Goal: Task Accomplishment & Management: Complete application form

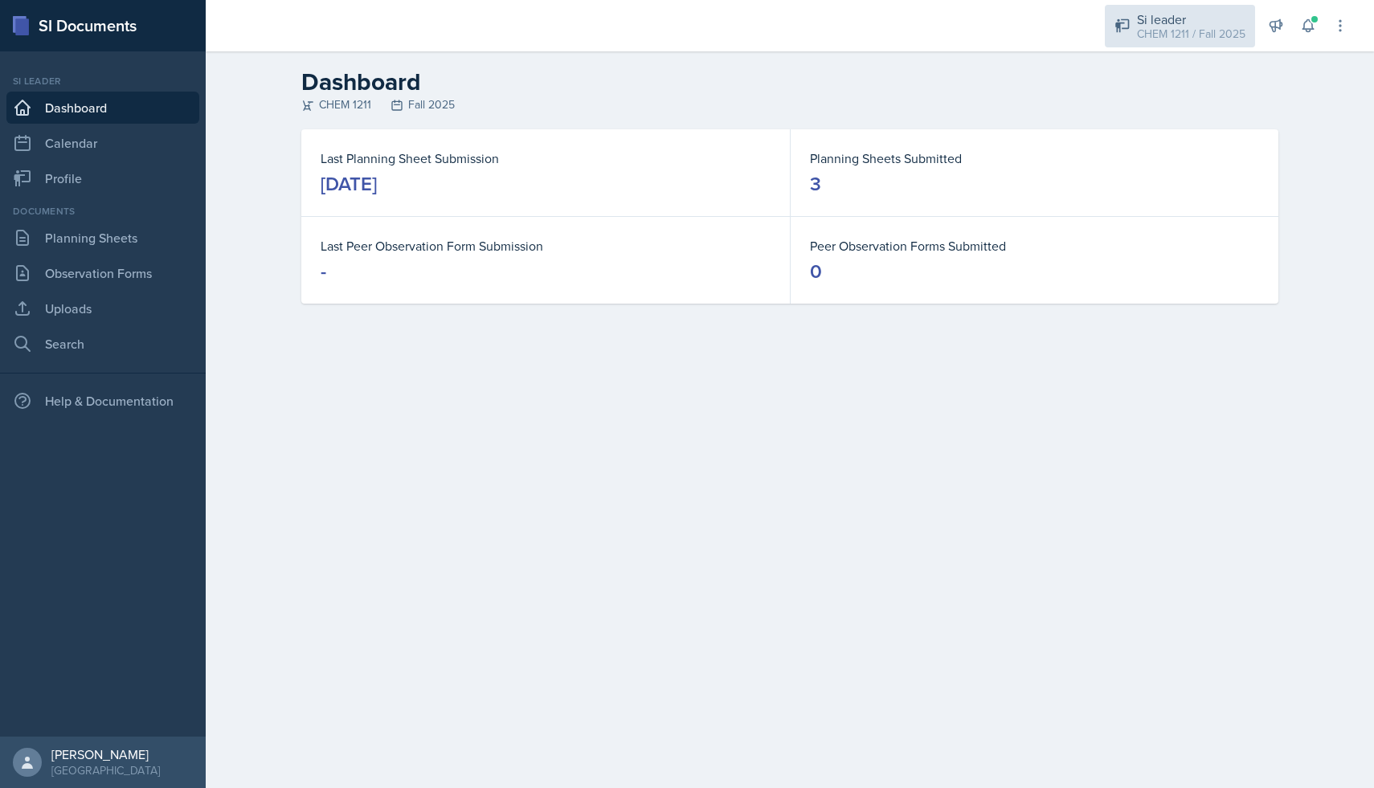
click at [1158, 8] on div "Si leader CHEM 1211 / Fall 2025" at bounding box center [1180, 26] width 150 height 43
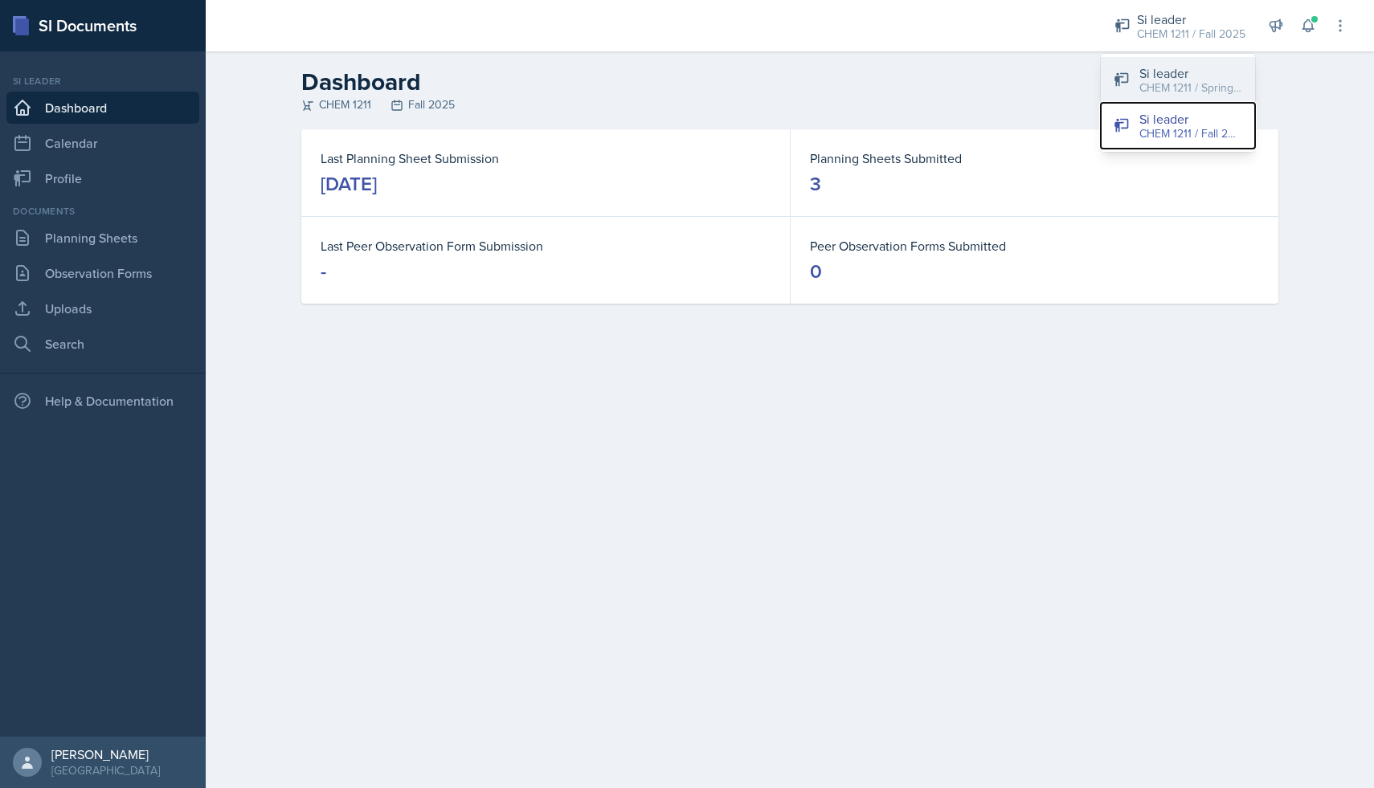
drag, startPoint x: 1165, startPoint y: 111, endPoint x: 1168, endPoint y: 98, distance: 13.1
click at [1168, 98] on div "Si leader CHEM 1211 / Spring 2025 Si leader CHEM 1211 / Fall 2025" at bounding box center [1178, 103] width 154 height 98
click at [1168, 92] on div "CHEM 1211 / Spring 2025" at bounding box center [1191, 88] width 103 height 17
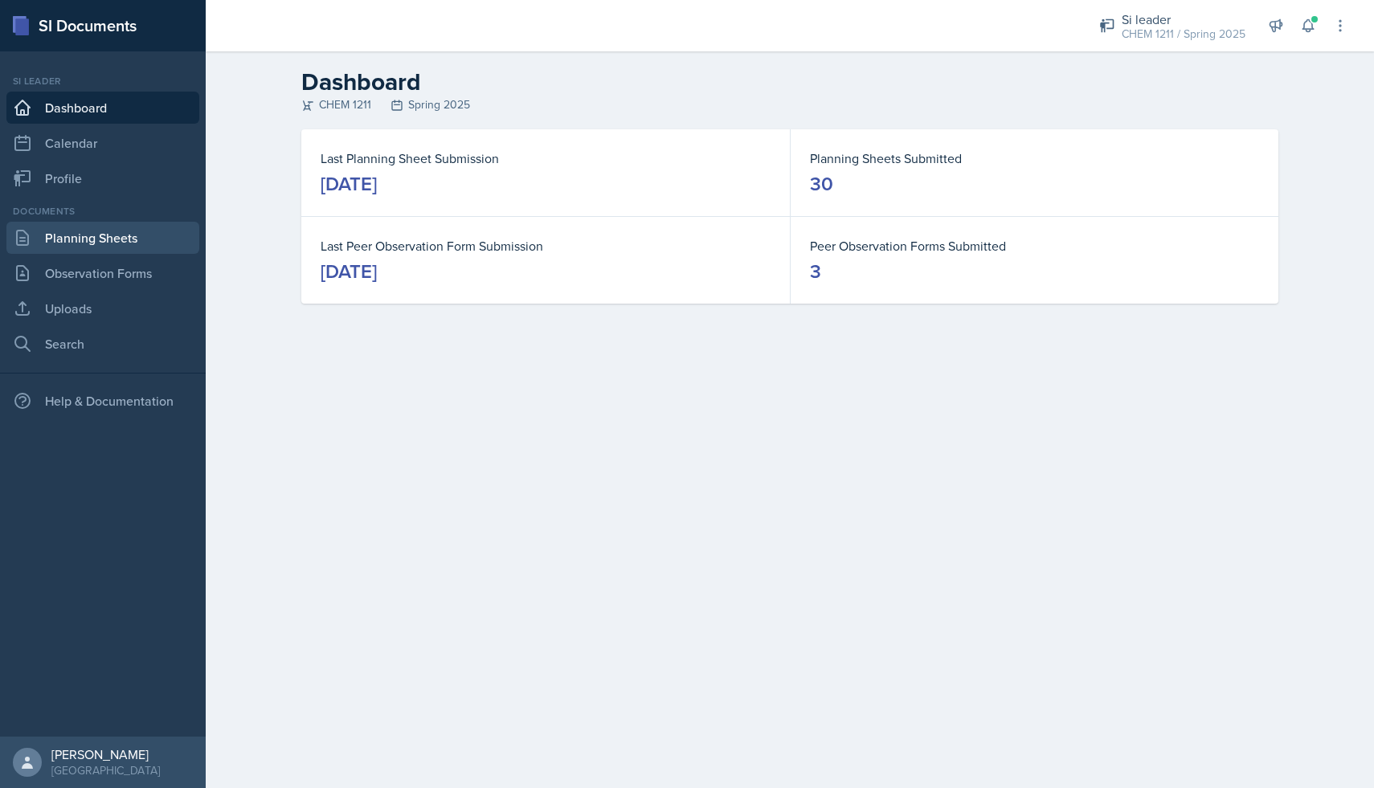
click at [141, 246] on link "Planning Sheets" at bounding box center [102, 238] width 193 height 32
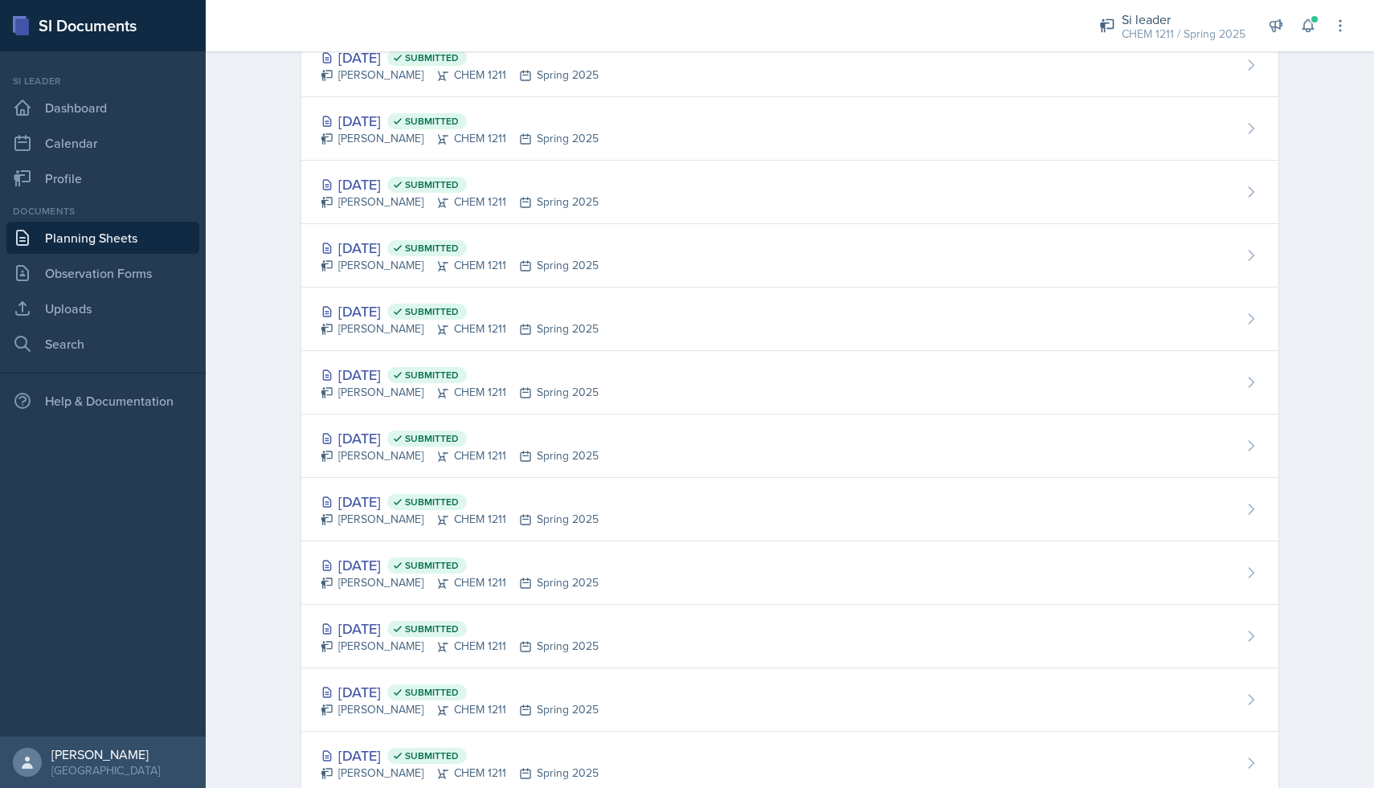
scroll to position [1317, 0]
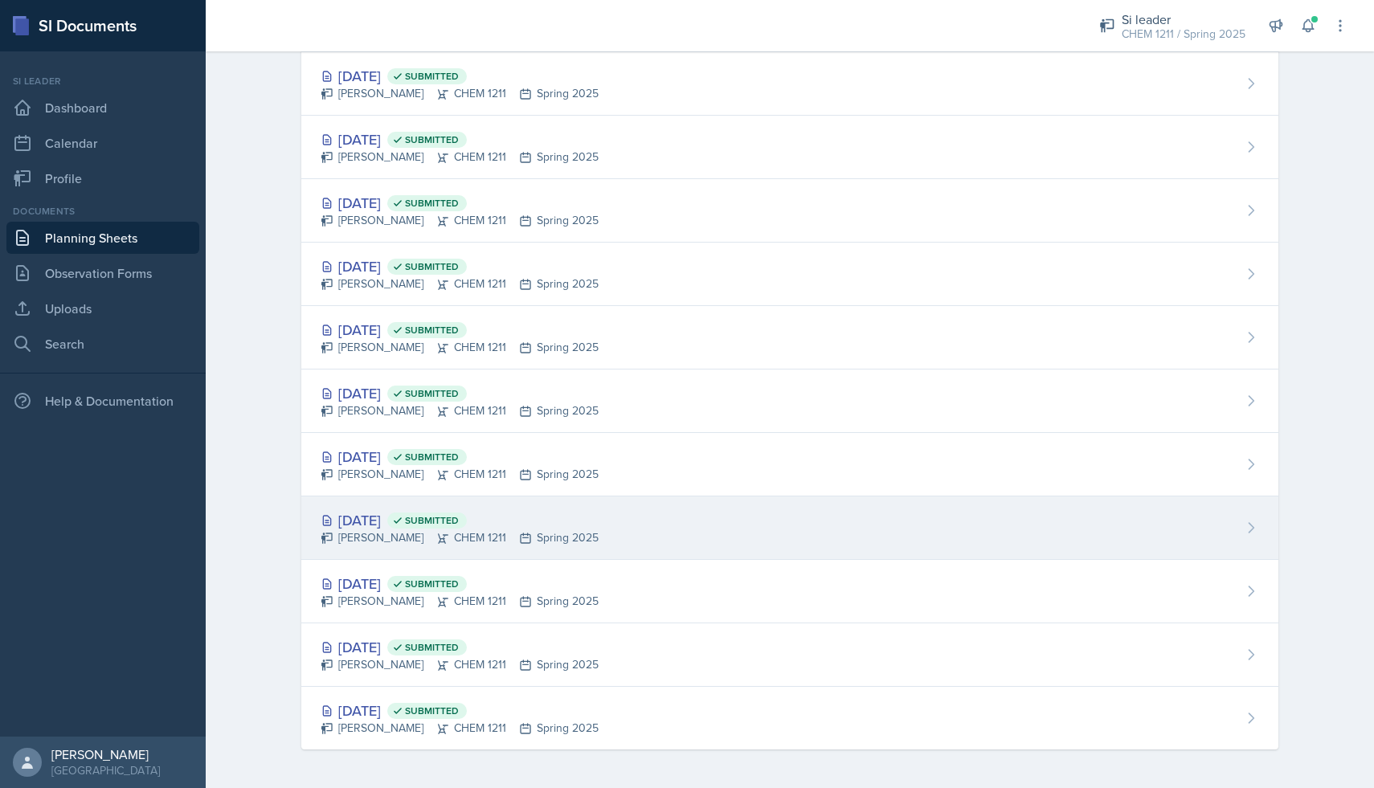
click at [448, 546] on div "[PERSON_NAME] CHEM 1211 Spring 2025" at bounding box center [460, 538] width 278 height 17
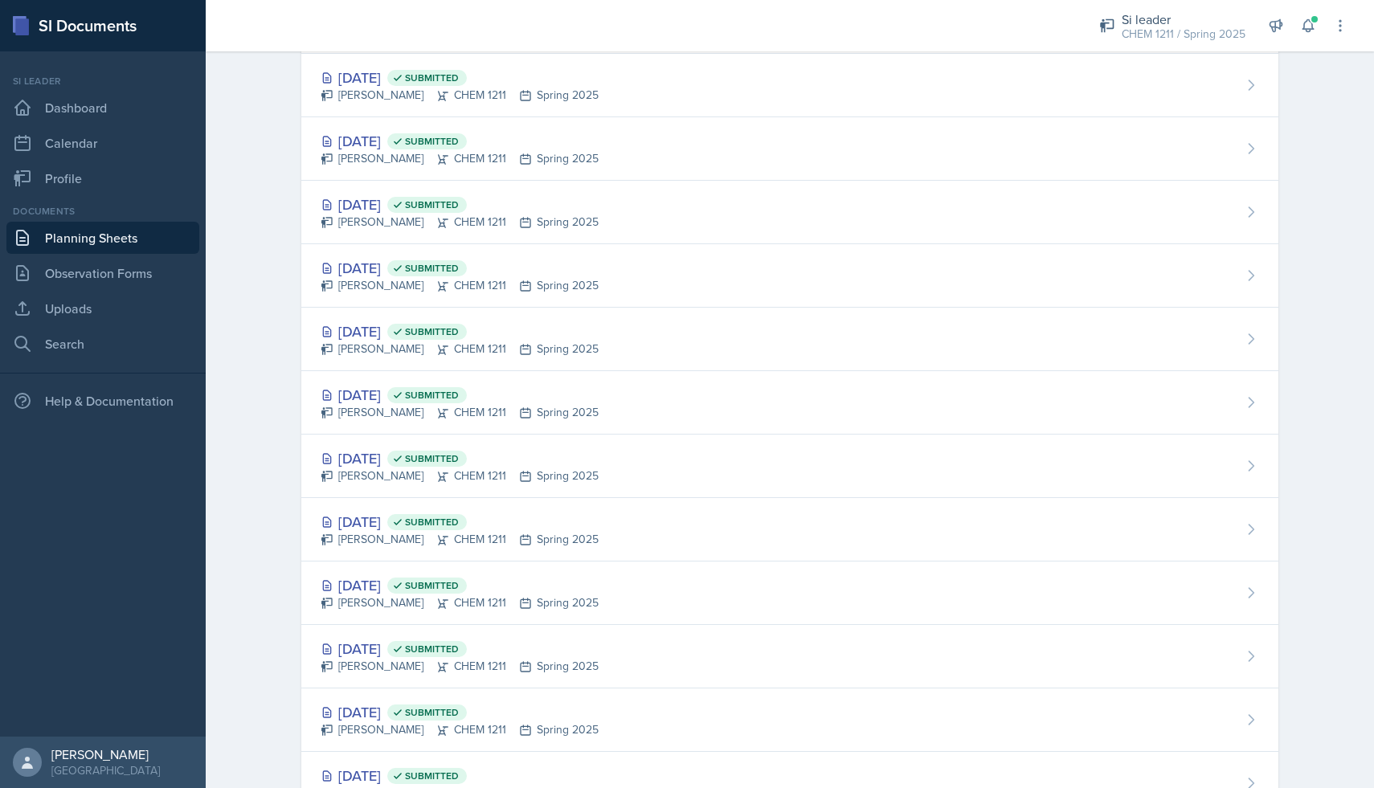
scroll to position [1317, 0]
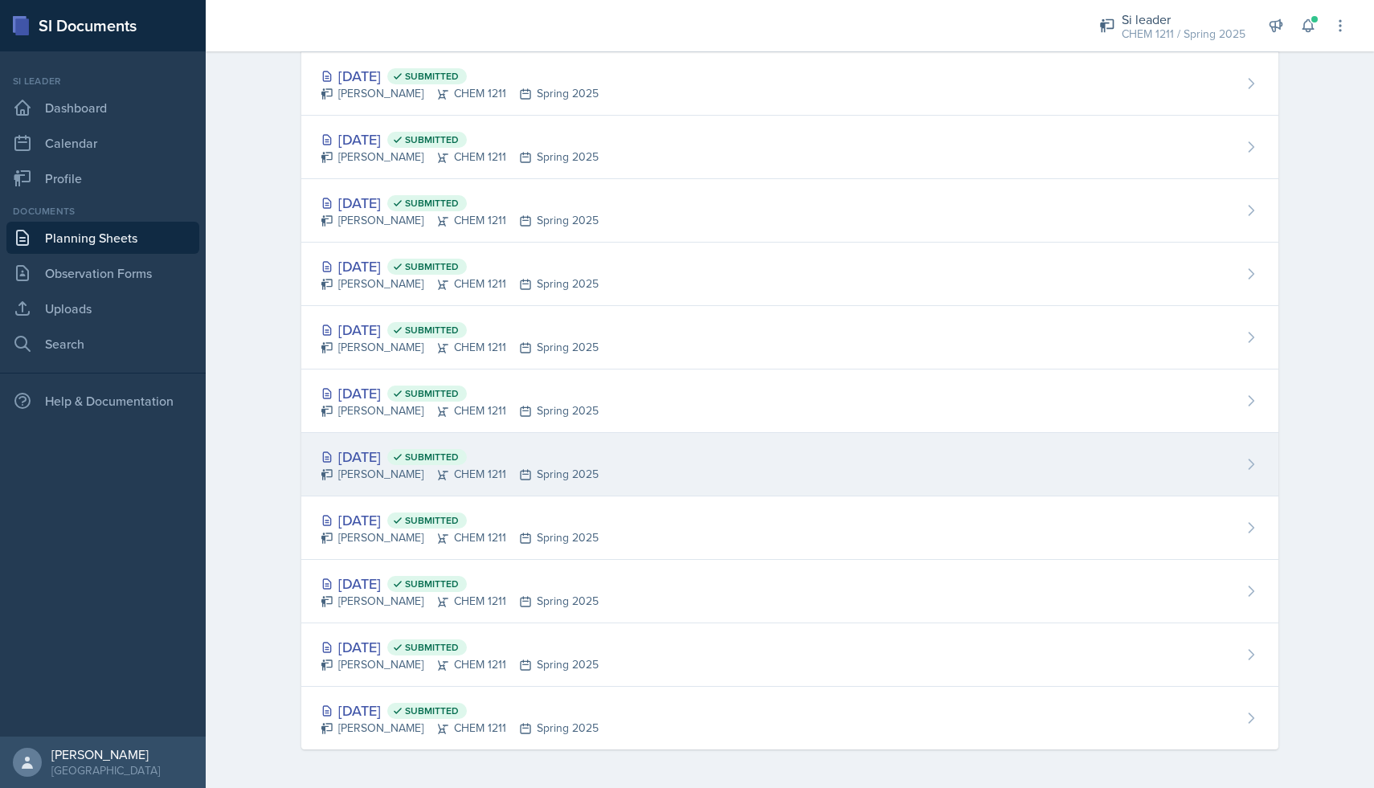
click at [425, 456] on div "[DATE] Submitted" at bounding box center [460, 457] width 278 height 22
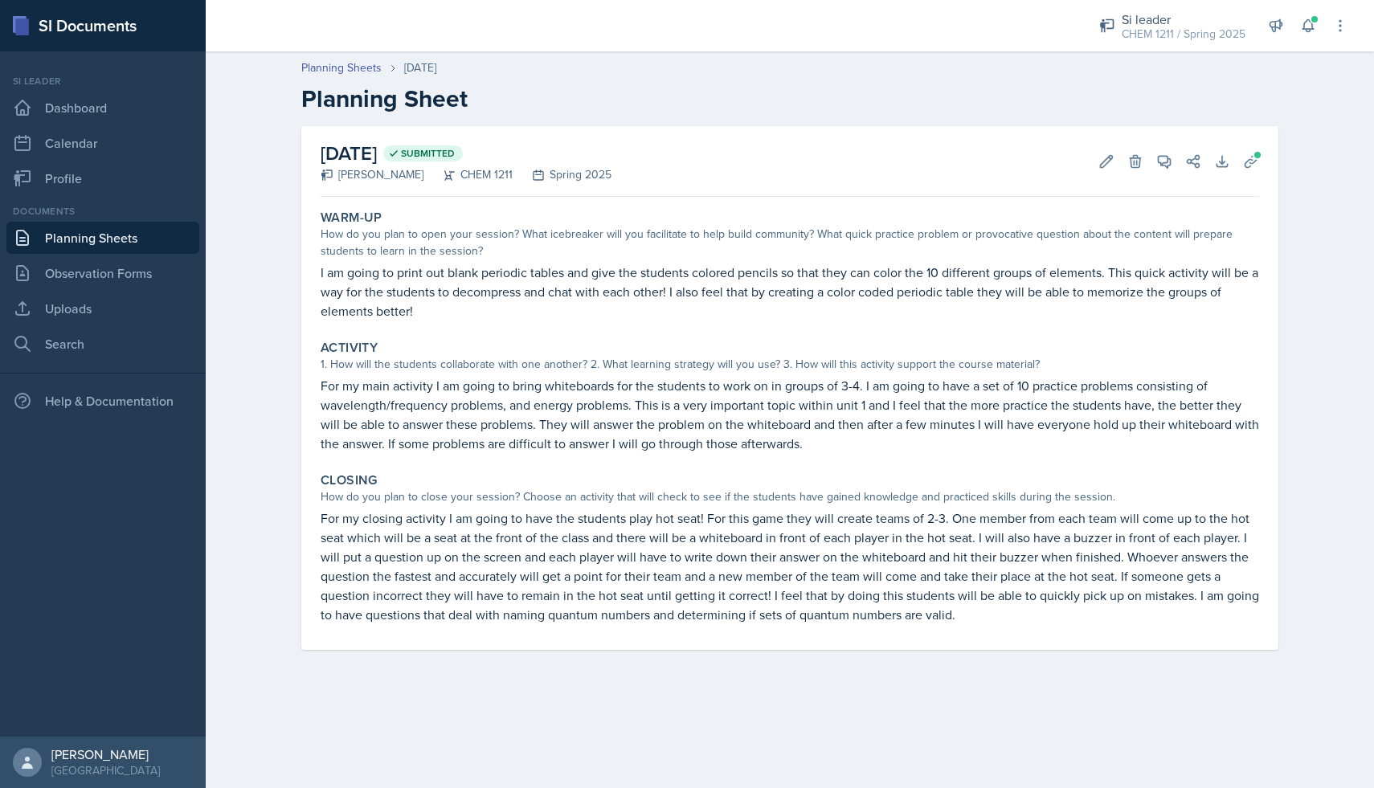
click at [122, 235] on link "Planning Sheets" at bounding box center [102, 238] width 193 height 32
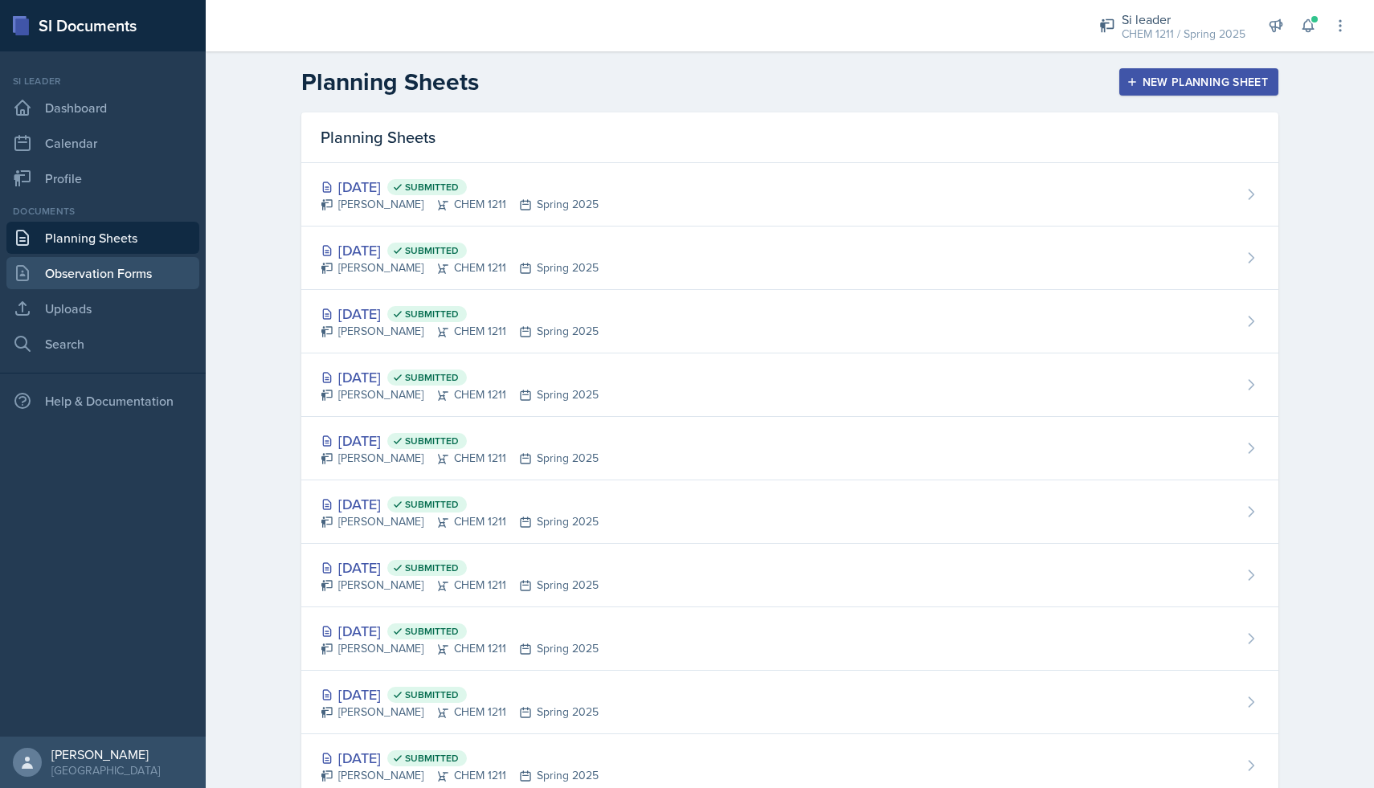
click at [128, 272] on link "Observation Forms" at bounding box center [102, 273] width 193 height 32
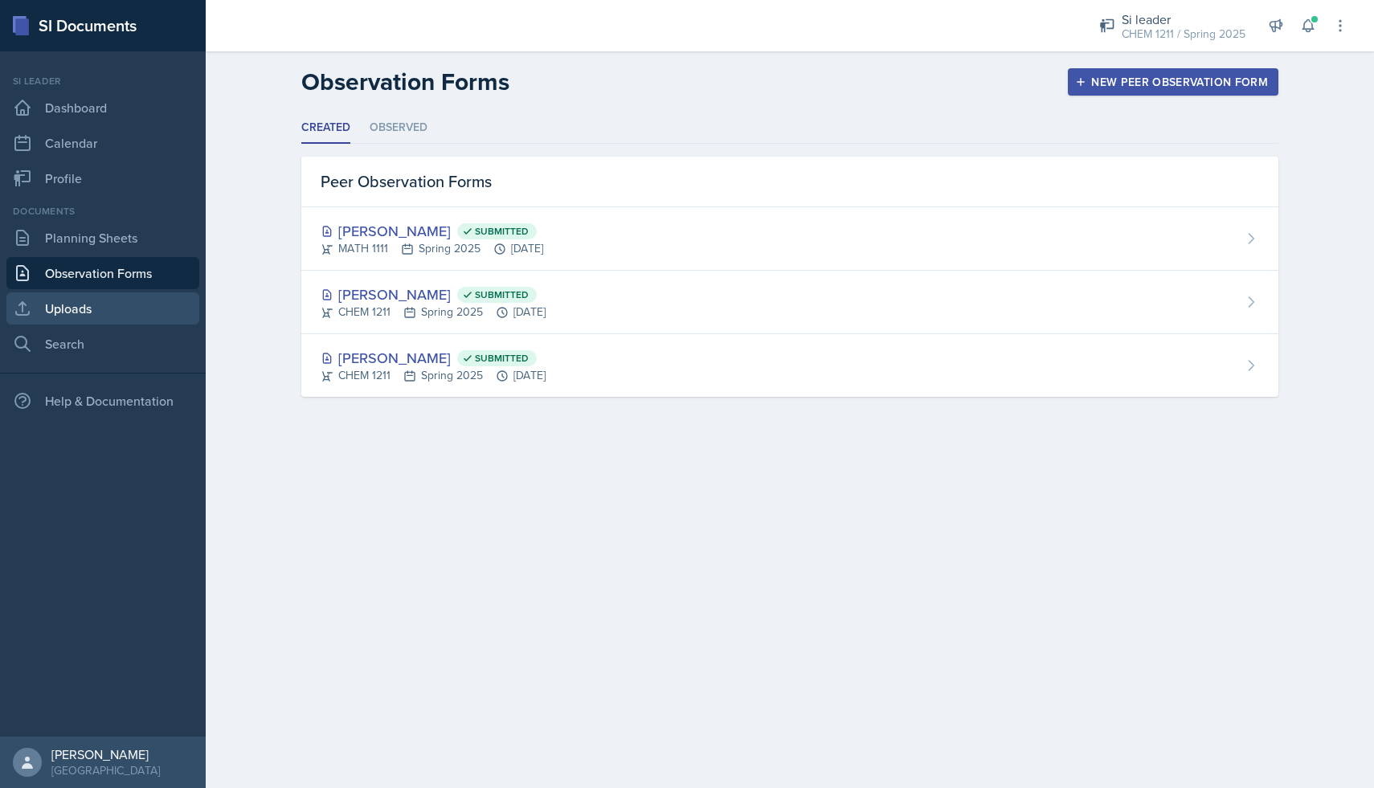
click at [116, 309] on link "Uploads" at bounding box center [102, 309] width 193 height 32
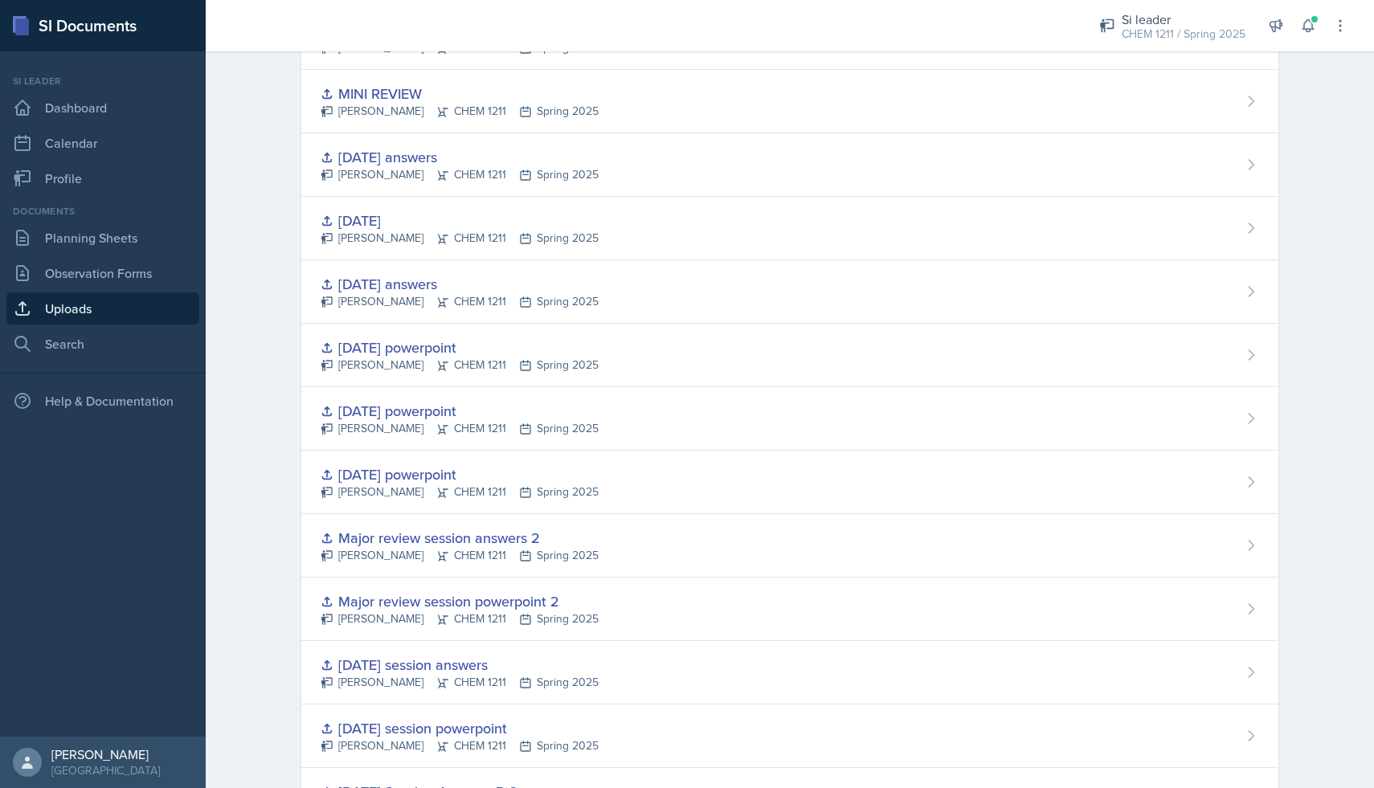
scroll to position [1635, 0]
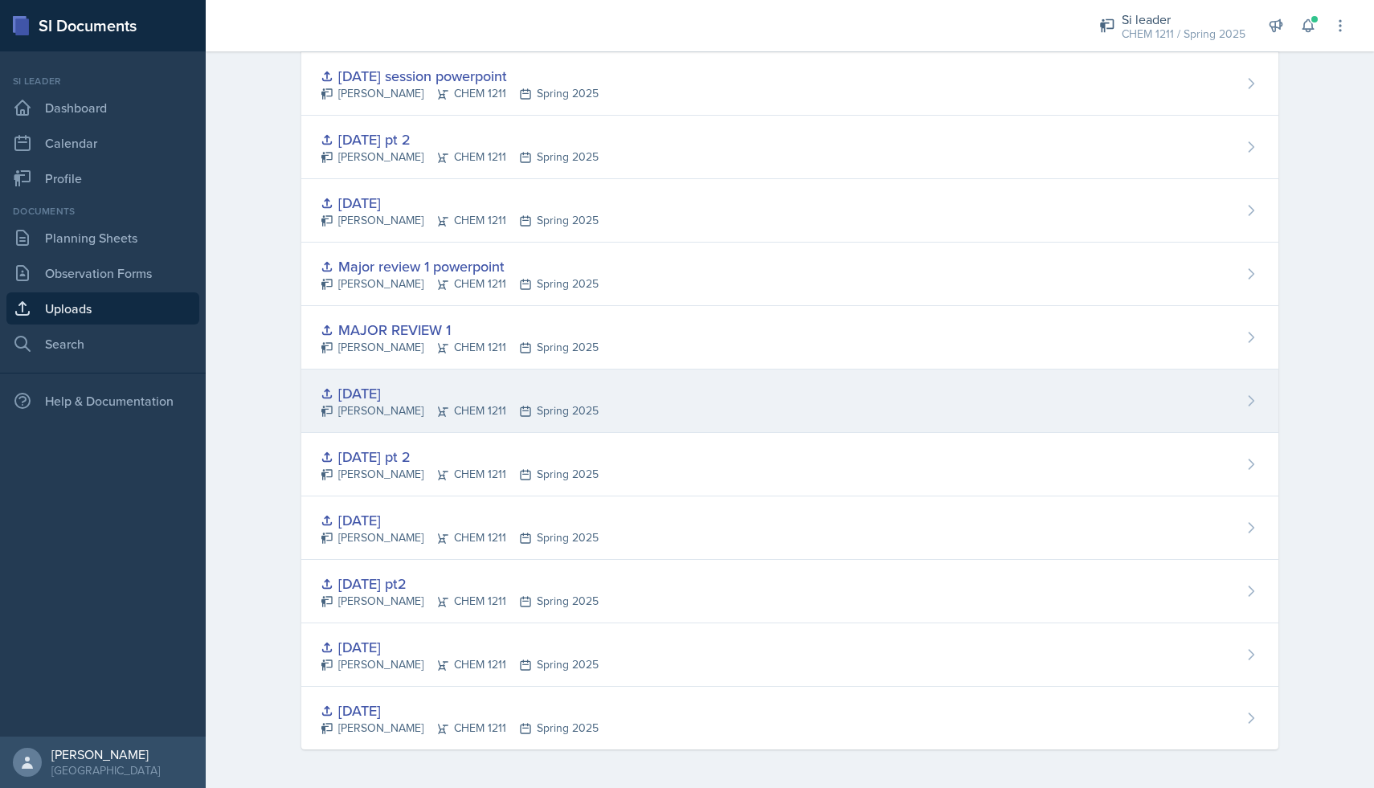
click at [465, 404] on div "[PERSON_NAME] CHEM 1211 Spring 2025" at bounding box center [460, 411] width 278 height 17
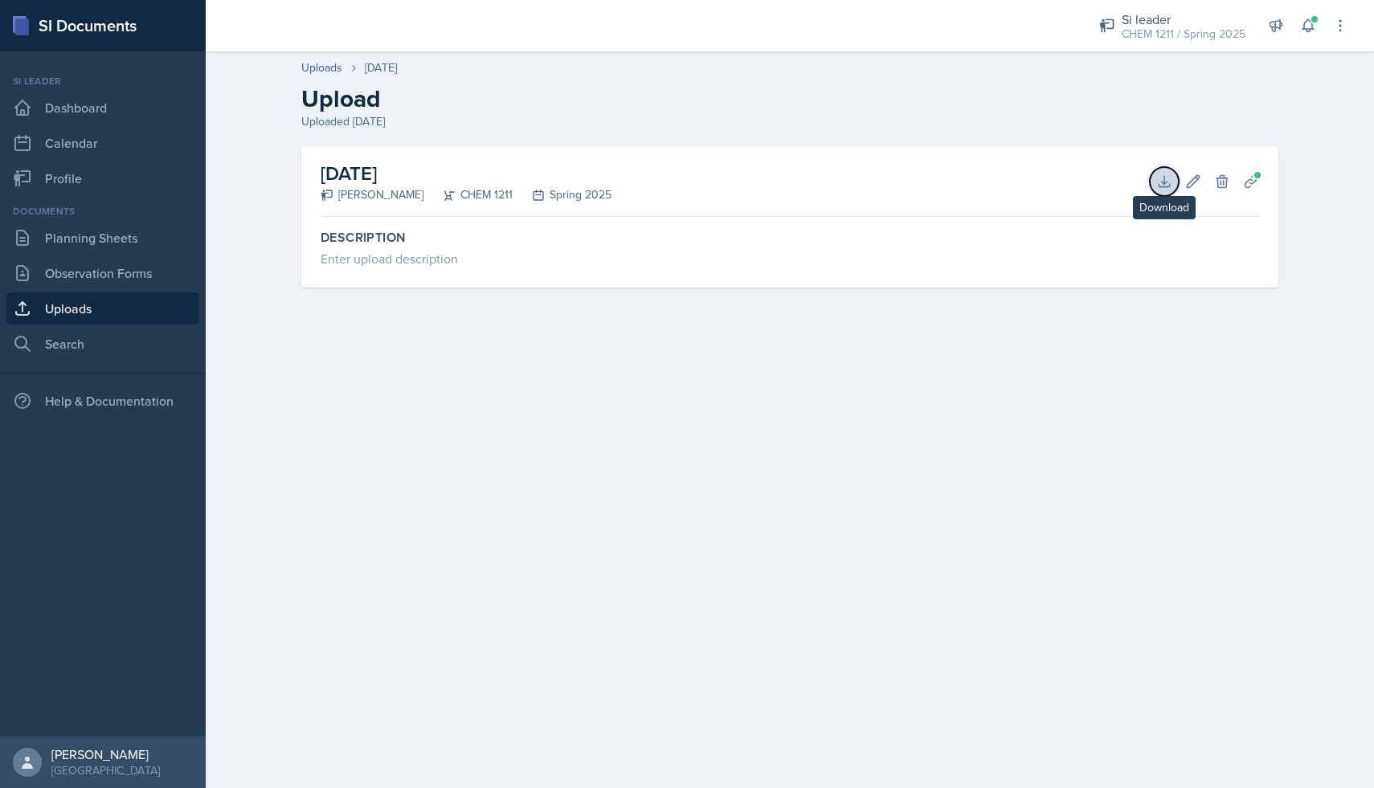
click at [1165, 181] on icon at bounding box center [1165, 182] width 16 height 16
click at [123, 235] on link "Planning Sheets" at bounding box center [102, 238] width 193 height 32
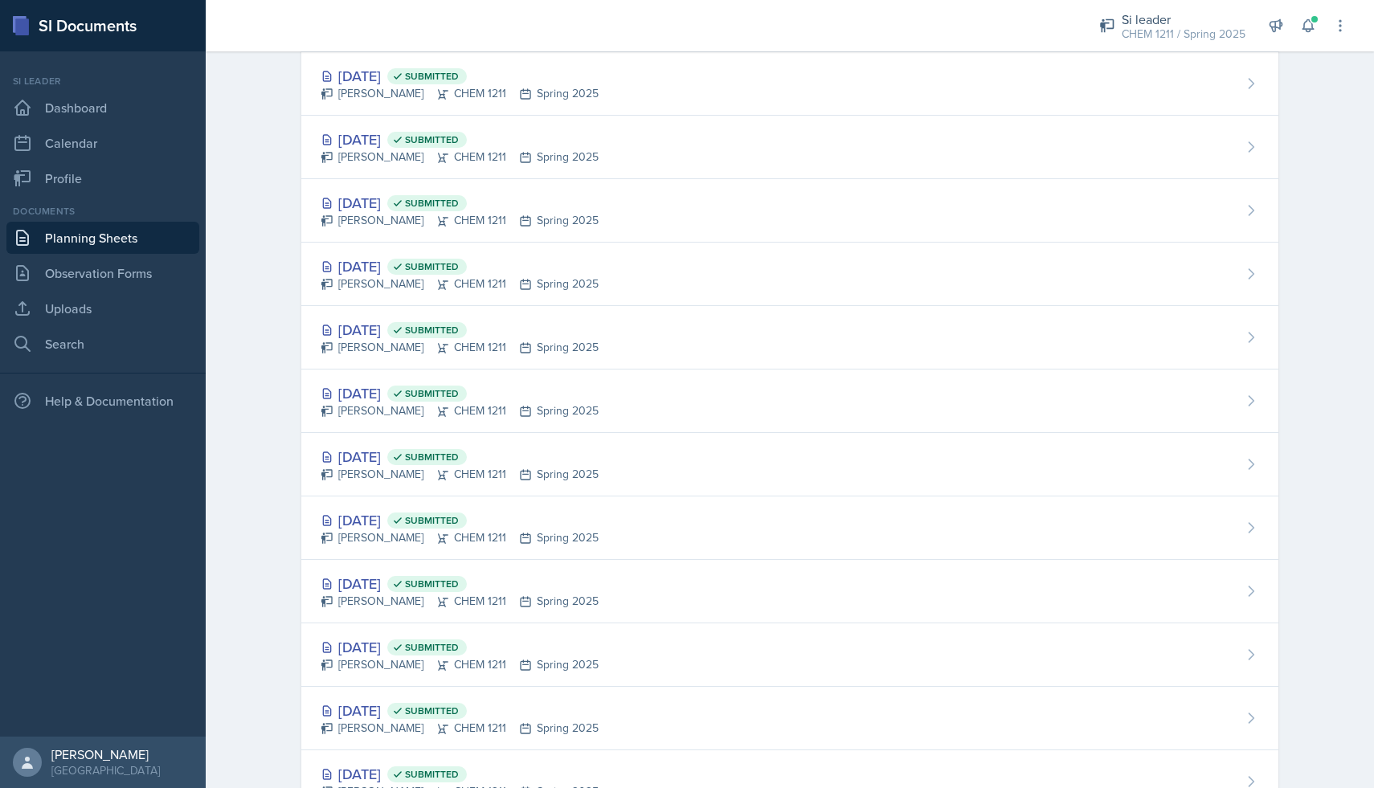
scroll to position [1317, 0]
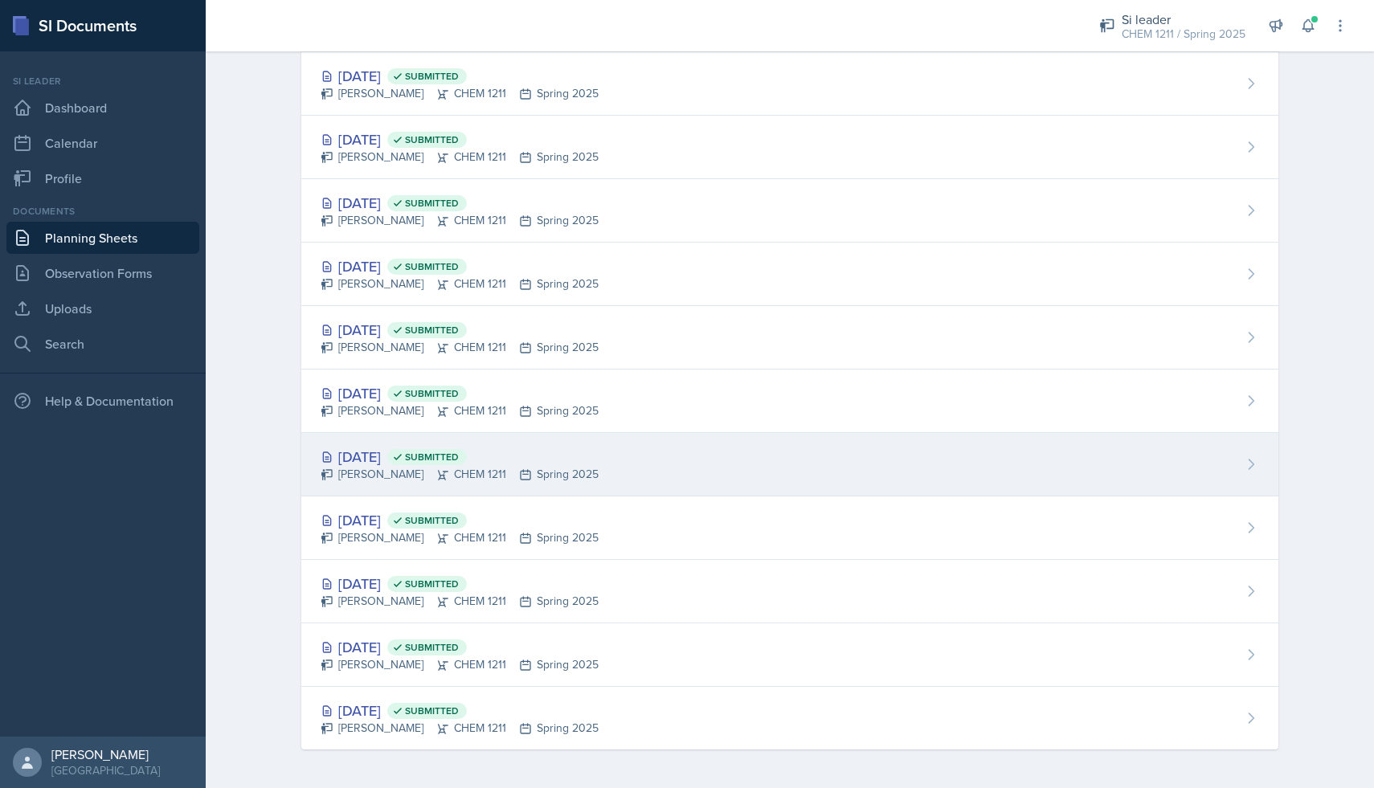
click at [459, 462] on span "Submitted" at bounding box center [432, 457] width 54 height 13
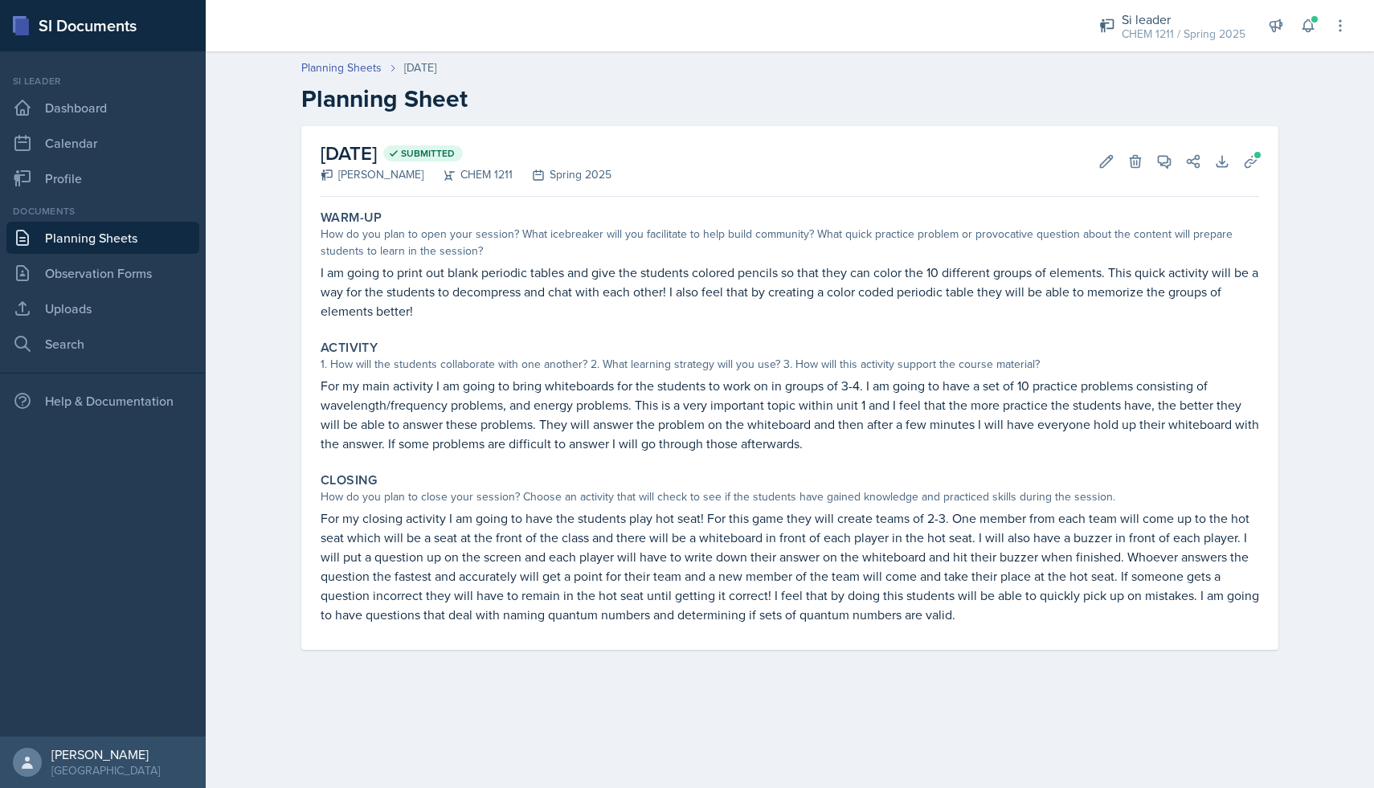
click at [415, 311] on p "I am going to print out blank periodic tables and give the students colored pen…" at bounding box center [790, 292] width 939 height 58
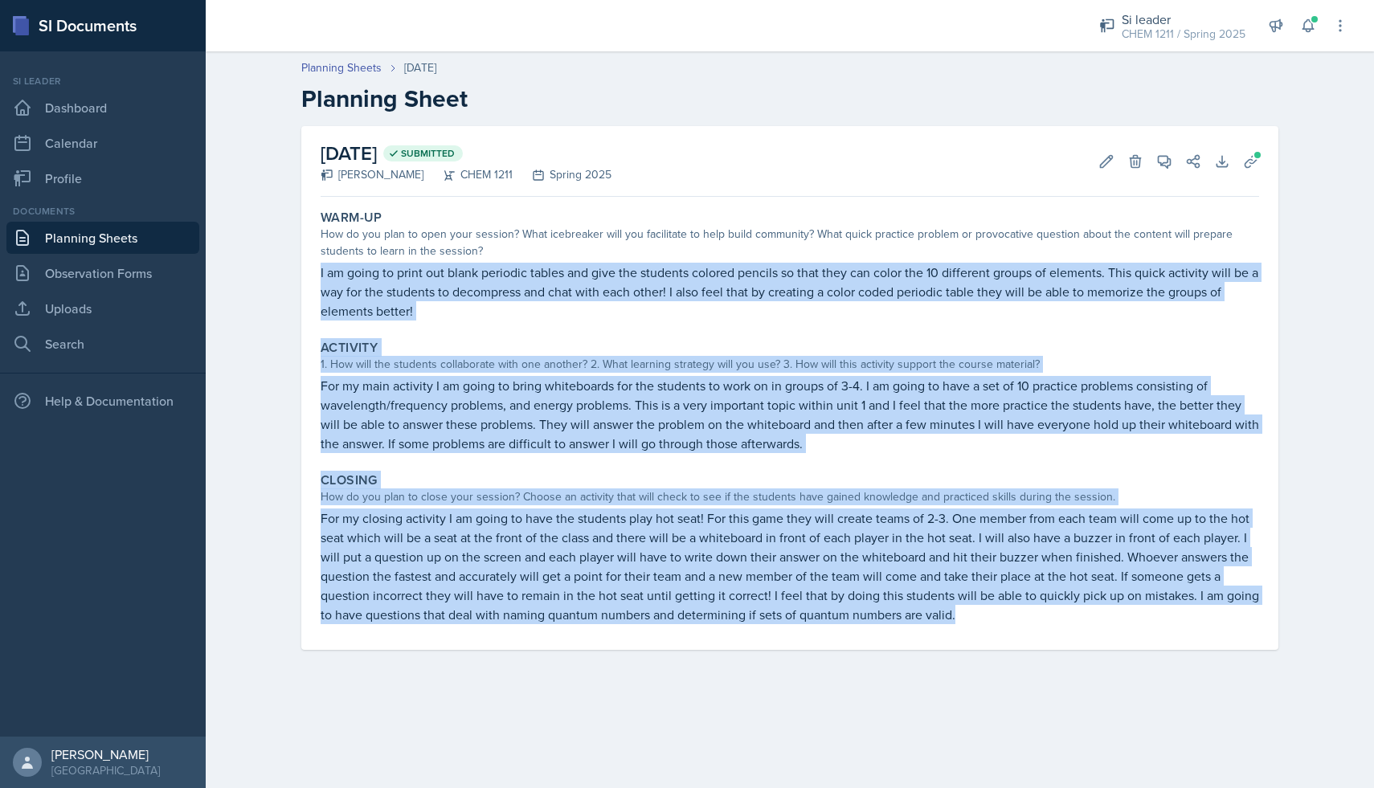
drag, startPoint x: 317, startPoint y: 272, endPoint x: 992, endPoint y: 623, distance: 760.3
click at [992, 623] on div "Warm-Up How do you plan to open your session? What icebreaker will you facilita…" at bounding box center [790, 426] width 939 height 447
copy div "I am going to print out blank periodic tables and give the students colored pen…"
click at [141, 244] on link "Planning Sheets" at bounding box center [102, 238] width 193 height 32
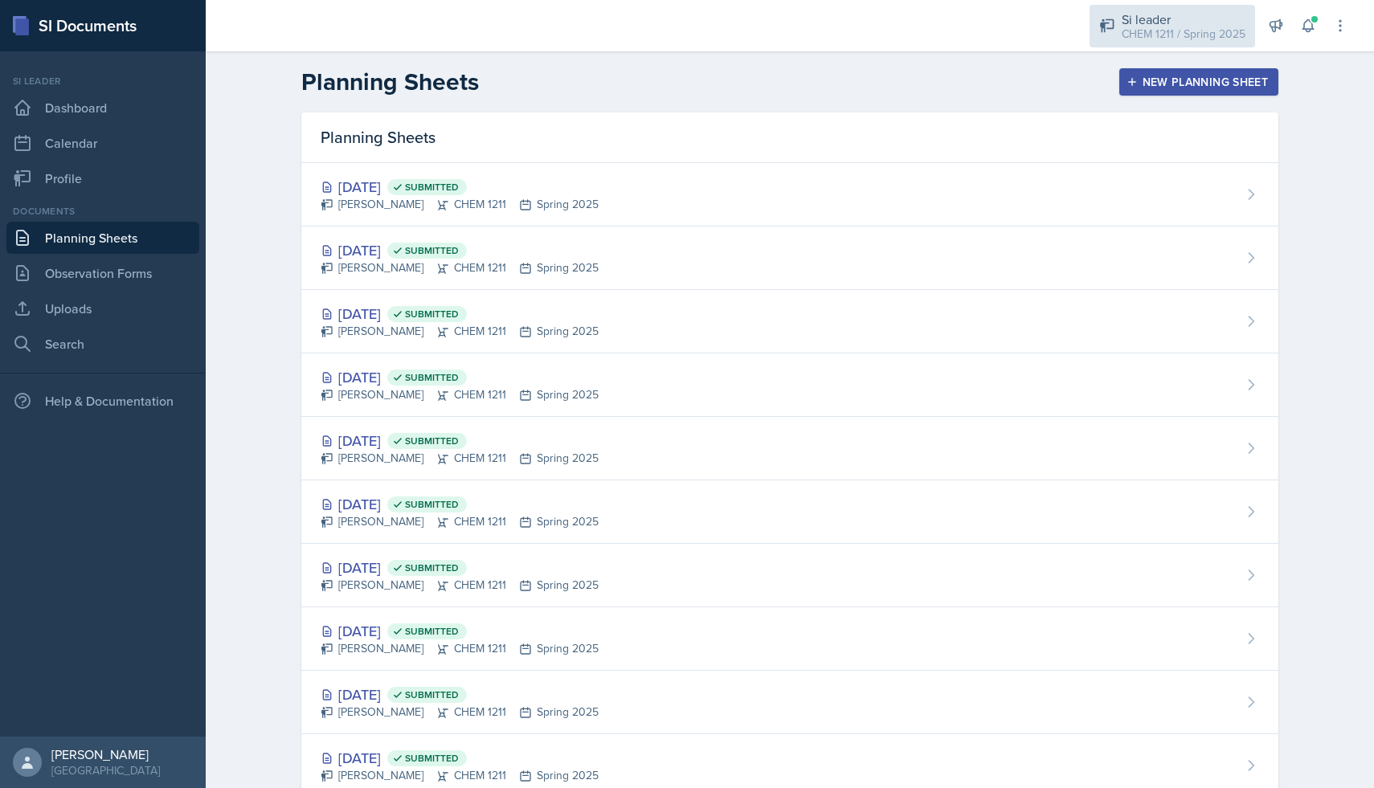
click at [1168, 22] on div "Si leader" at bounding box center [1184, 19] width 124 height 19
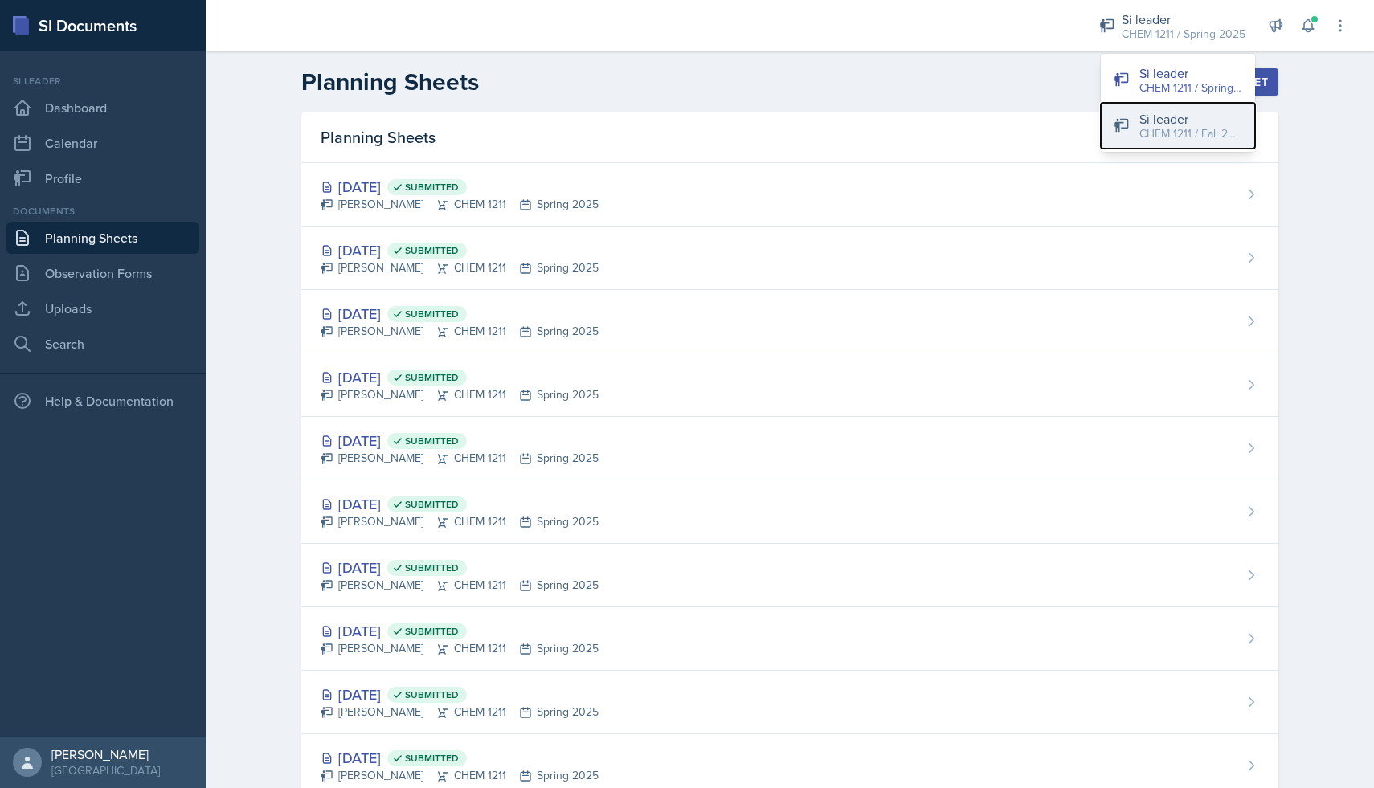
click at [1156, 125] on div "CHEM 1211 / Fall 2025" at bounding box center [1191, 133] width 103 height 17
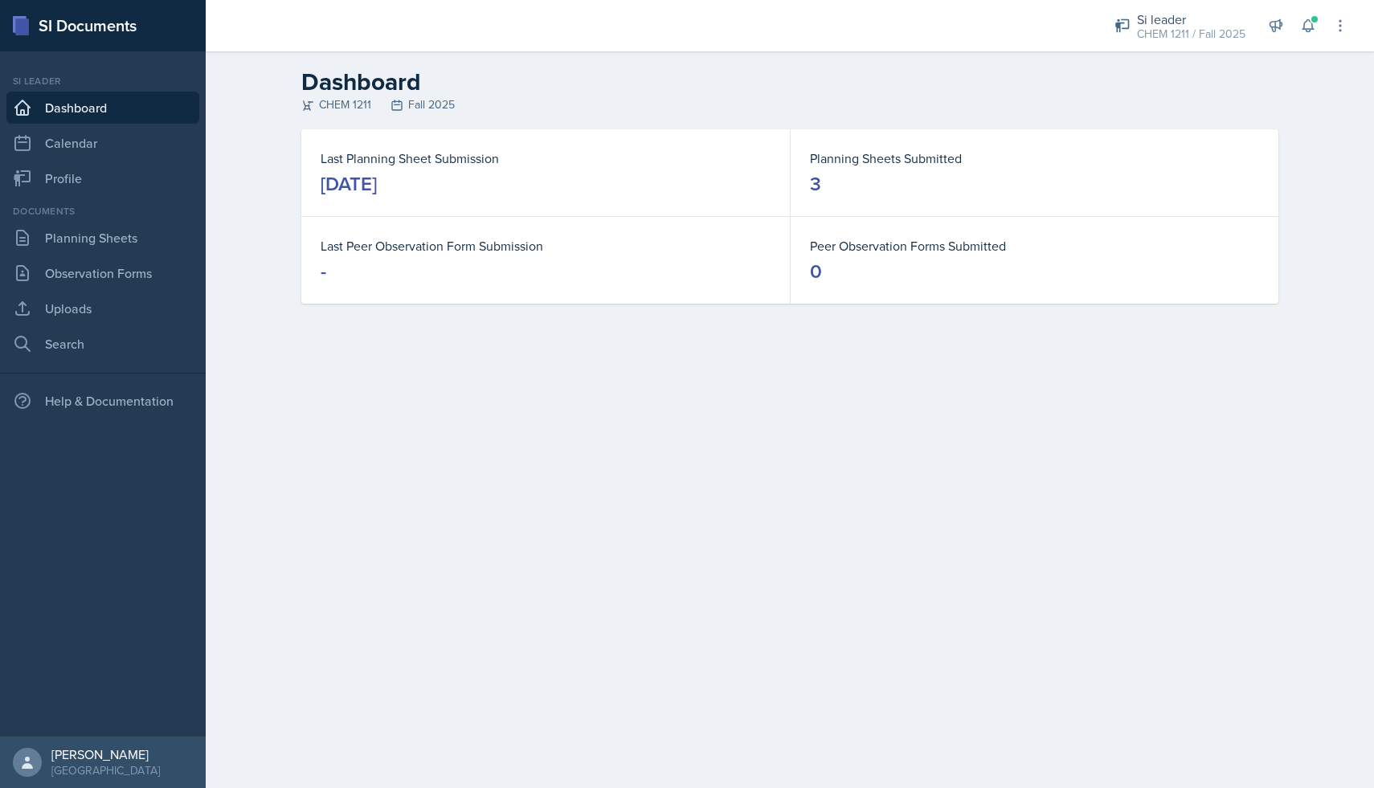
click at [100, 254] on div "Documents Planning Sheets Observation Forms Uploads Search" at bounding box center [102, 282] width 193 height 156
click at [105, 244] on link "Planning Sheets" at bounding box center [102, 238] width 193 height 32
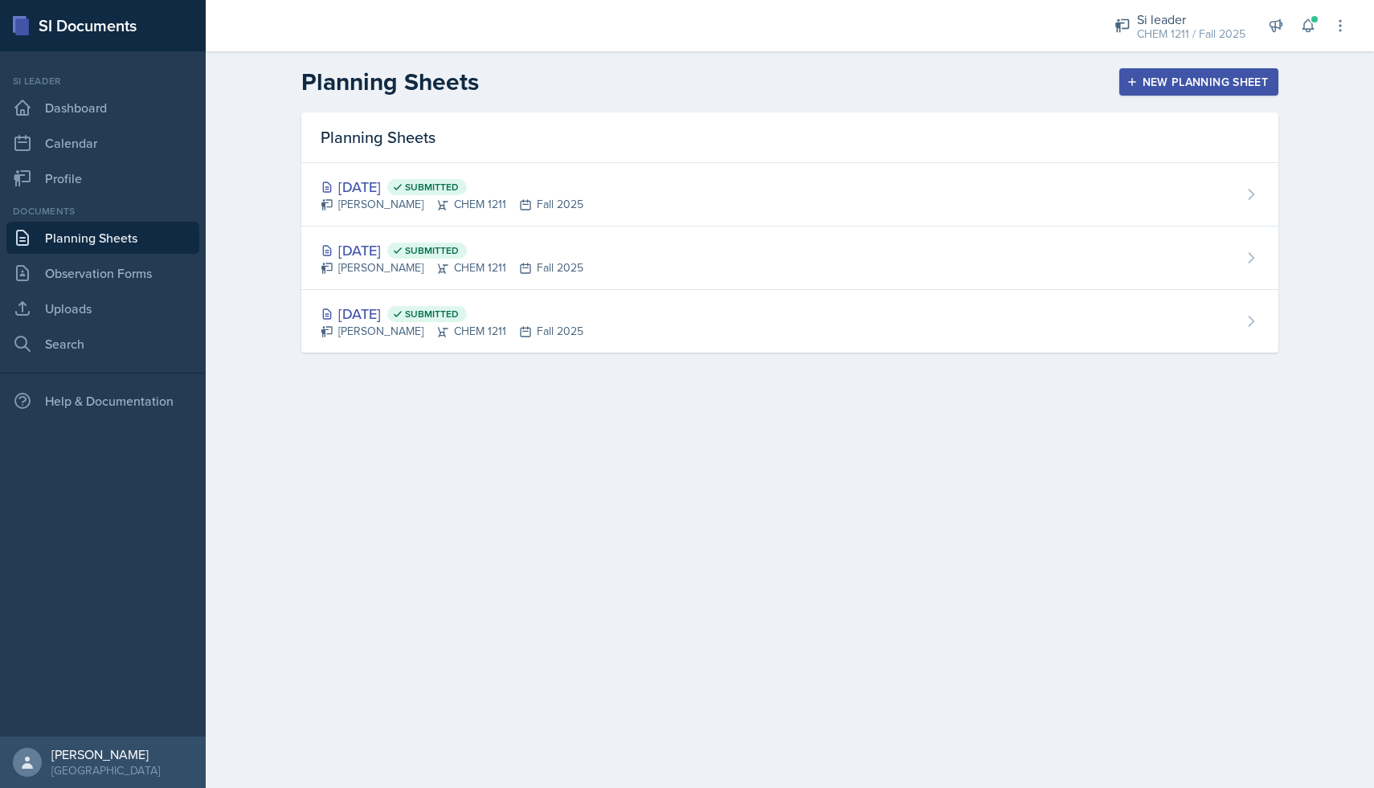
click at [1153, 85] on div "New Planning Sheet" at bounding box center [1199, 82] width 138 height 13
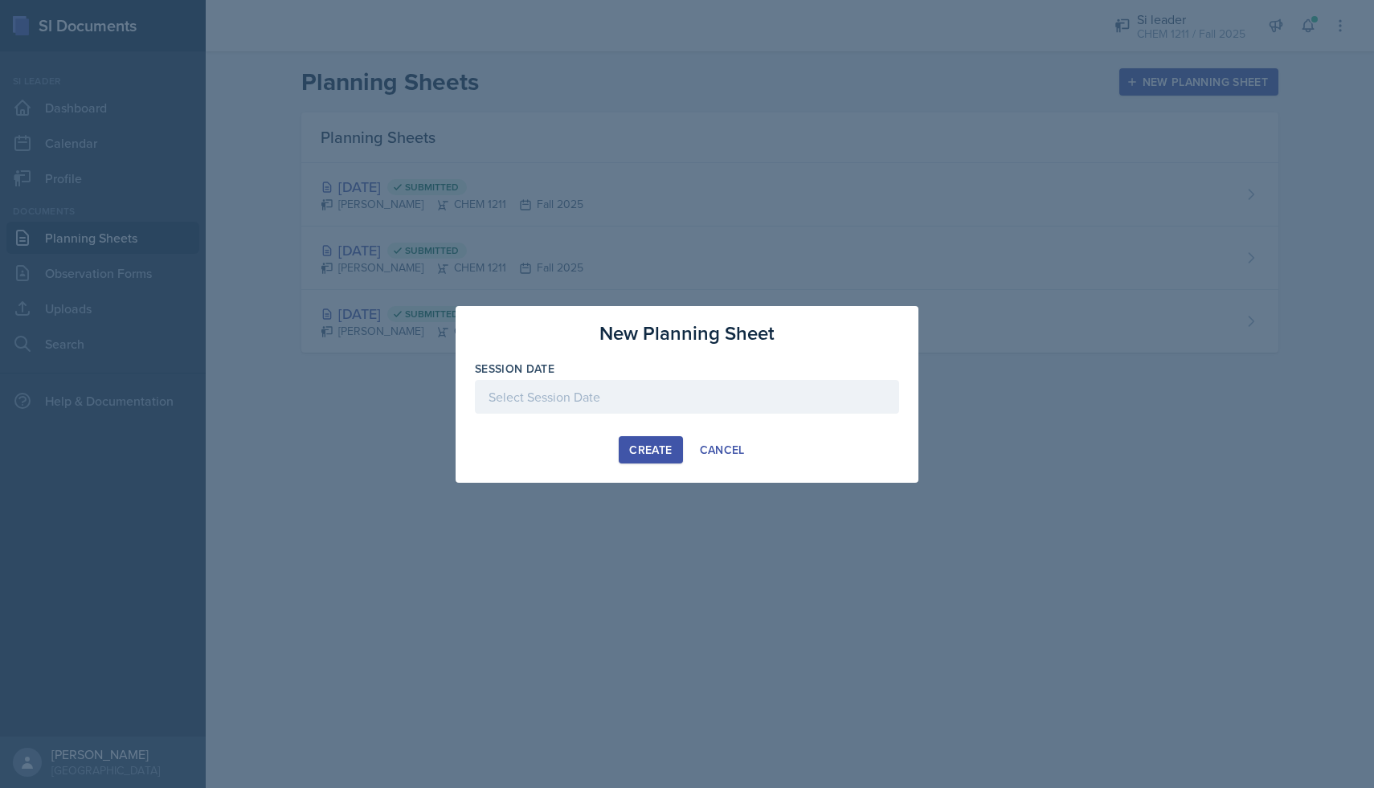
click at [669, 404] on div at bounding box center [687, 397] width 424 height 34
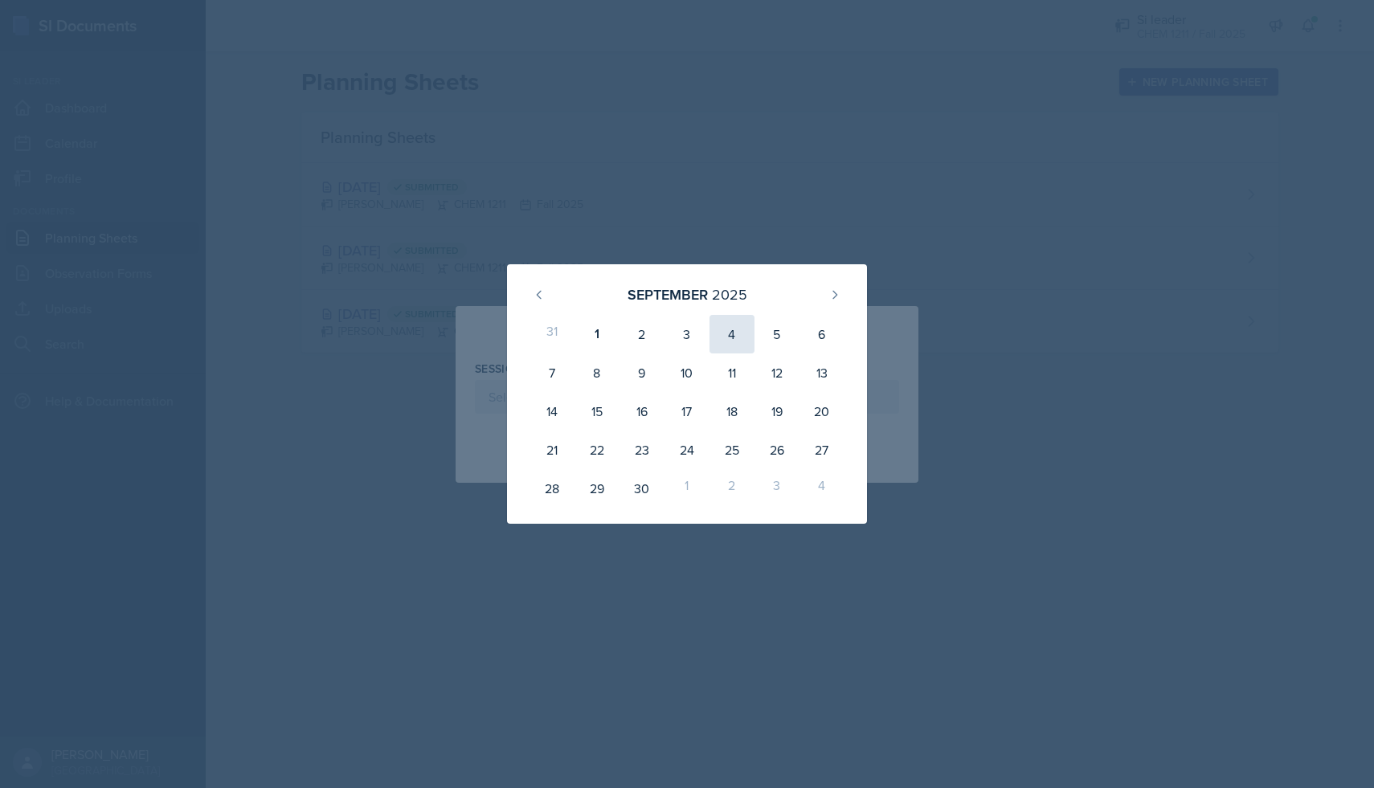
click at [730, 338] on div "4" at bounding box center [732, 334] width 45 height 39
type input "[DATE]"
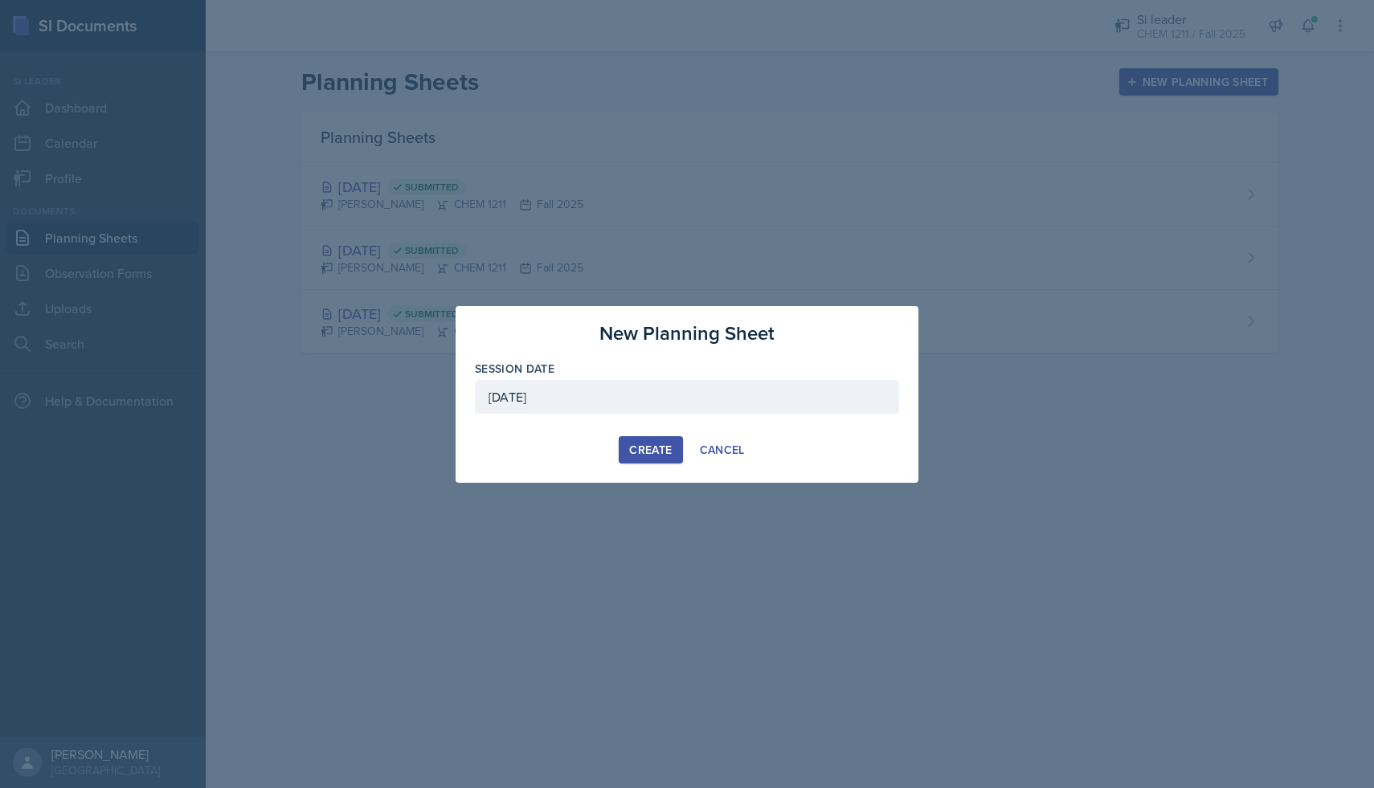
click at [658, 451] on div "Create" at bounding box center [650, 450] width 43 height 13
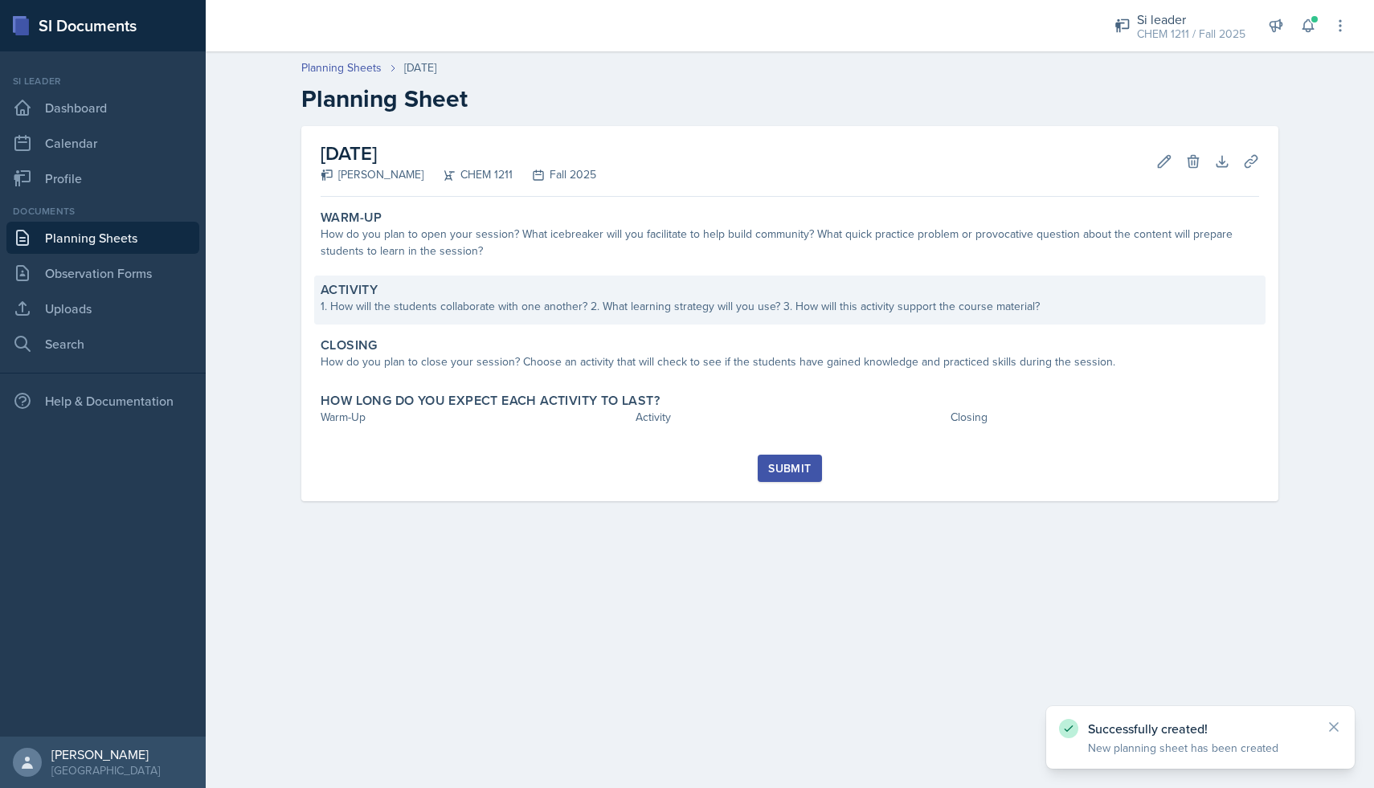
click at [579, 309] on div "1. How will the students collaborate with one another? 2. What learning strateg…" at bounding box center [790, 306] width 939 height 17
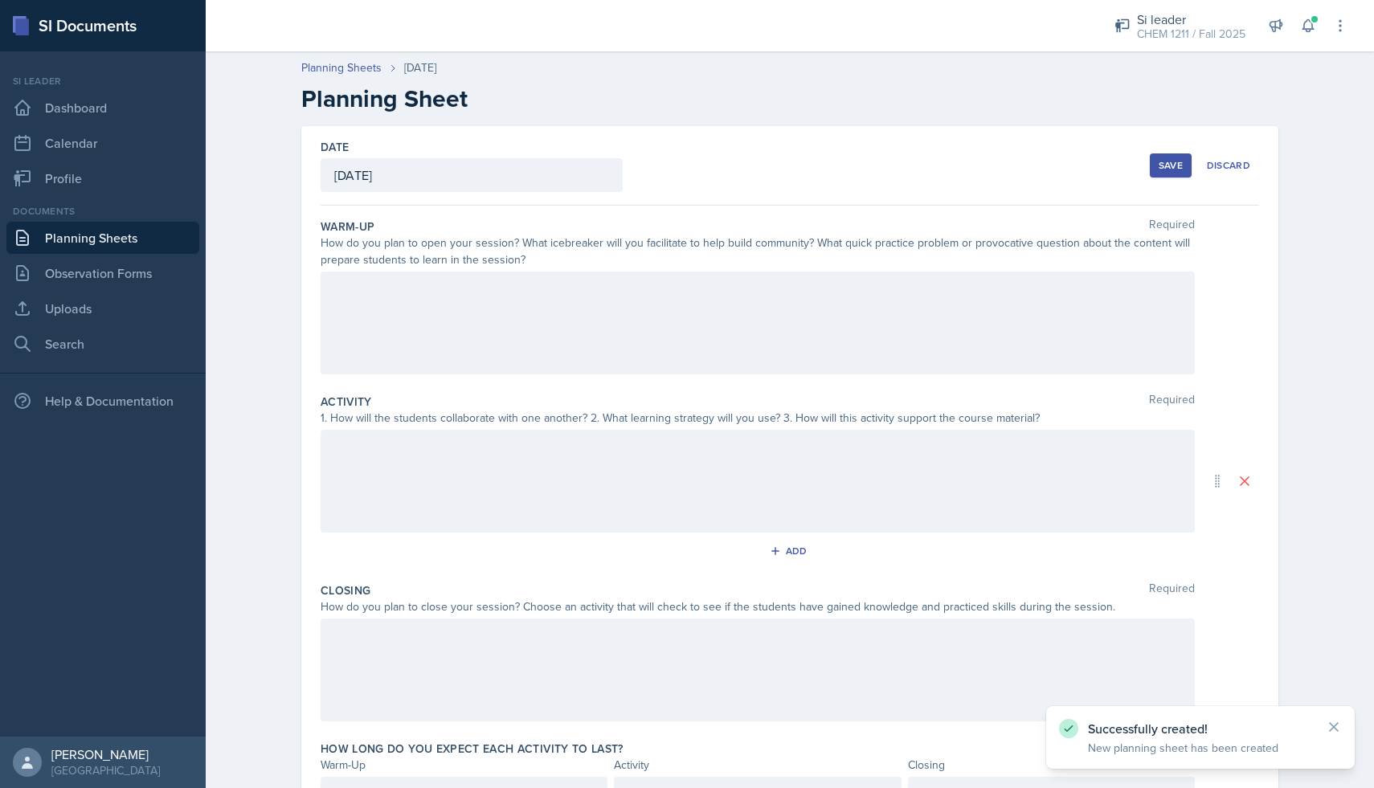
click at [537, 323] on div at bounding box center [758, 323] width 874 height 103
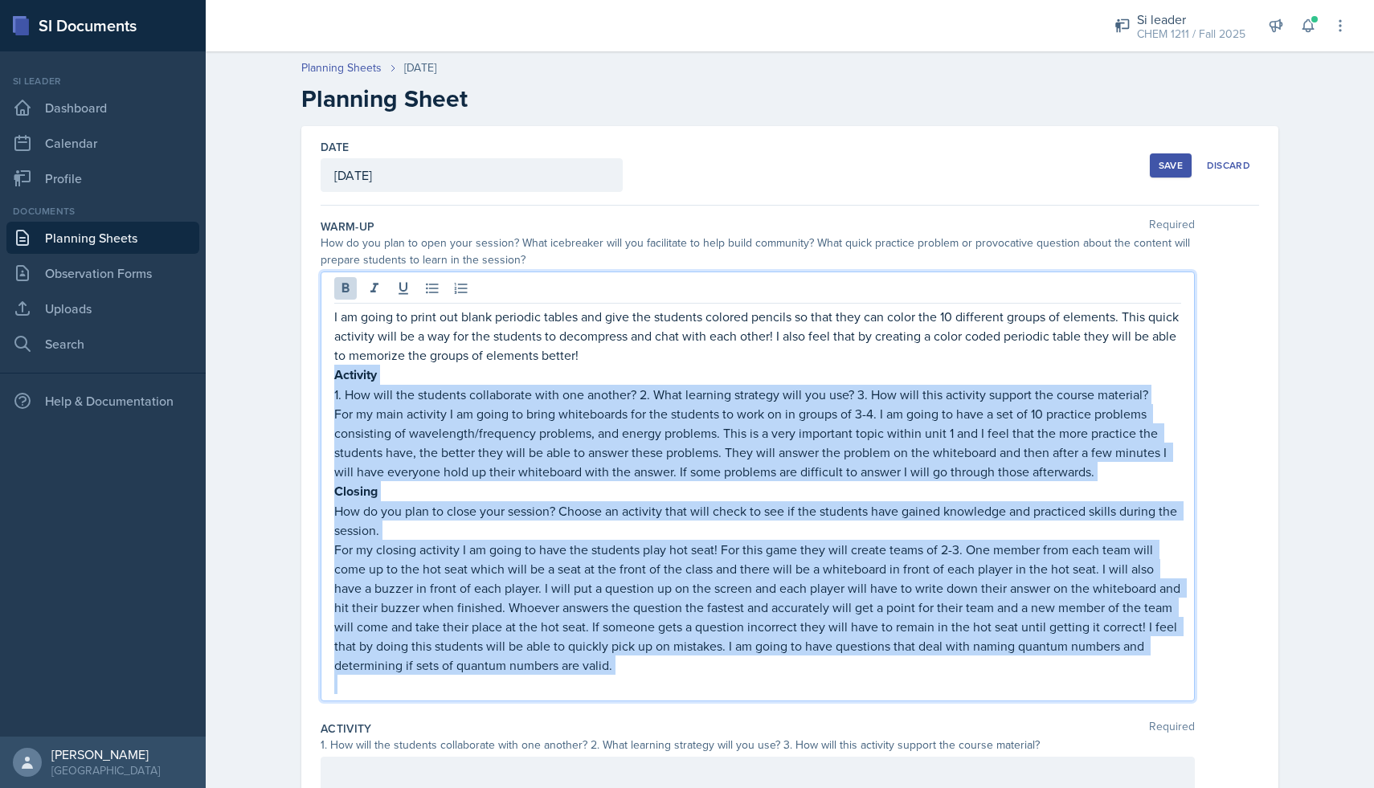
drag, startPoint x: 334, startPoint y: 372, endPoint x: 651, endPoint y: 681, distance: 442.8
click at [651, 681] on div "I am going to print out blank periodic tables and give the students colored pen…" at bounding box center [757, 500] width 847 height 387
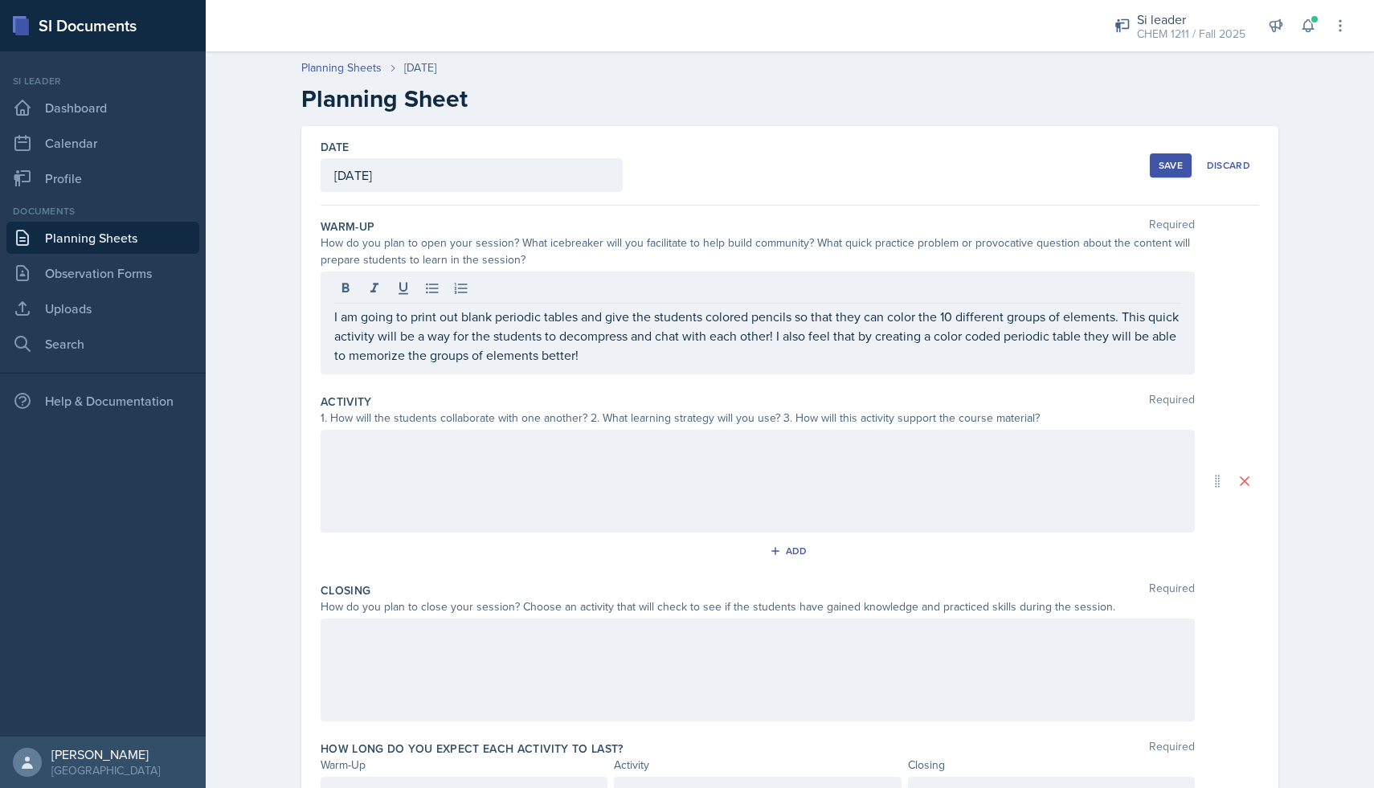
click at [568, 485] on div at bounding box center [758, 481] width 874 height 103
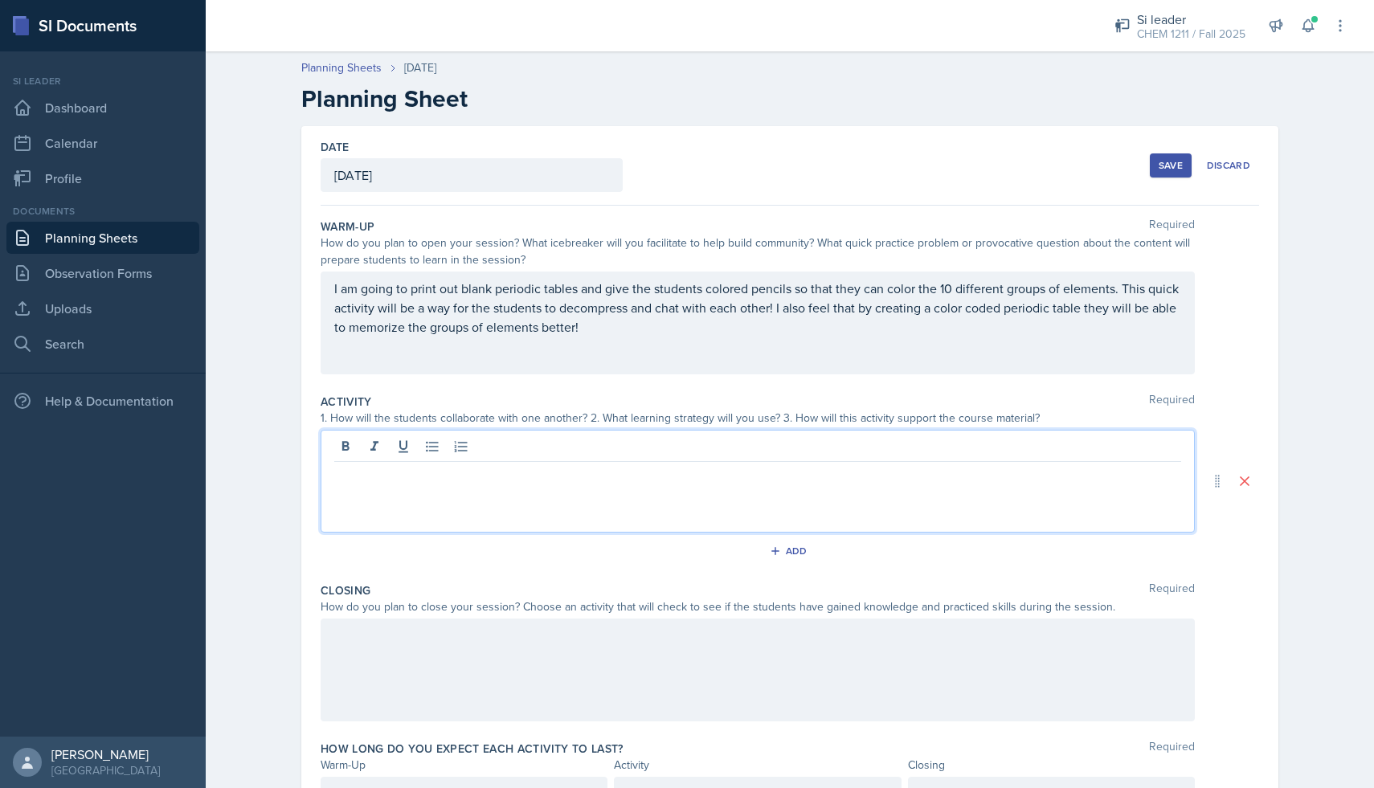
scroll to position [47, 0]
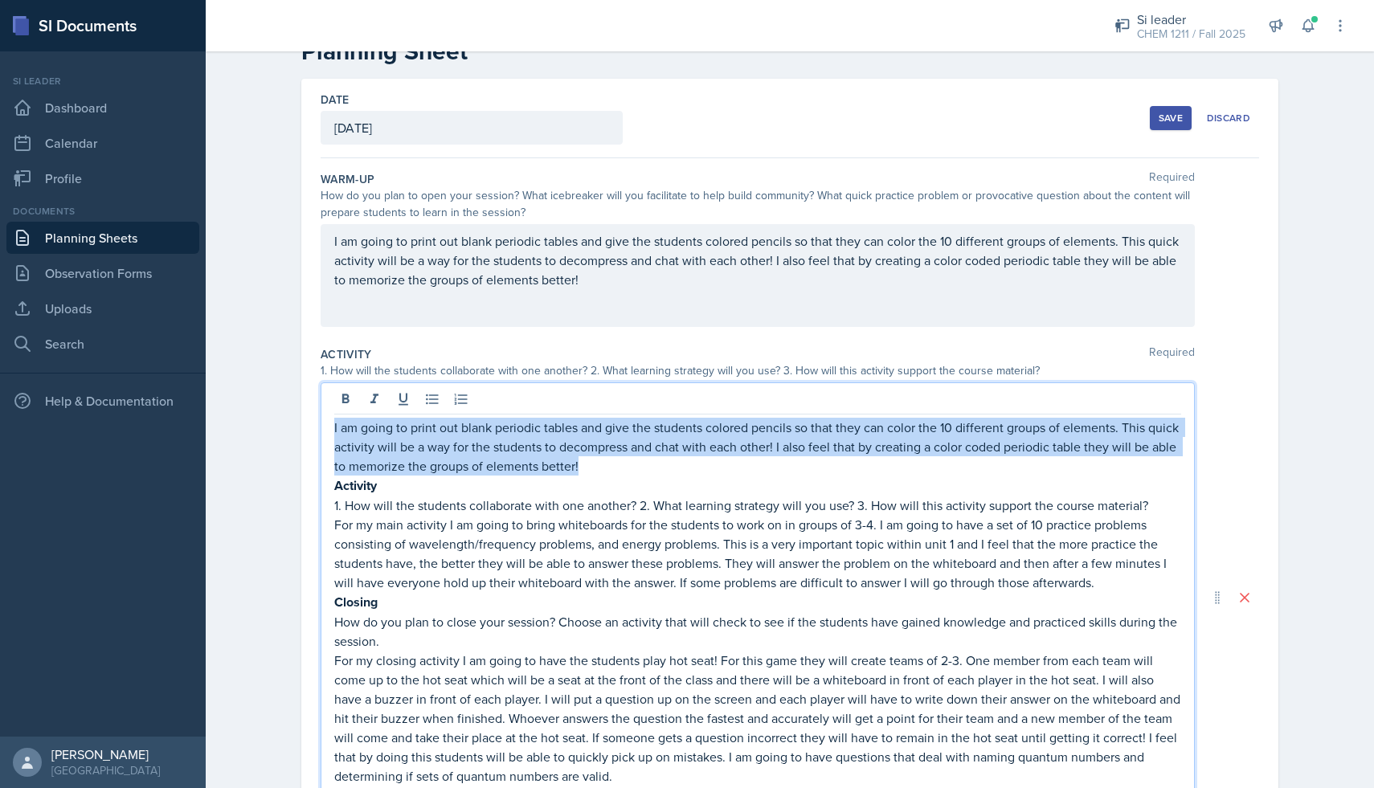
drag, startPoint x: 591, startPoint y: 471, endPoint x: 330, endPoint y: 430, distance: 264.4
click at [330, 431] on div "I am going to print out blank periodic tables and give the students colored pen…" at bounding box center [758, 598] width 874 height 430
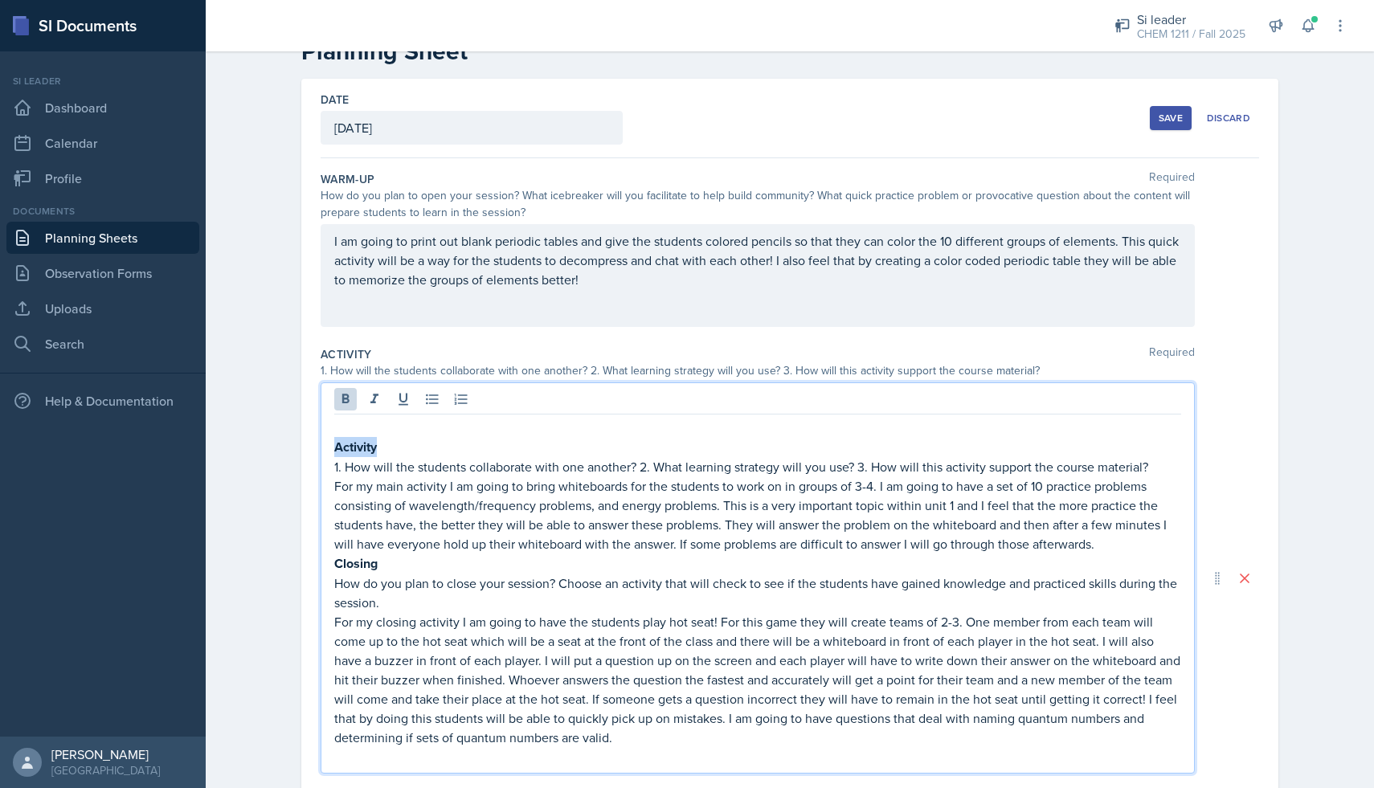
drag, startPoint x: 387, startPoint y: 445, endPoint x: 311, endPoint y: 443, distance: 76.4
click at [311, 443] on div "Date [DATE] [DATE] 31 1 2 3 4 5 6 7 8 9 10 11 12 13 14 15 16 17 18 19 20 21 22 …" at bounding box center [789, 578] width 977 height 999
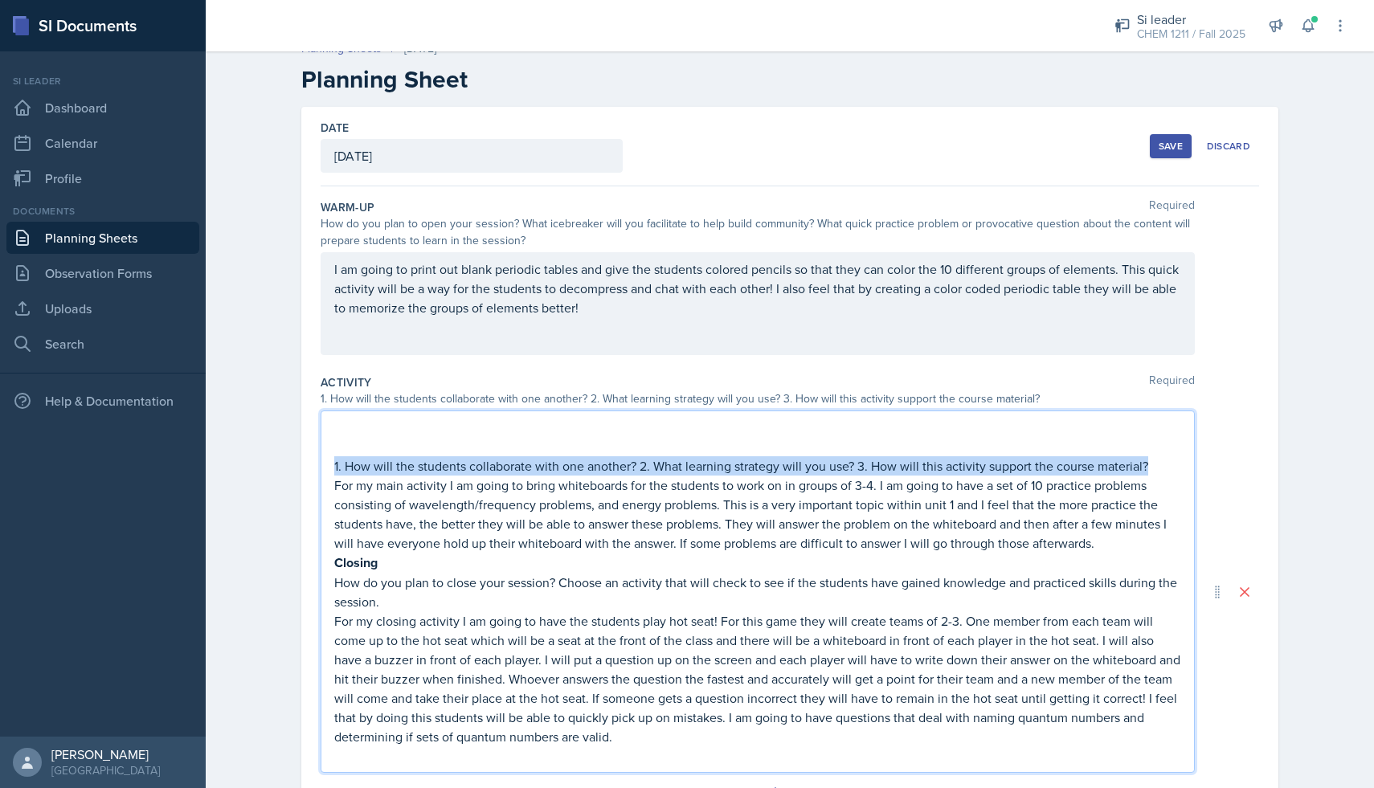
drag, startPoint x: 1156, startPoint y: 465, endPoint x: 321, endPoint y: 461, distance: 834.3
click at [321, 461] on div "1. How will the students collaborate with one another? 2. What learning strateg…" at bounding box center [758, 592] width 874 height 362
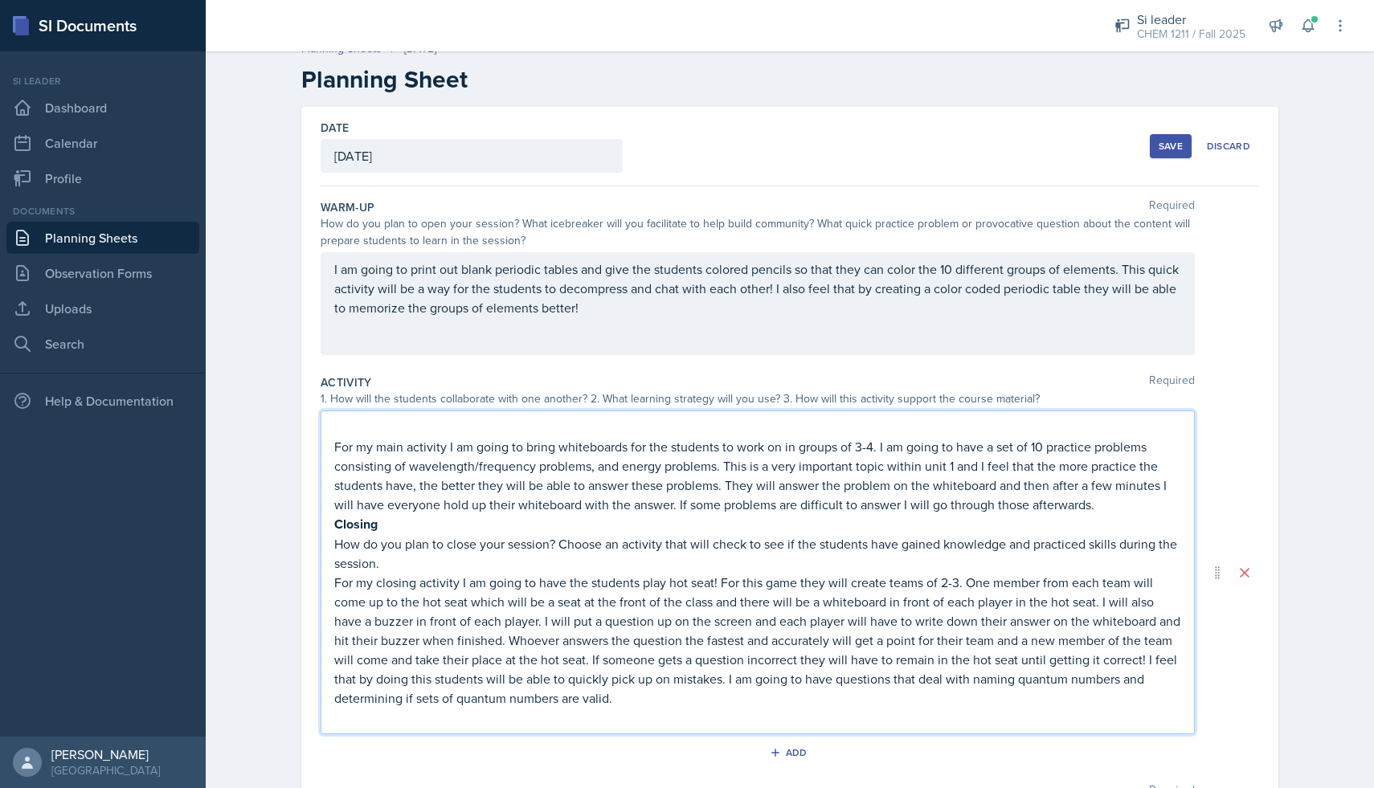
click at [397, 519] on p "Closing" at bounding box center [757, 524] width 847 height 20
click at [334, 447] on div "For my main activity I am going to bring whiteboards for the students to work o…" at bounding box center [758, 573] width 874 height 324
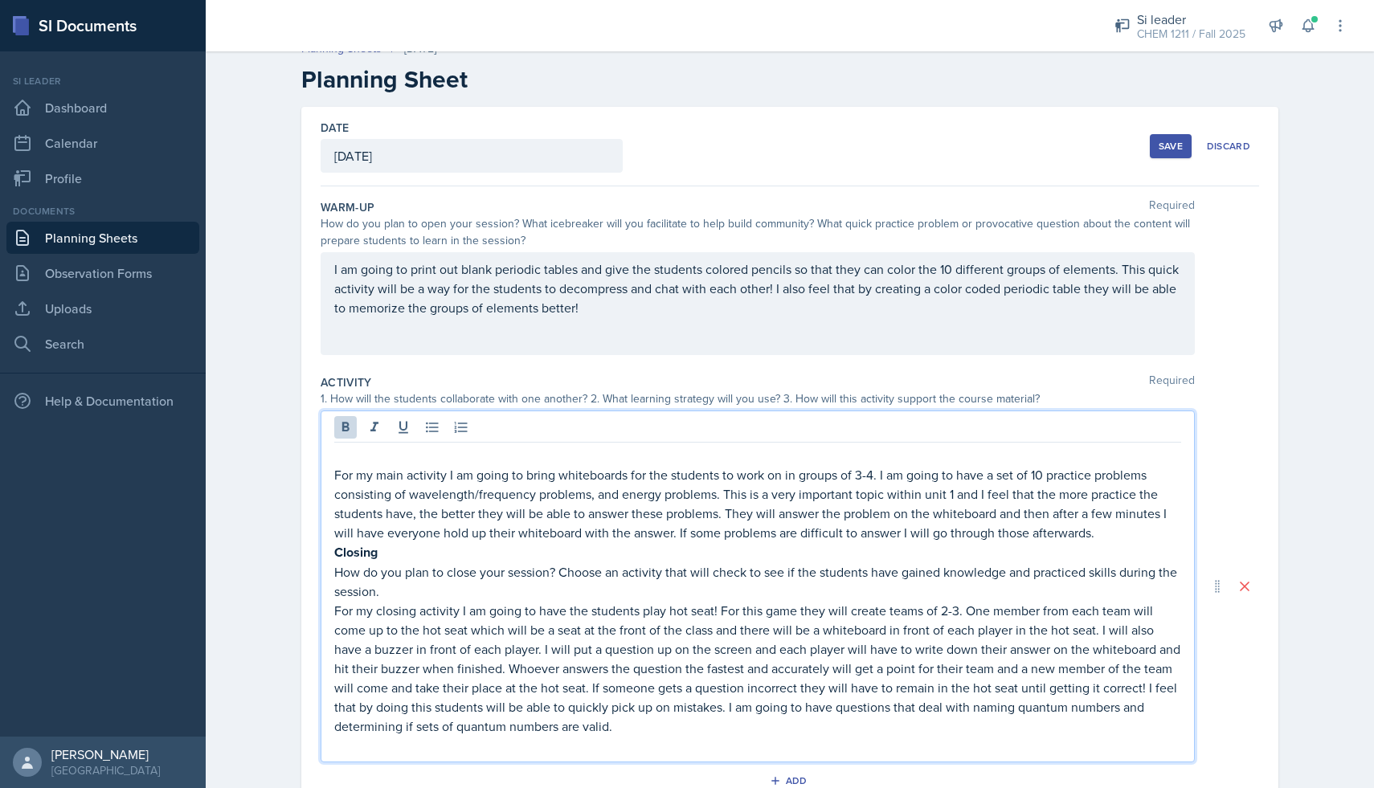
scroll to position [47, 0]
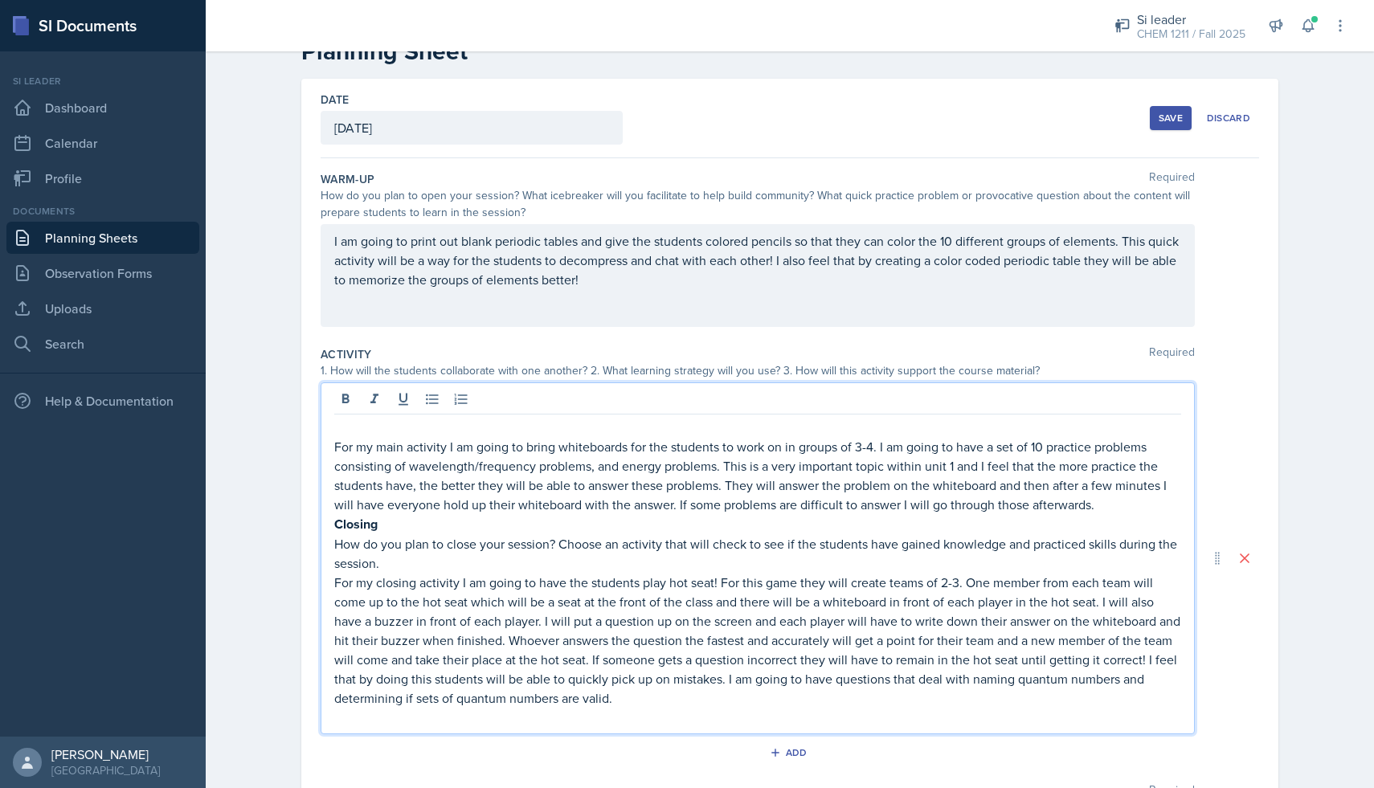
click at [339, 446] on p "For my main activity I am going to bring whiteboards for the students to work o…" at bounding box center [757, 475] width 847 height 77
click at [330, 445] on div "For my main activity I am going to bring whiteboards for the students to work o…" at bounding box center [758, 559] width 874 height 352
click at [338, 446] on p "For my main activity I am going to bring whiteboards for the students to work o…" at bounding box center [757, 475] width 847 height 77
click at [334, 446] on p "For my main activity I am going to bring whiteboards for the students to work o…" at bounding box center [757, 475] width 847 height 77
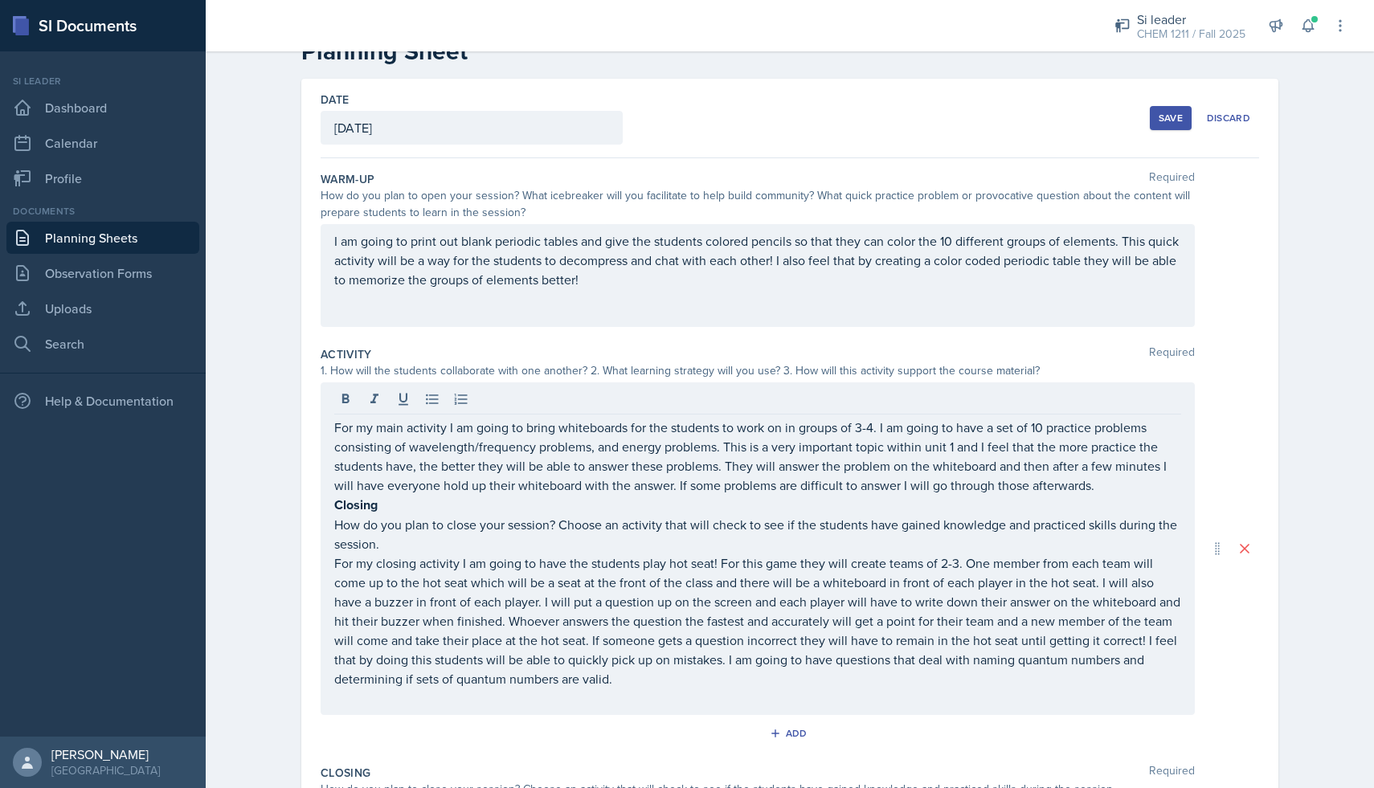
drag, startPoint x: 334, startPoint y: 505, endPoint x: 727, endPoint y: 612, distance: 408.1
click at [727, 612] on div "For my main activity I am going to bring whiteboards for the students to work o…" at bounding box center [758, 549] width 874 height 333
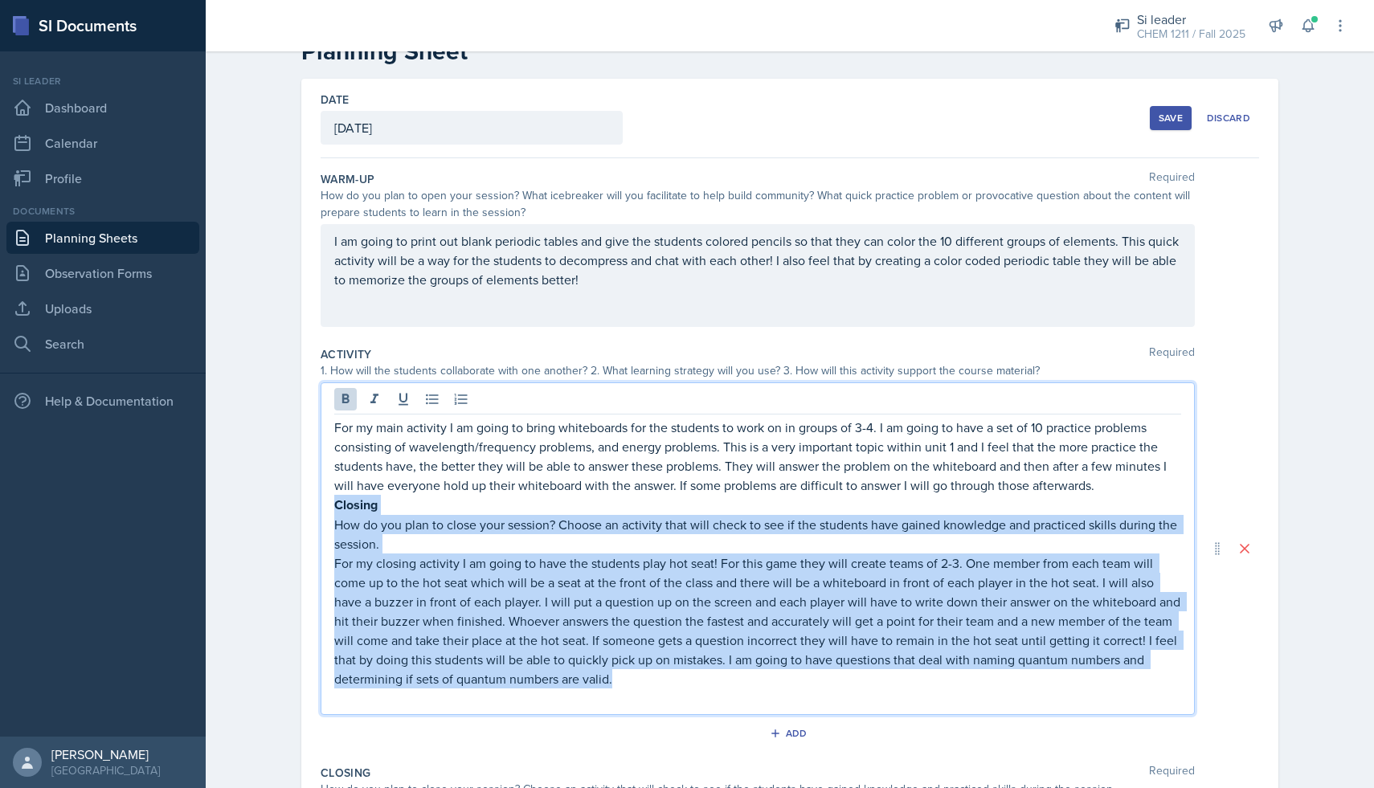
drag, startPoint x: 624, startPoint y: 686, endPoint x: 332, endPoint y: 510, distance: 341.0
click at [332, 510] on div "For my main activity I am going to bring whiteboards for the students to work o…" at bounding box center [758, 549] width 874 height 333
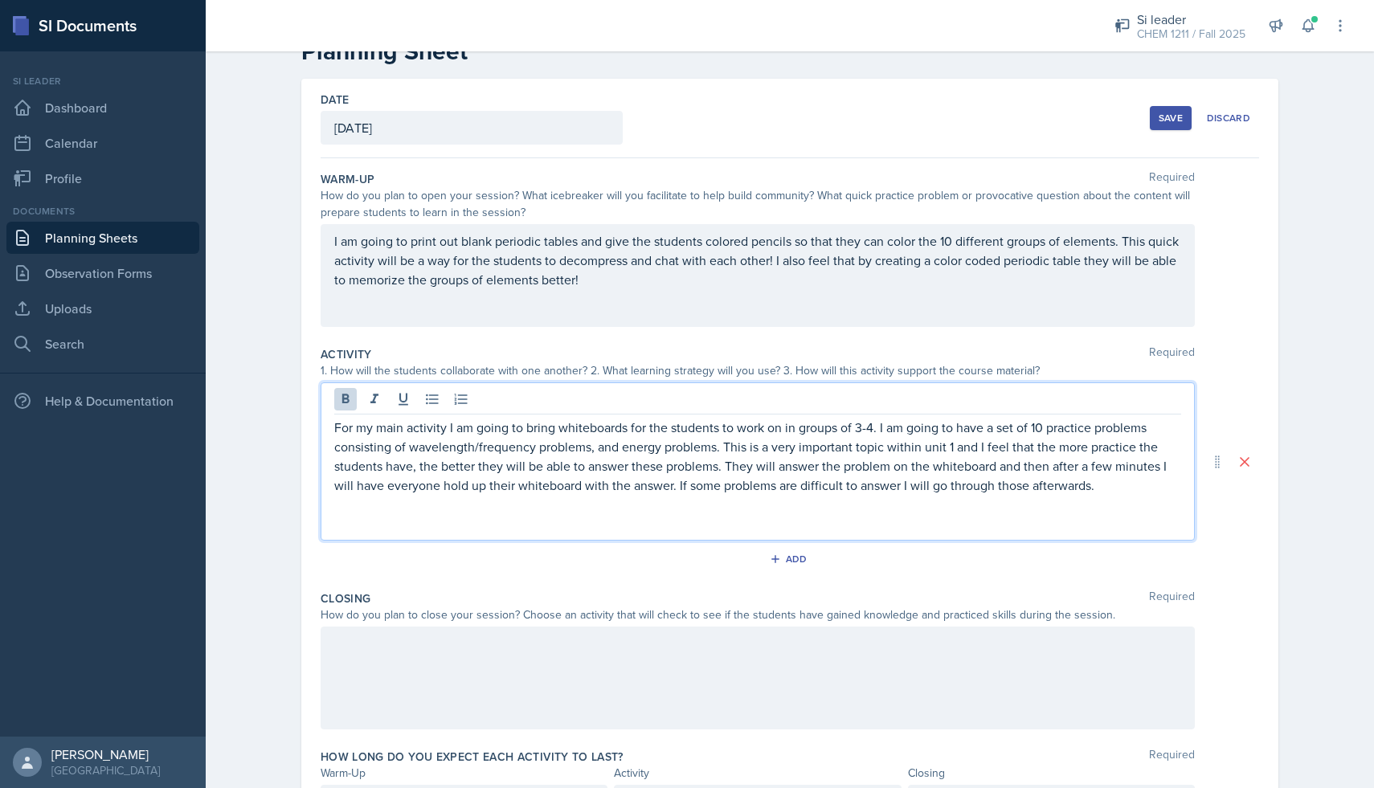
click at [680, 519] on p at bounding box center [757, 523] width 847 height 19
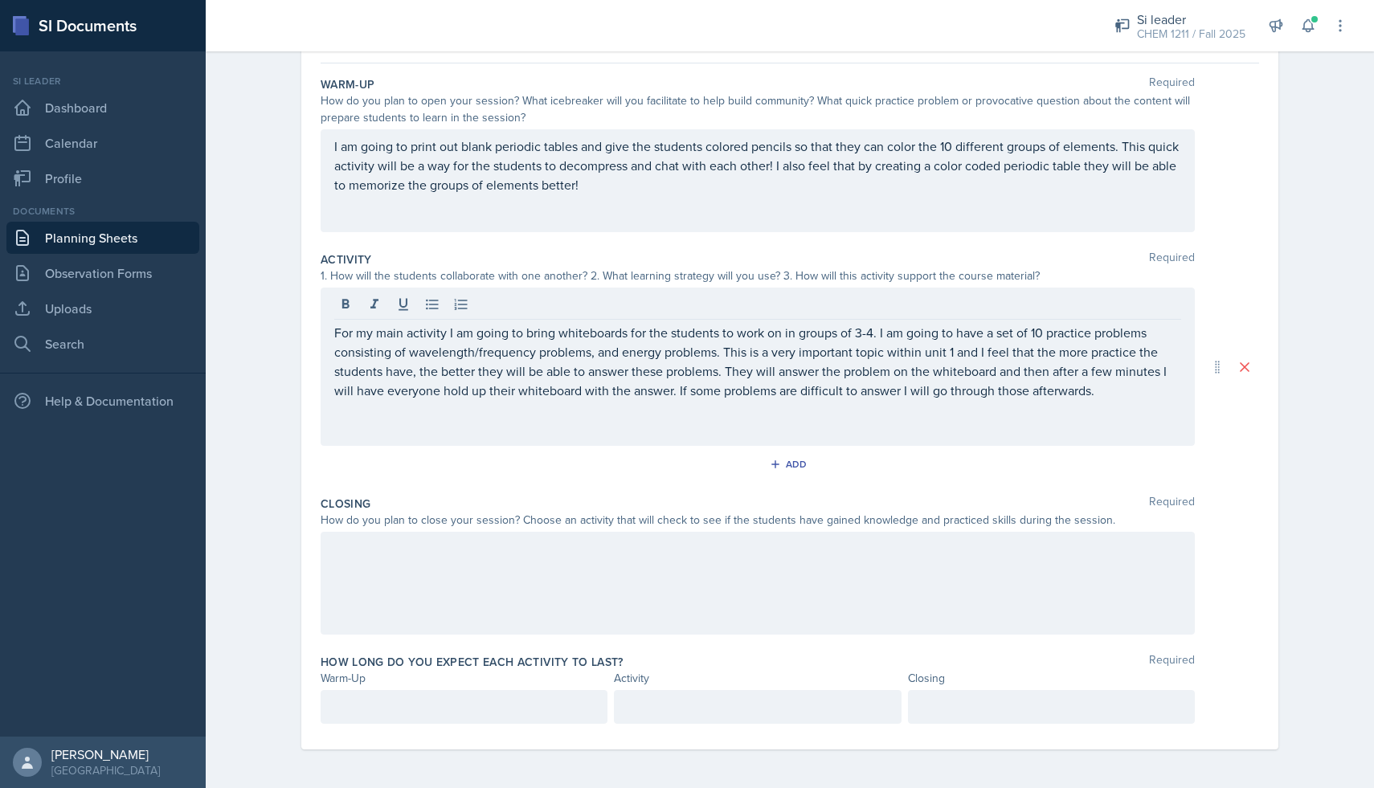
click at [582, 571] on div at bounding box center [758, 583] width 874 height 103
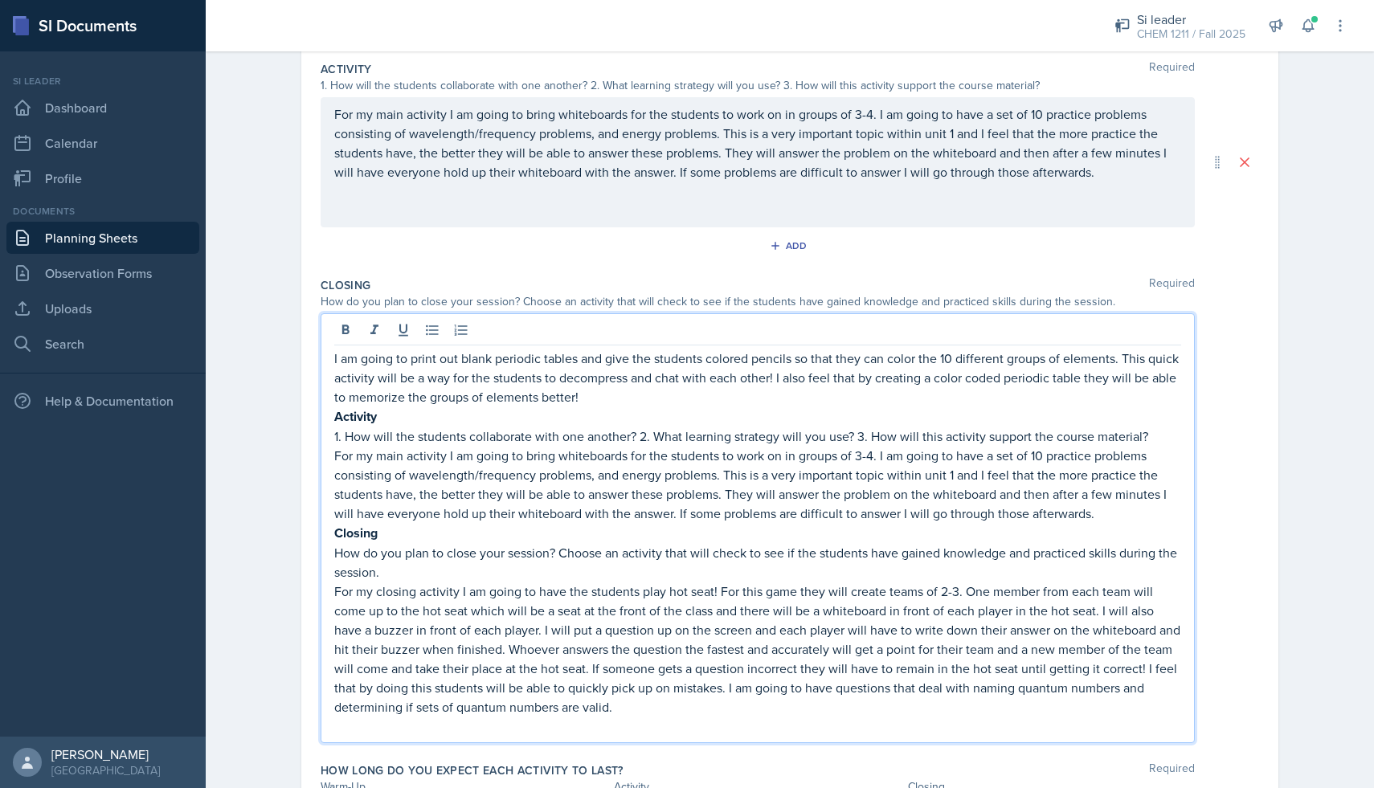
scroll to position [346, 0]
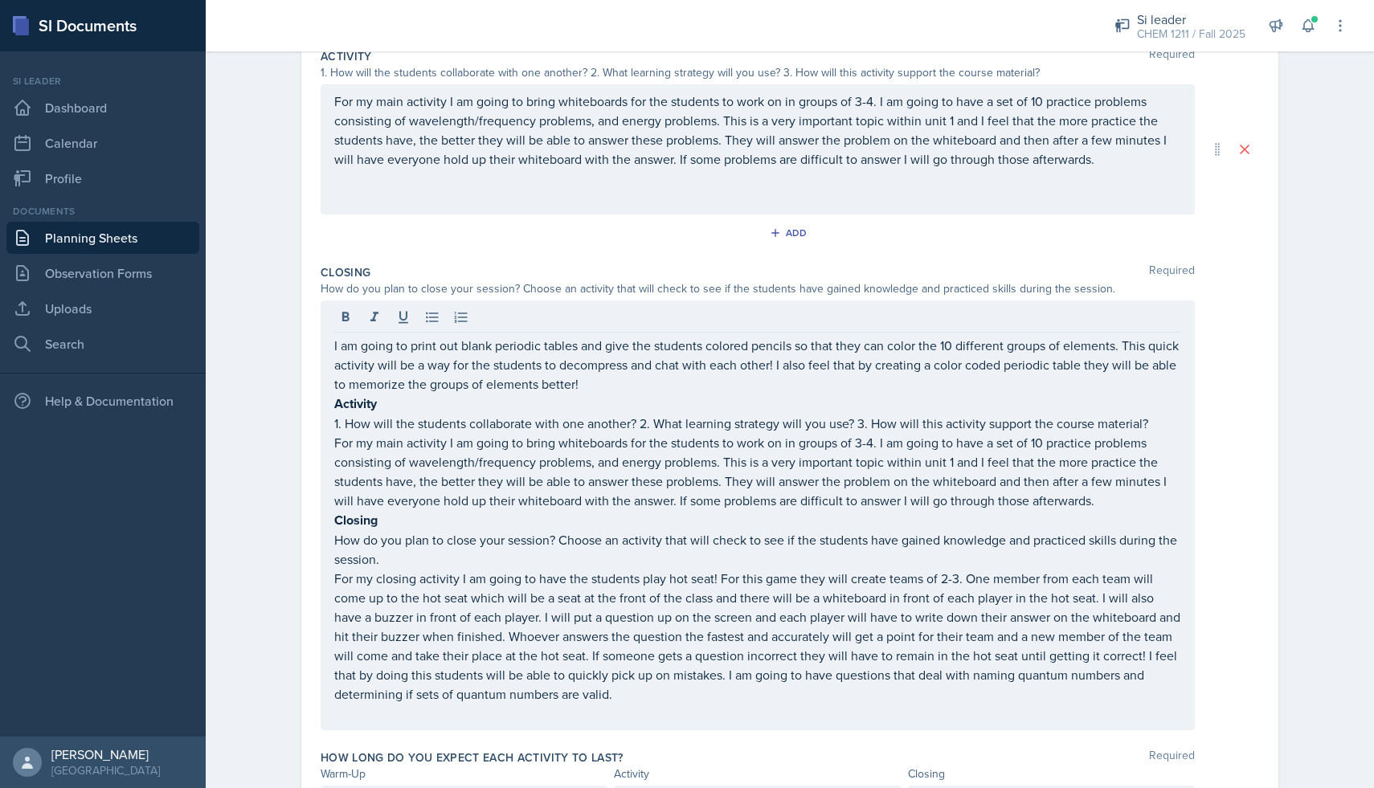
drag, startPoint x: 334, startPoint y: 346, endPoint x: 437, endPoint y: 503, distance: 187.9
click at [437, 503] on div "I am going to print out blank periodic tables and give the students colored pen…" at bounding box center [758, 516] width 874 height 430
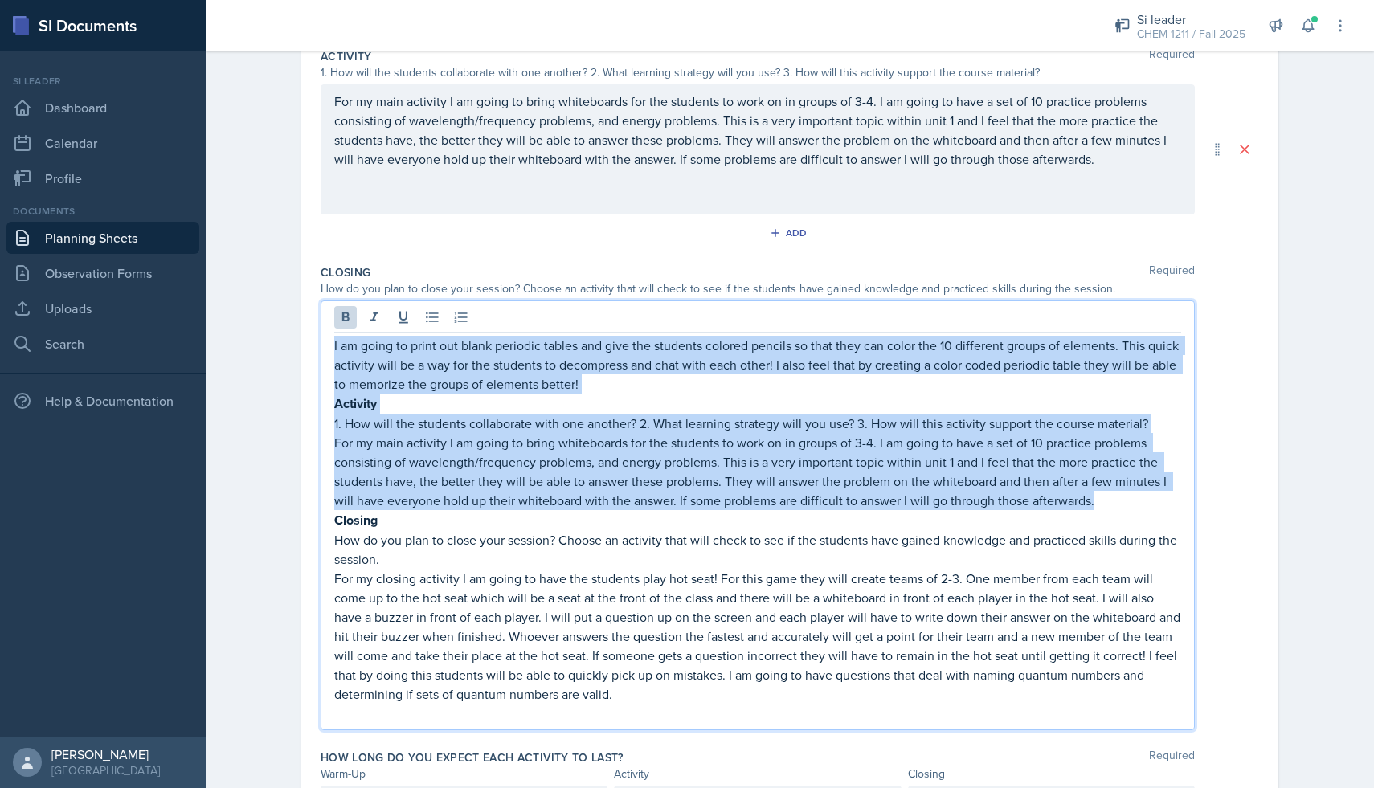
drag, startPoint x: 1100, startPoint y: 503, endPoint x: 330, endPoint y: 334, distance: 789.2
click at [330, 334] on div "I am going to print out blank periodic tables and give the students colored pen…" at bounding box center [758, 516] width 874 height 430
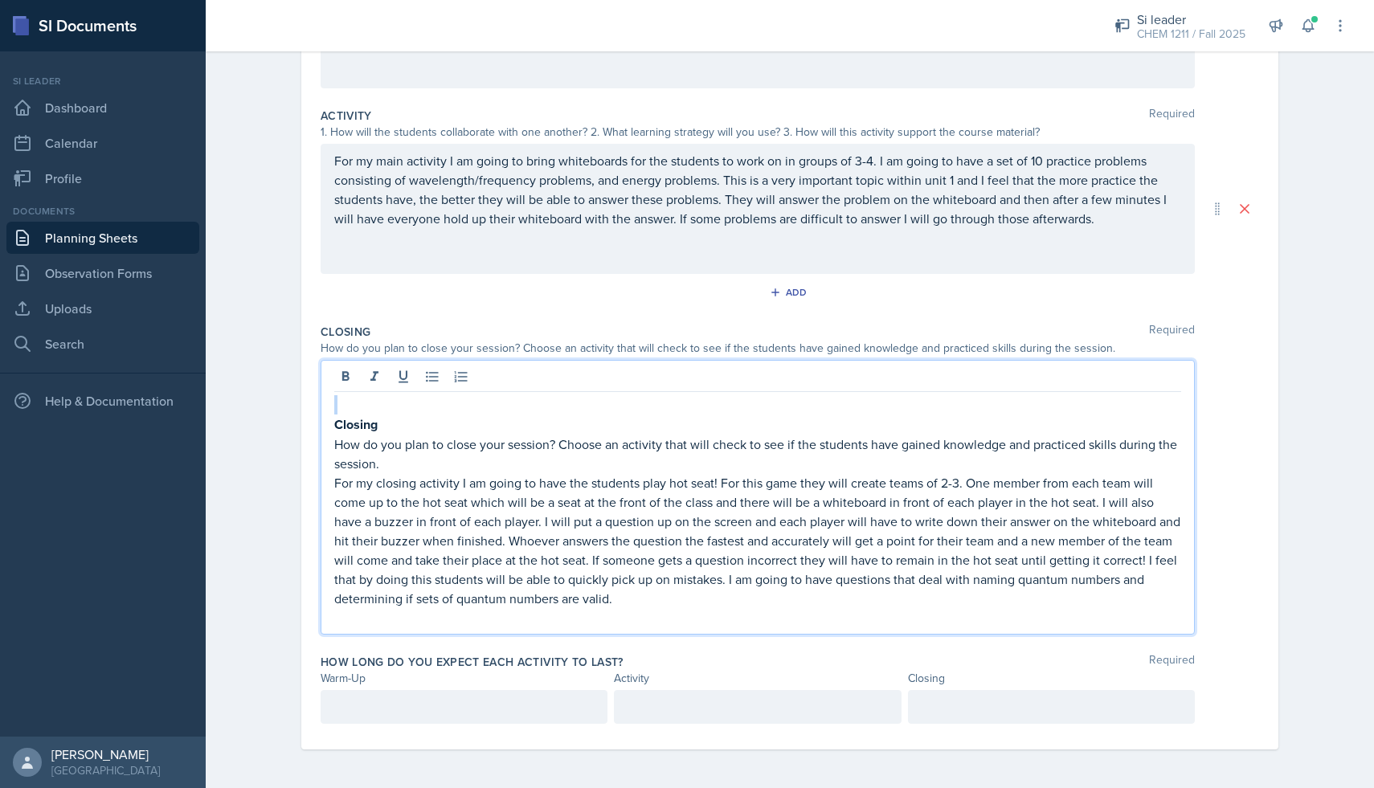
scroll to position [285, 0]
drag, startPoint x: 389, startPoint y: 428, endPoint x: 302, endPoint y: 428, distance: 86.8
click at [302, 428] on div "Date [DATE] [DATE] 31 1 2 3 4 5 6 7 8 9 10 11 12 13 14 15 16 17 18 19 20 21 22 …" at bounding box center [789, 296] width 977 height 910
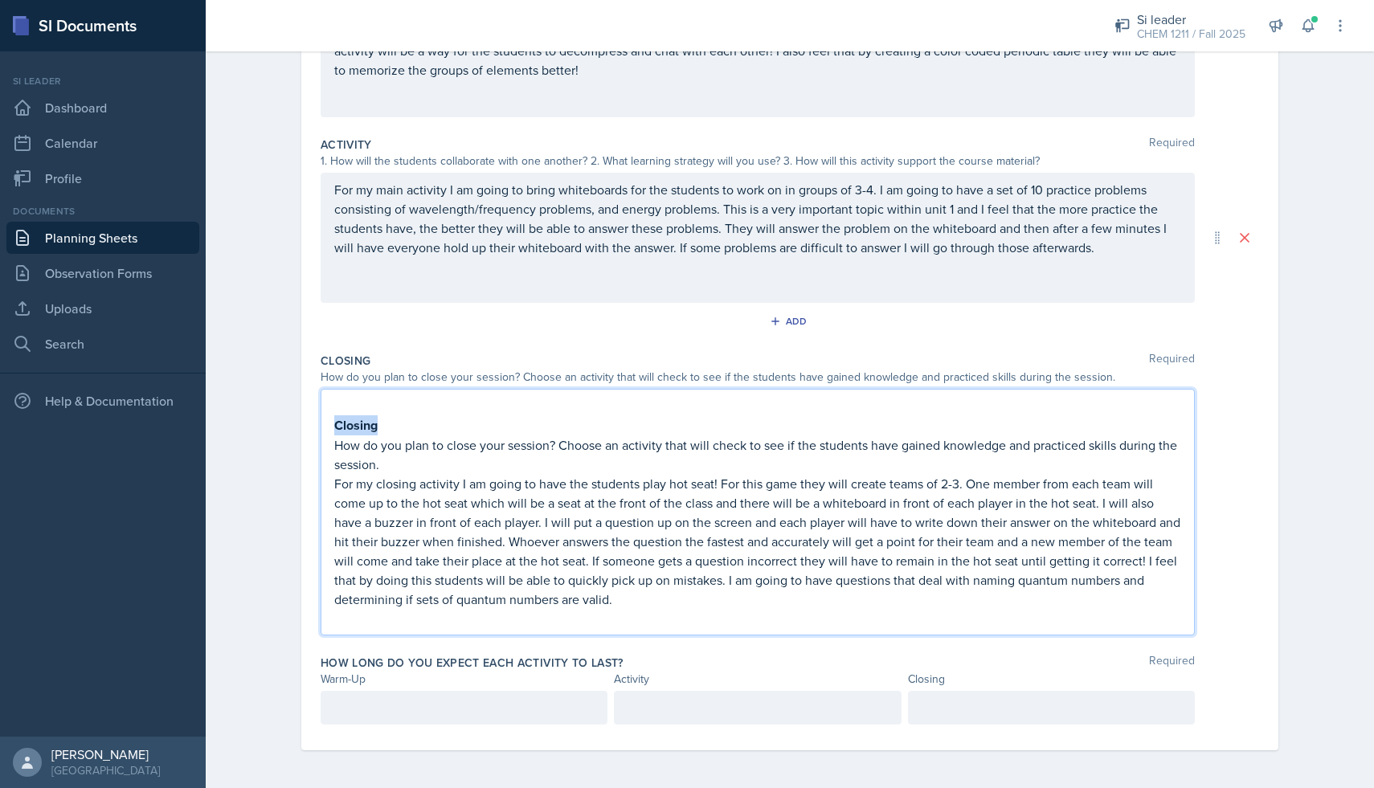
scroll to position [257, 0]
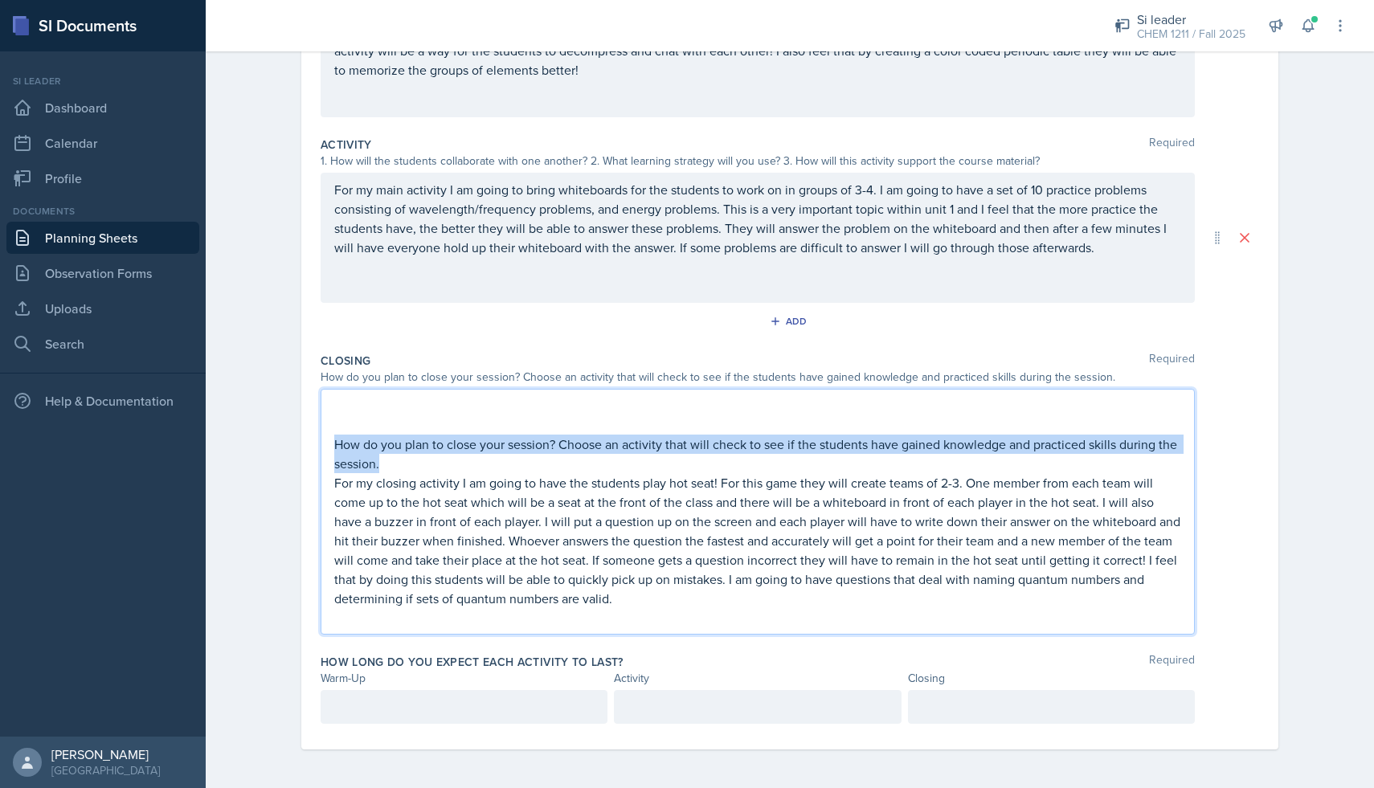
drag, startPoint x: 397, startPoint y: 465, endPoint x: 320, endPoint y: 440, distance: 80.8
click at [321, 440] on div "How do you plan to close your session? Choose an activity that will check to se…" at bounding box center [758, 512] width 874 height 246
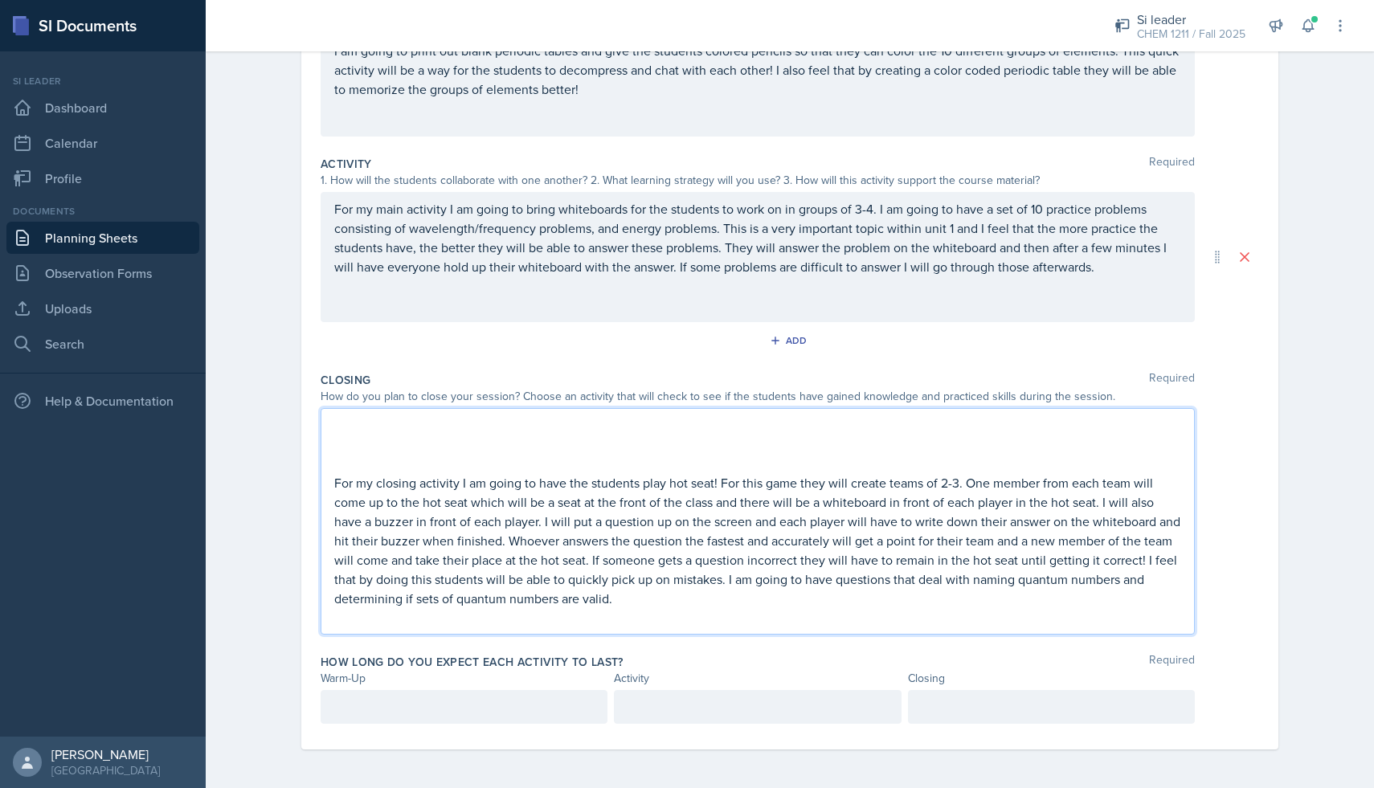
click at [336, 481] on p "For my closing activity I am going to have the students play hot seat! For this…" at bounding box center [757, 540] width 847 height 135
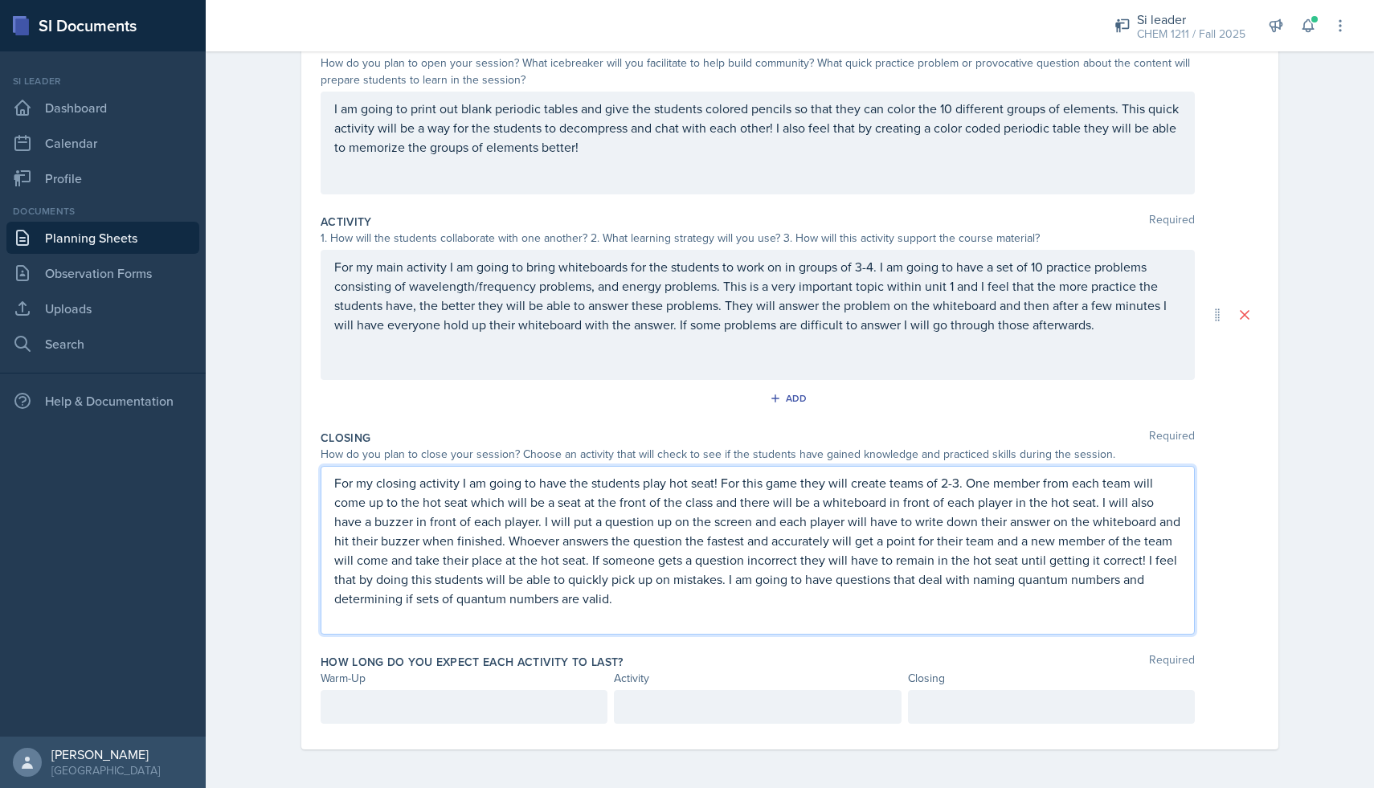
scroll to position [208, 0]
click at [489, 698] on p at bounding box center [464, 707] width 260 height 19
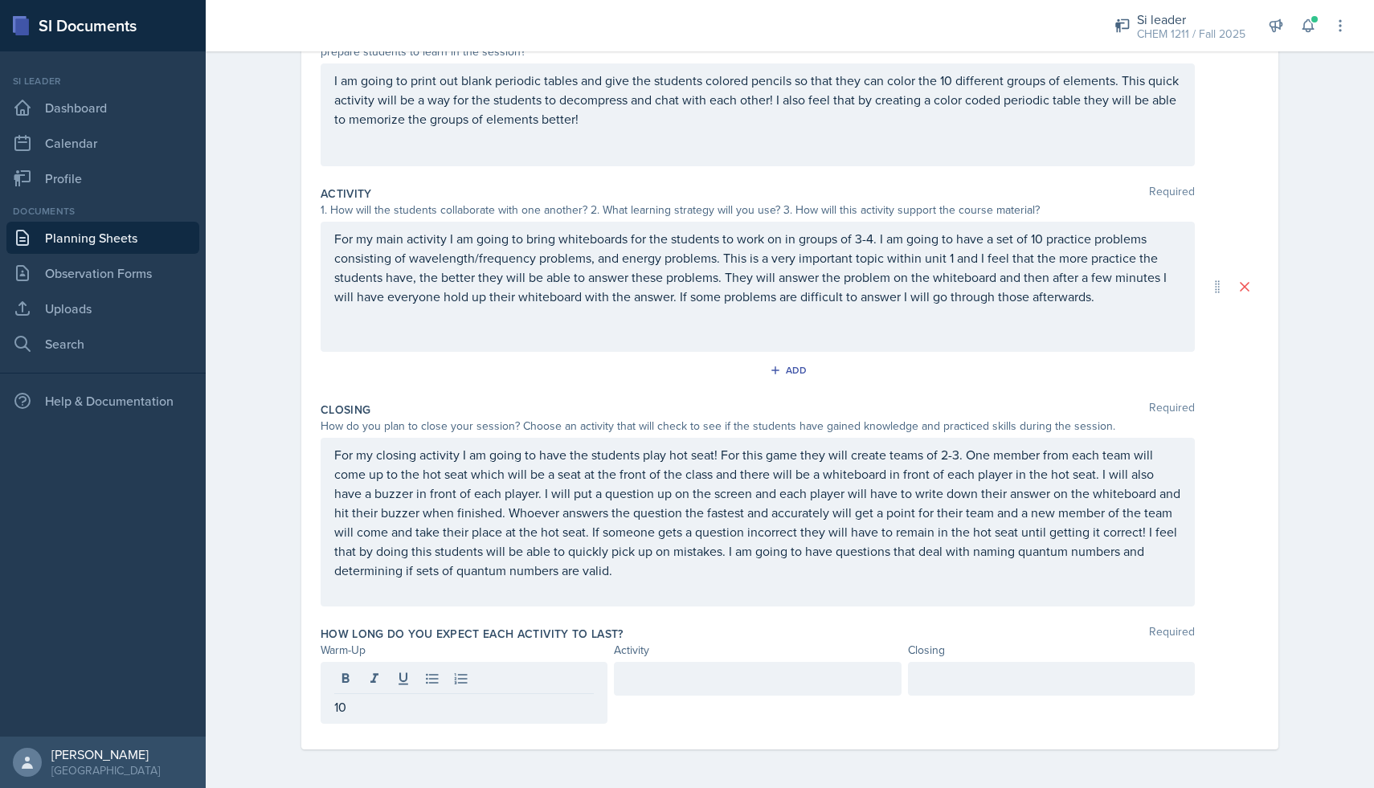
click at [699, 690] on div at bounding box center [757, 679] width 287 height 34
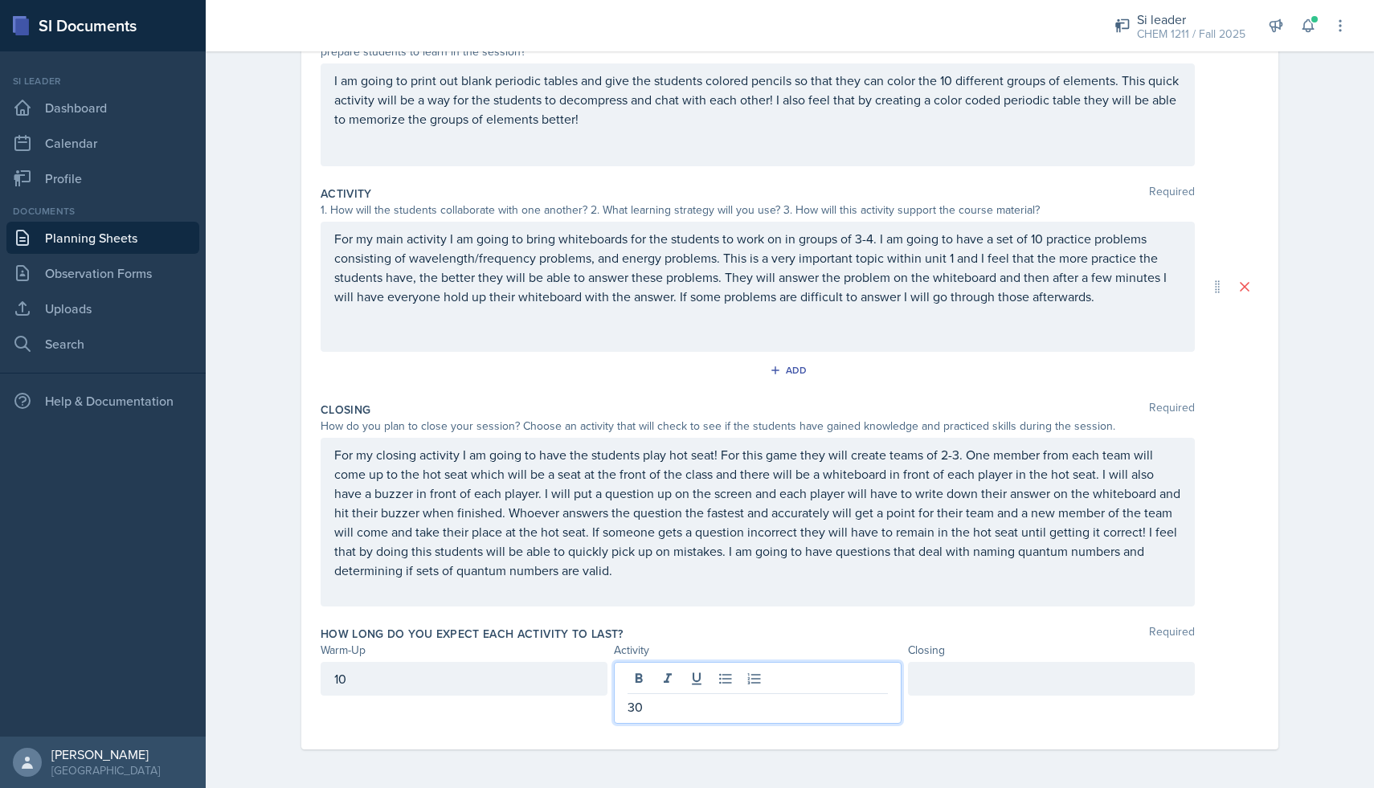
click at [936, 672] on div at bounding box center [1051, 679] width 287 height 34
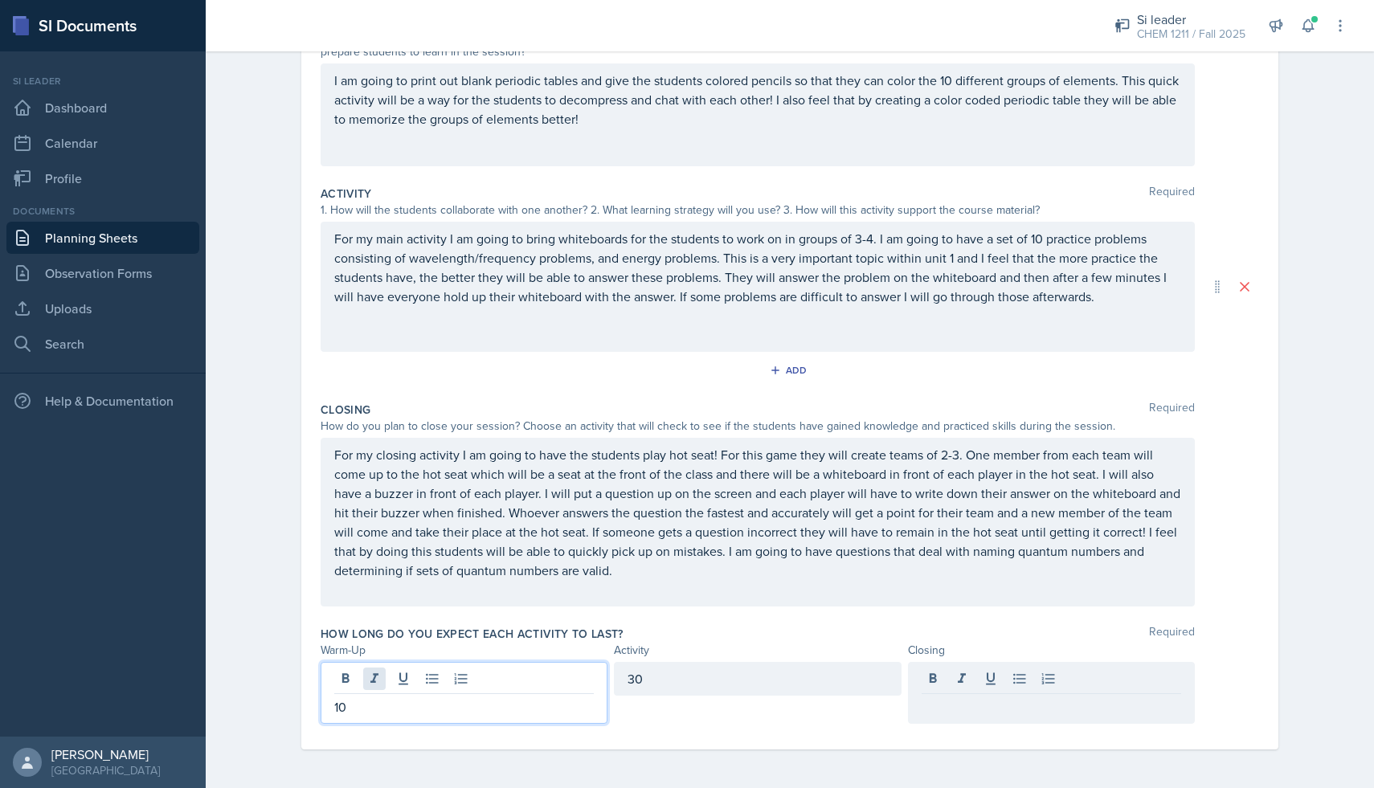
click at [374, 674] on div "10" at bounding box center [464, 693] width 287 height 62
click at [371, 696] on div "10" at bounding box center [464, 693] width 287 height 62
click at [370, 703] on p "10" at bounding box center [464, 707] width 260 height 19
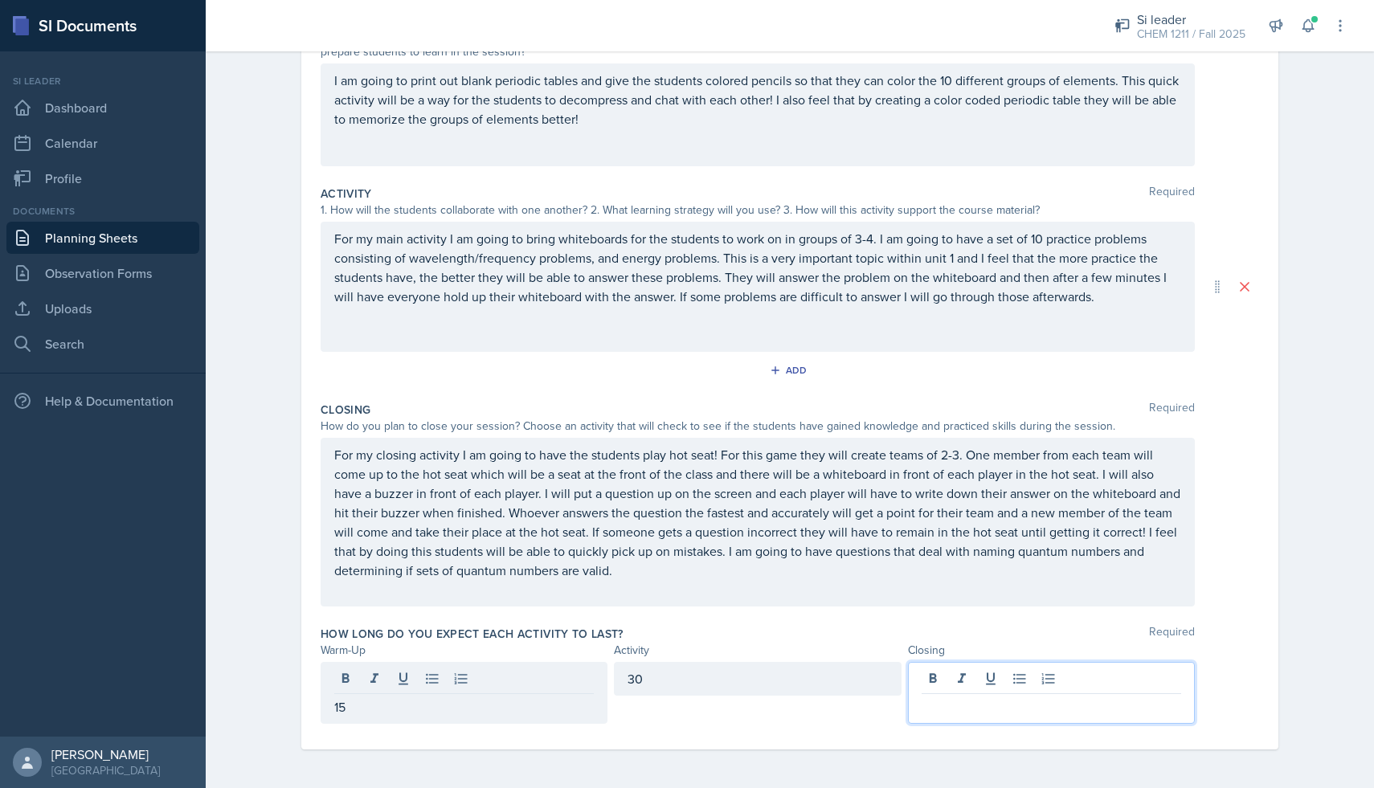
click at [964, 674] on div at bounding box center [1051, 693] width 287 height 62
click at [995, 620] on div "How long do you expect each activity to last? Required Warm-Up Activity Closing…" at bounding box center [790, 678] width 939 height 117
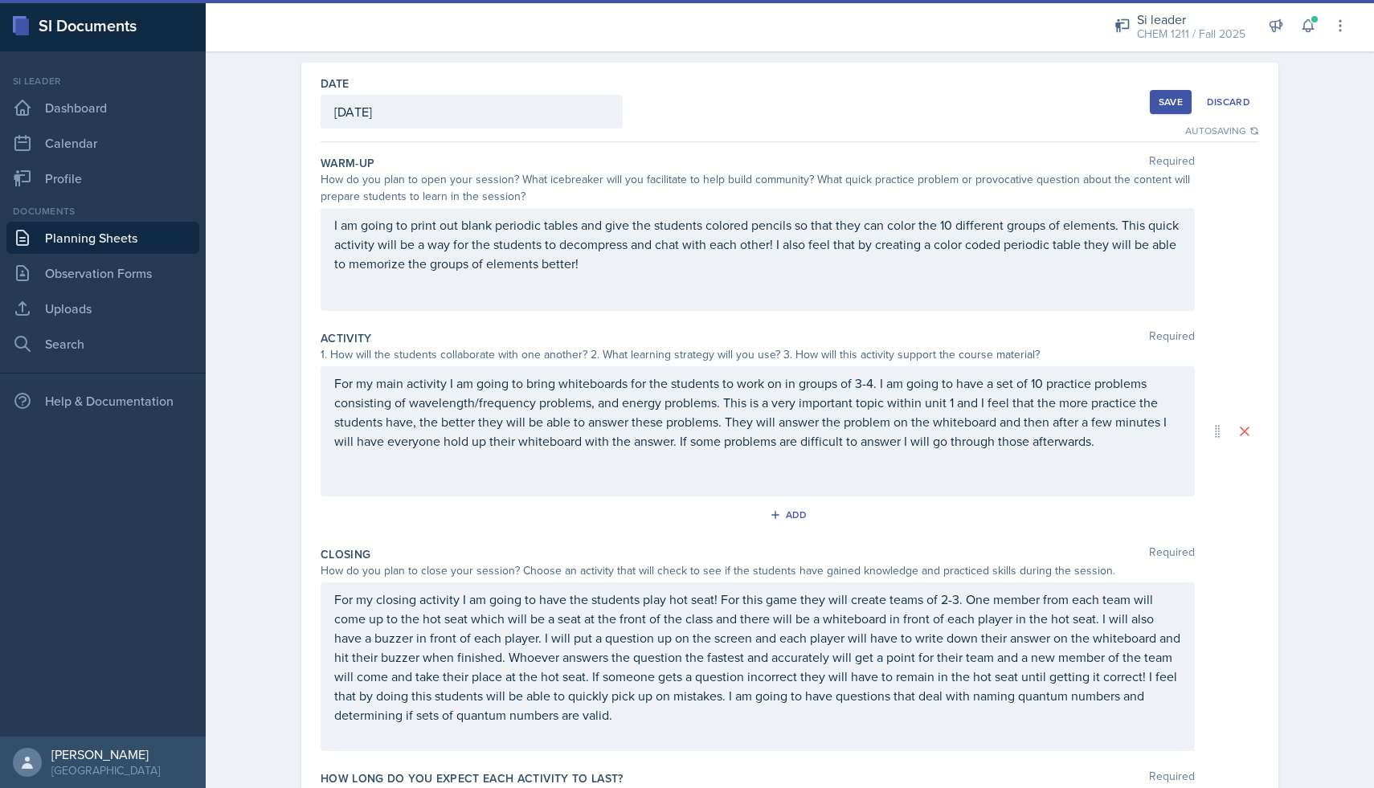
scroll to position [0, 0]
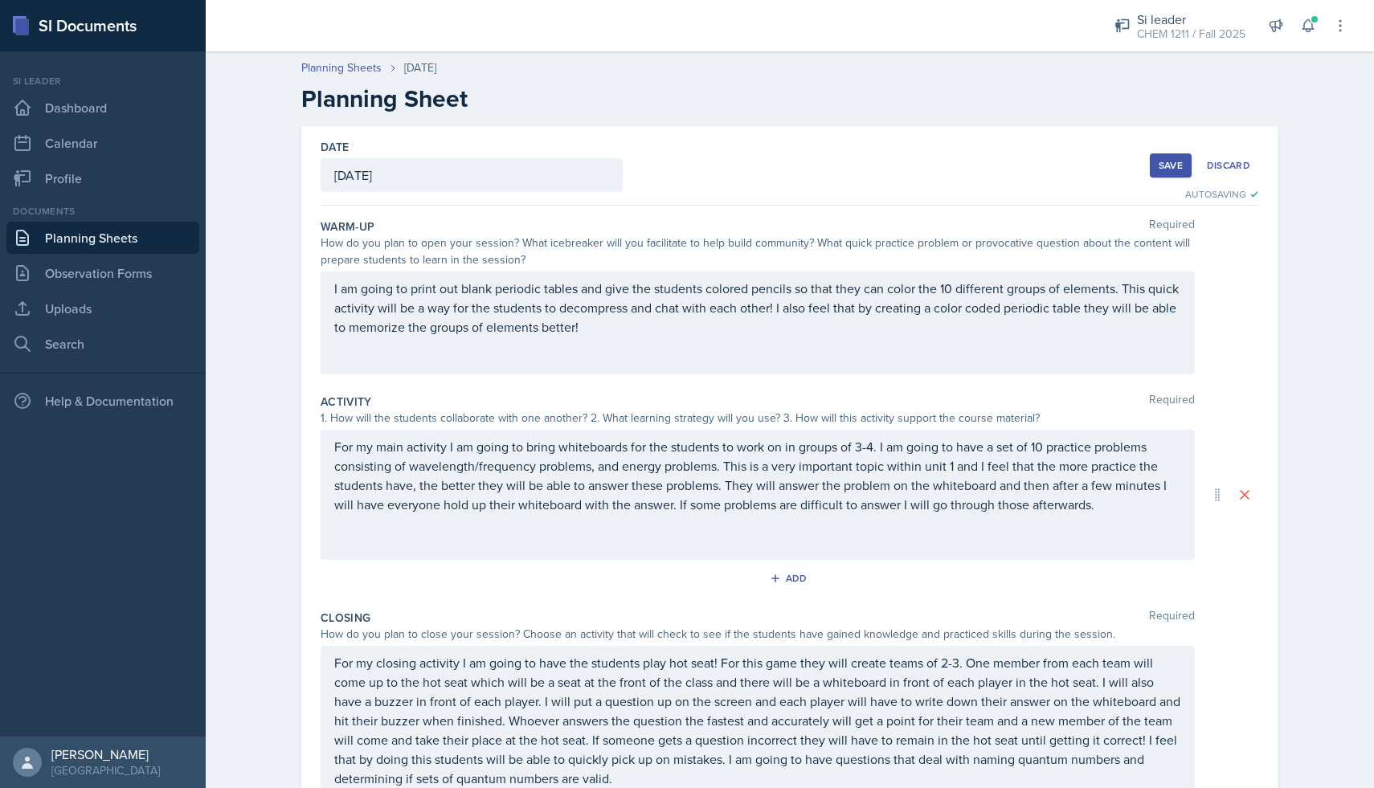
click at [1170, 172] on button "Save" at bounding box center [1171, 166] width 42 height 24
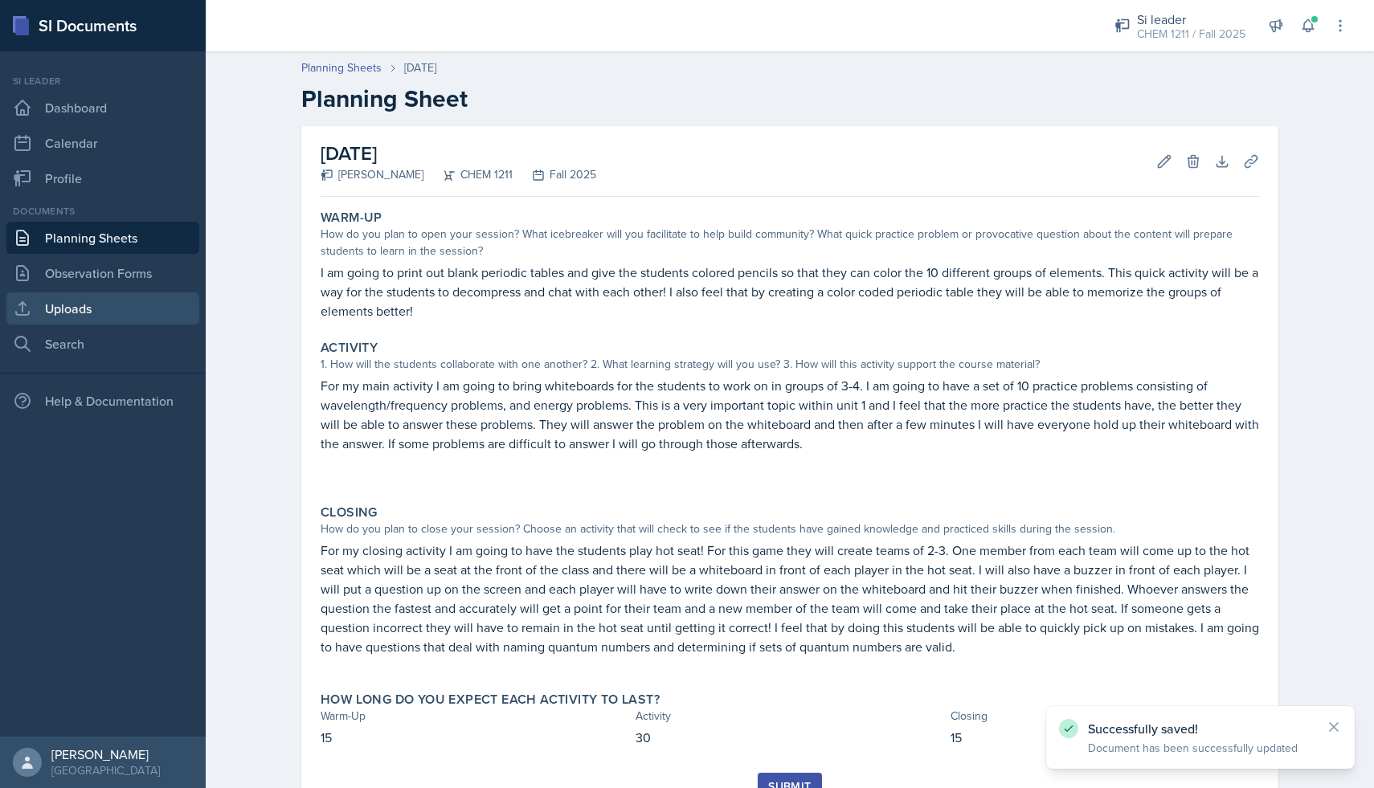
click at [139, 310] on link "Uploads" at bounding box center [102, 309] width 193 height 32
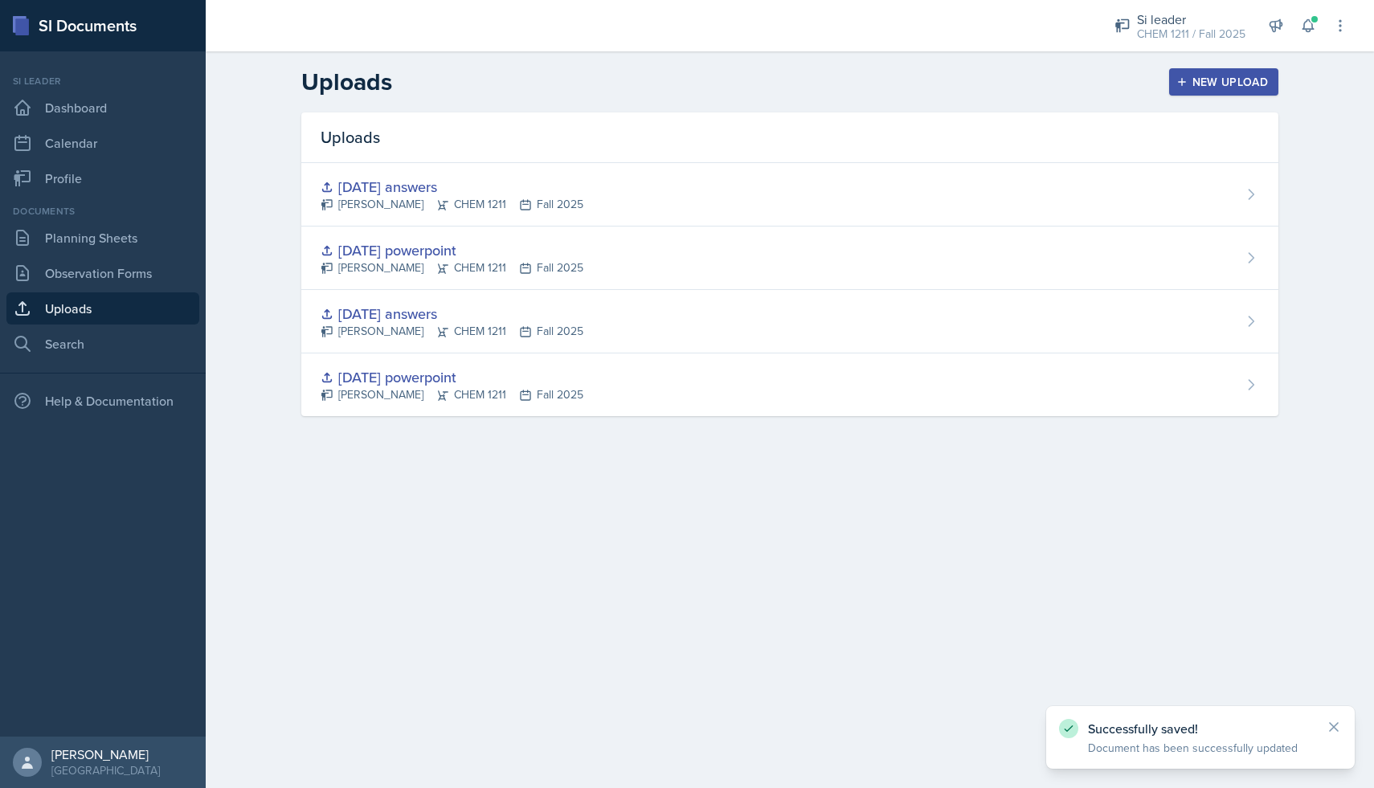
click at [1182, 86] on icon "button" at bounding box center [1182, 81] width 11 height 11
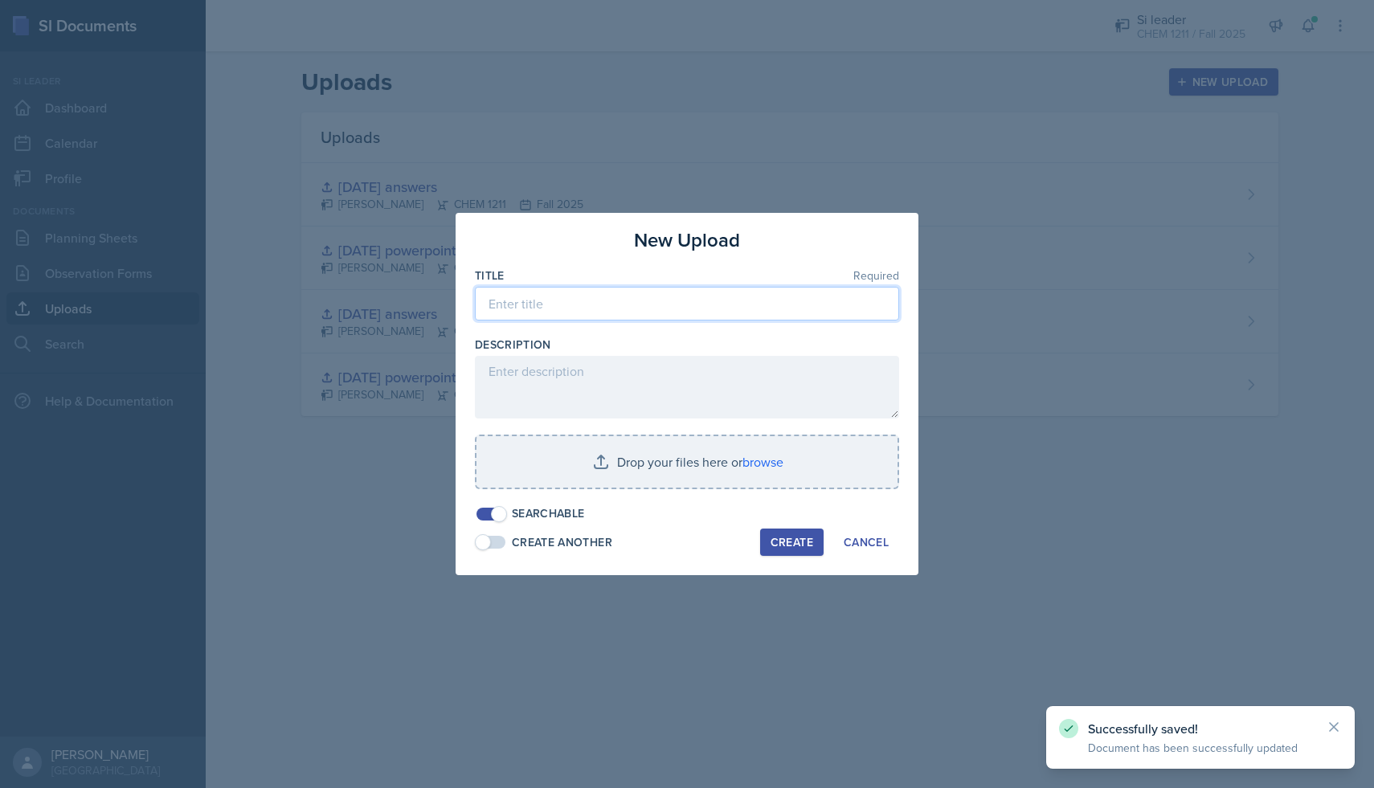
click at [605, 309] on input at bounding box center [687, 304] width 424 height 34
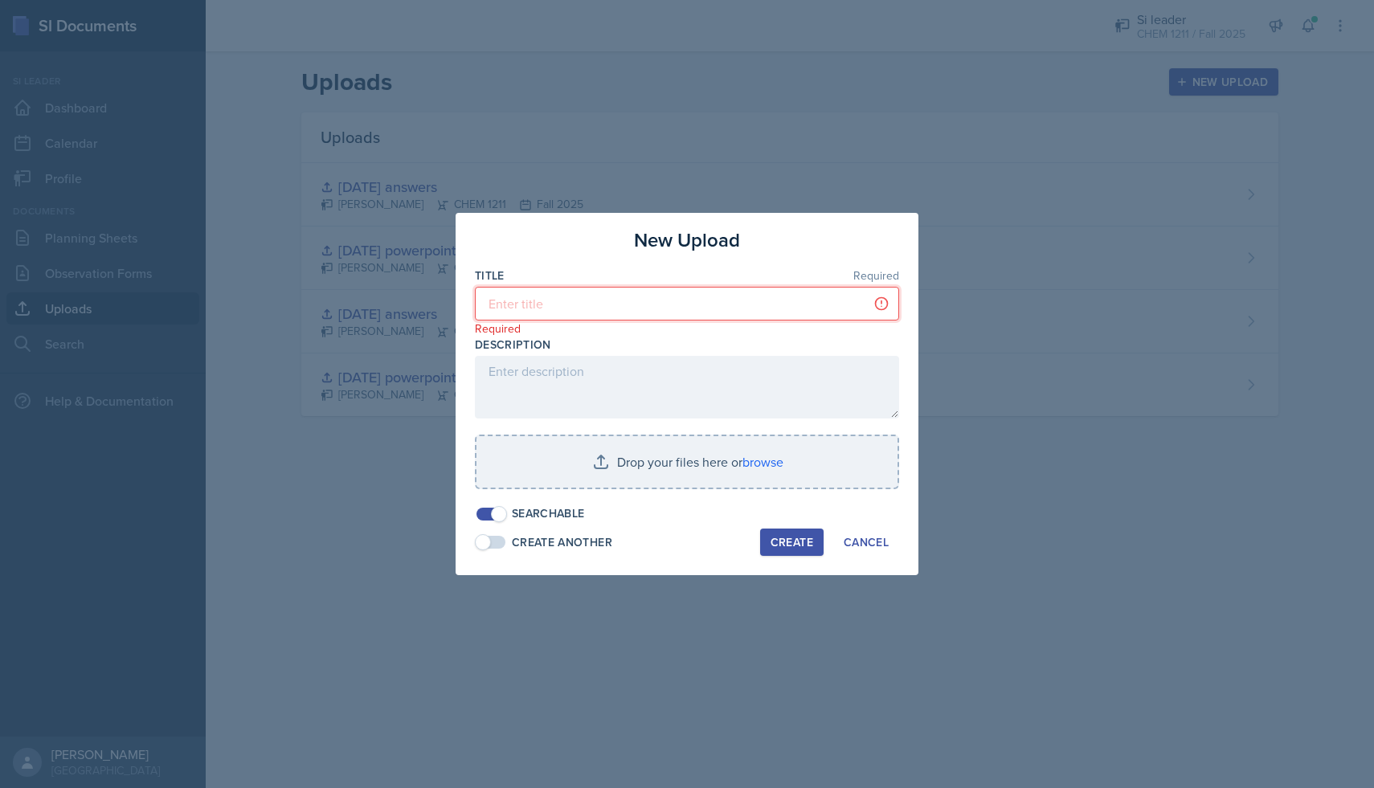
click at [774, 303] on input at bounding box center [687, 304] width 424 height 34
type input "A"
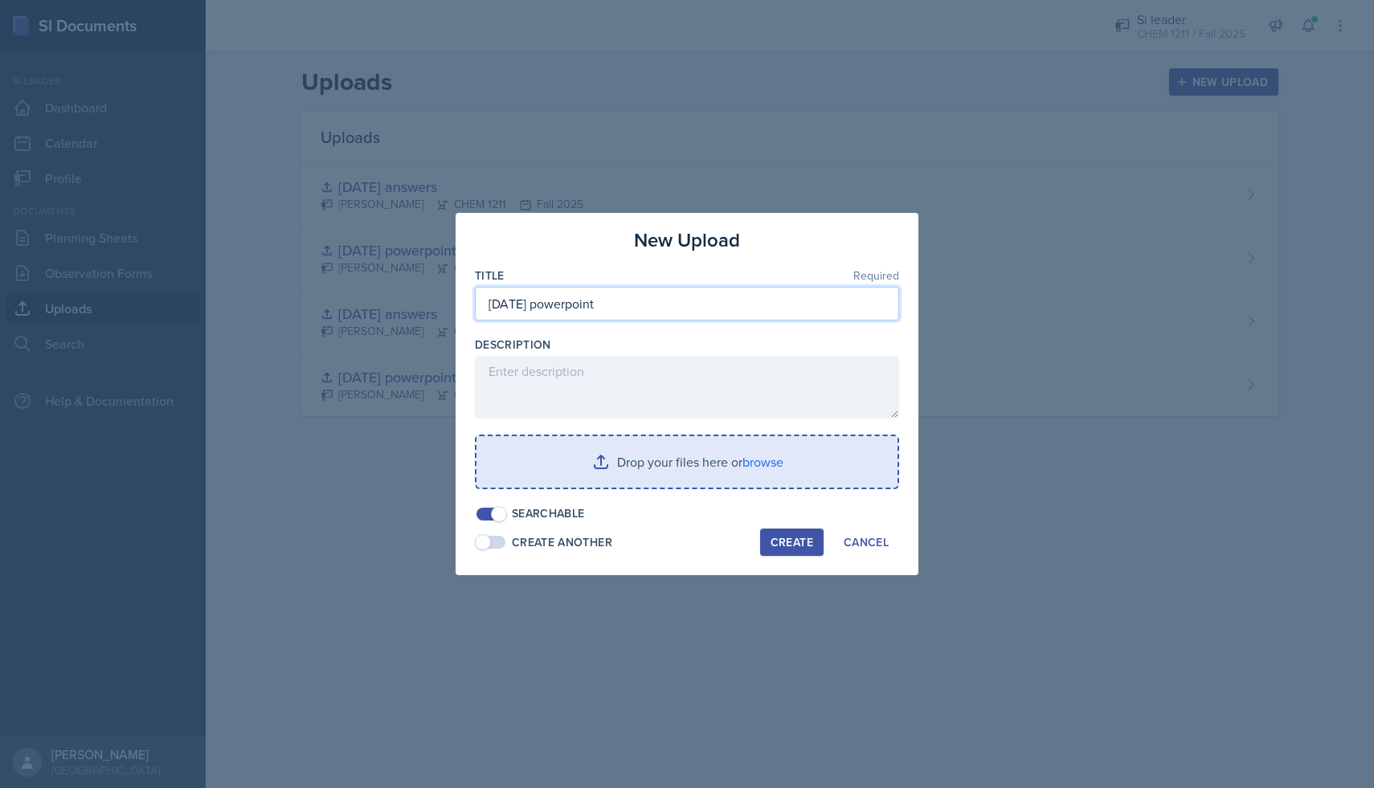
type input "[DATE] powerpoint"
click at [763, 471] on input "file" at bounding box center [687, 461] width 421 height 51
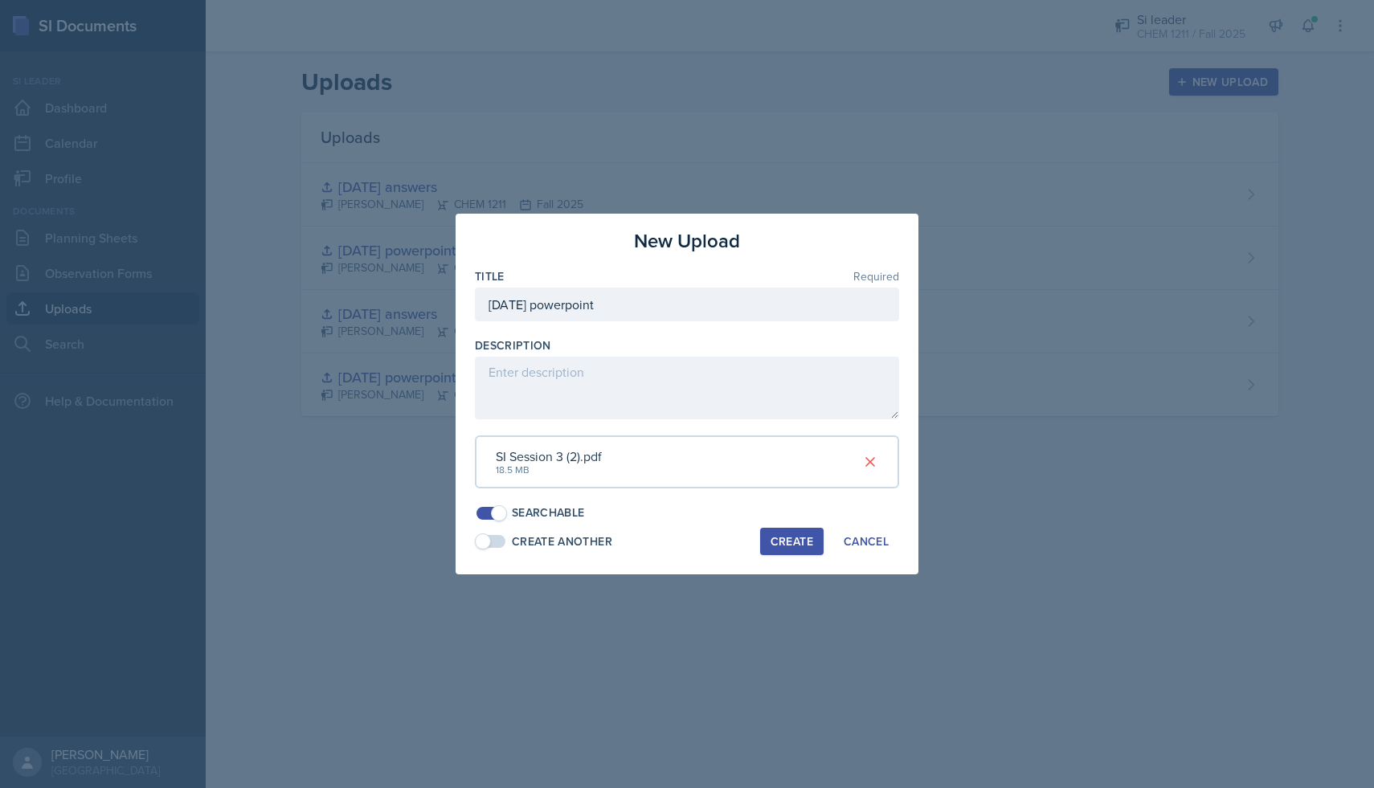
click at [798, 543] on div "Create" at bounding box center [792, 541] width 43 height 13
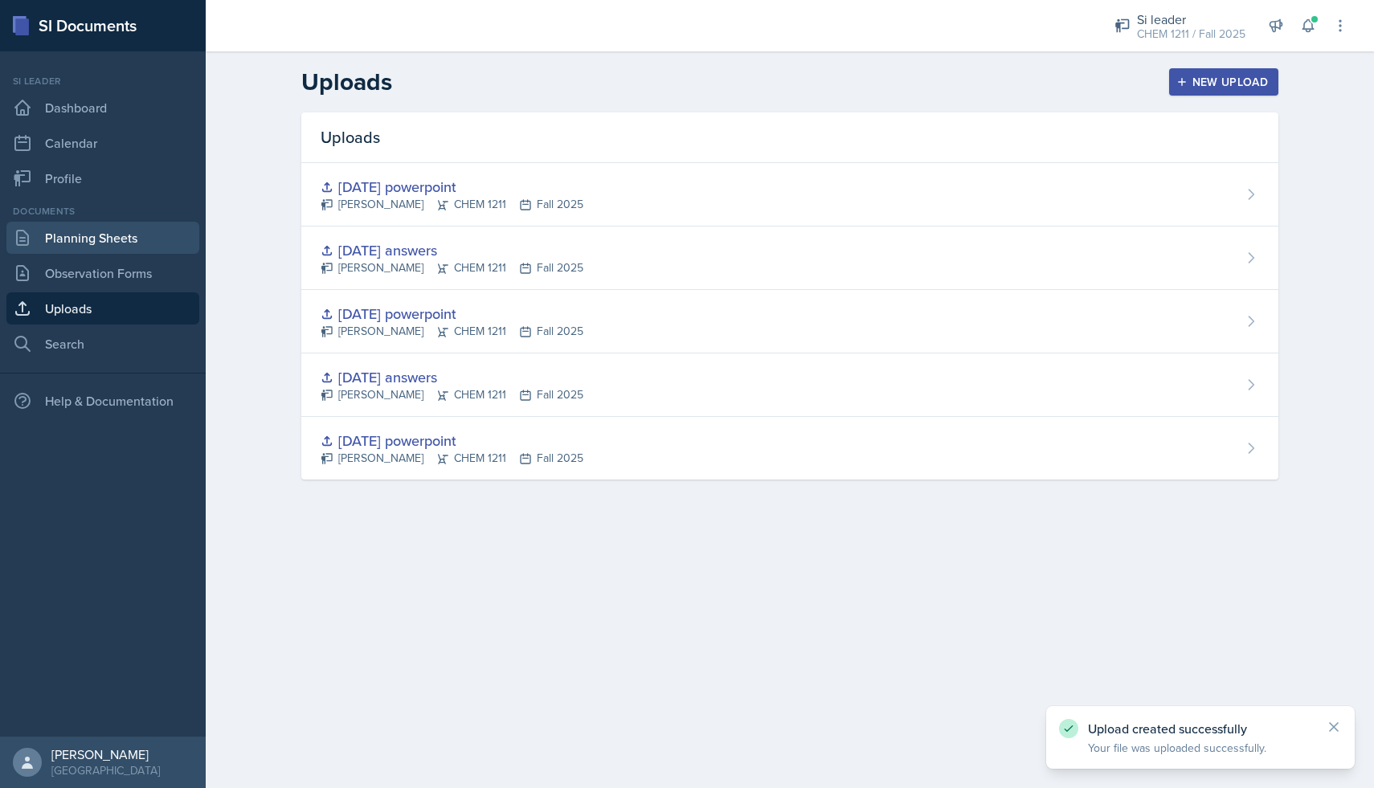
click at [108, 246] on link "Planning Sheets" at bounding box center [102, 238] width 193 height 32
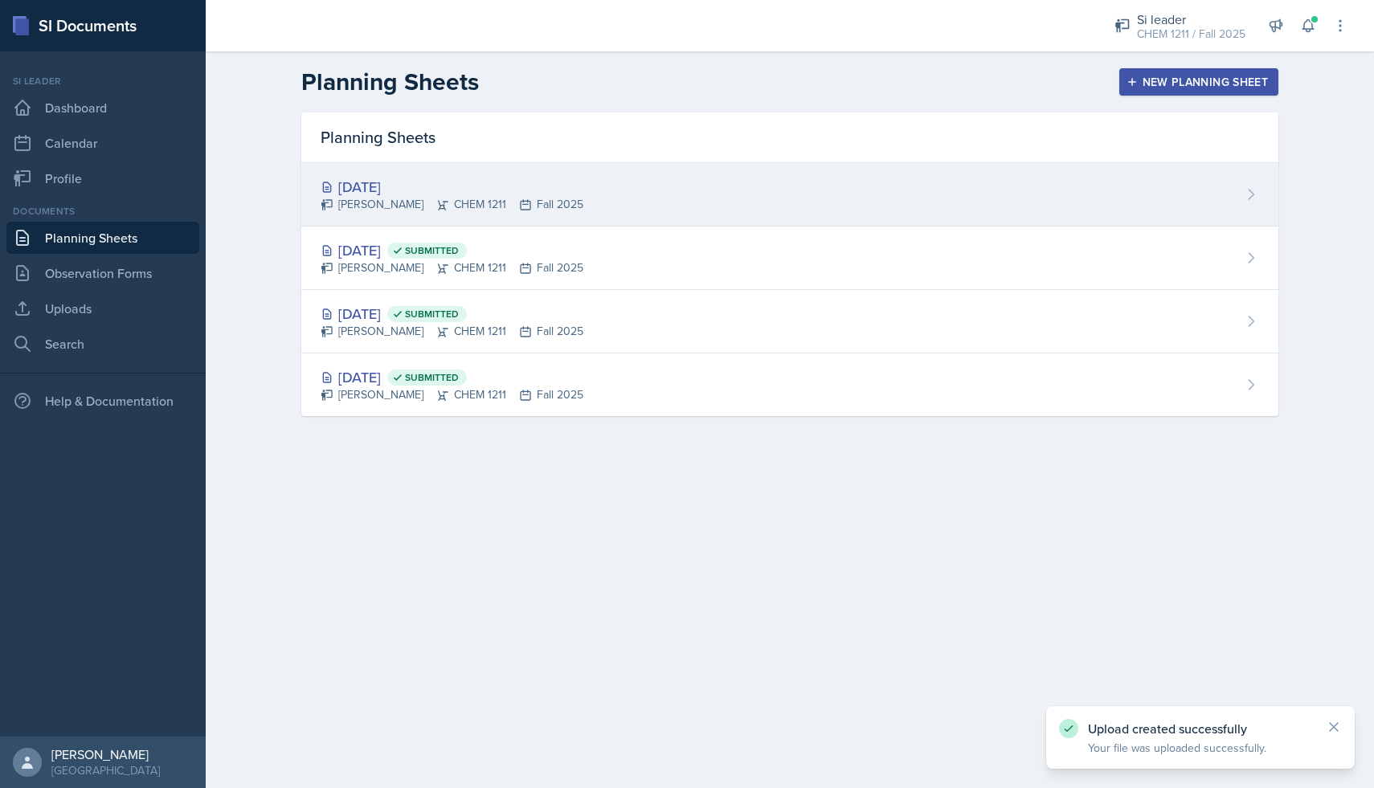
click at [588, 201] on div "[DATE] [PERSON_NAME] CHEM 1211 Fall 2025" at bounding box center [789, 194] width 977 height 63
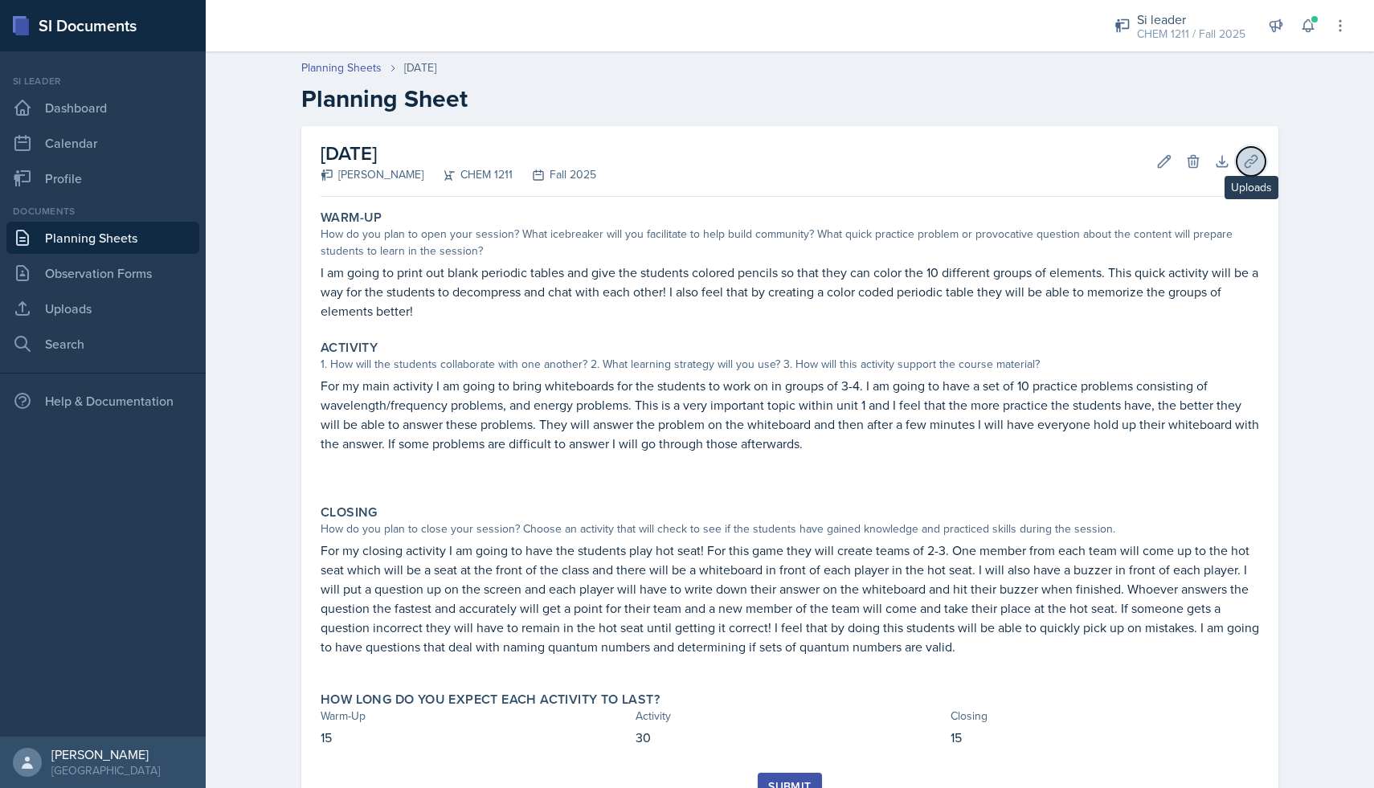
click at [1253, 161] on icon at bounding box center [1251, 162] width 16 height 16
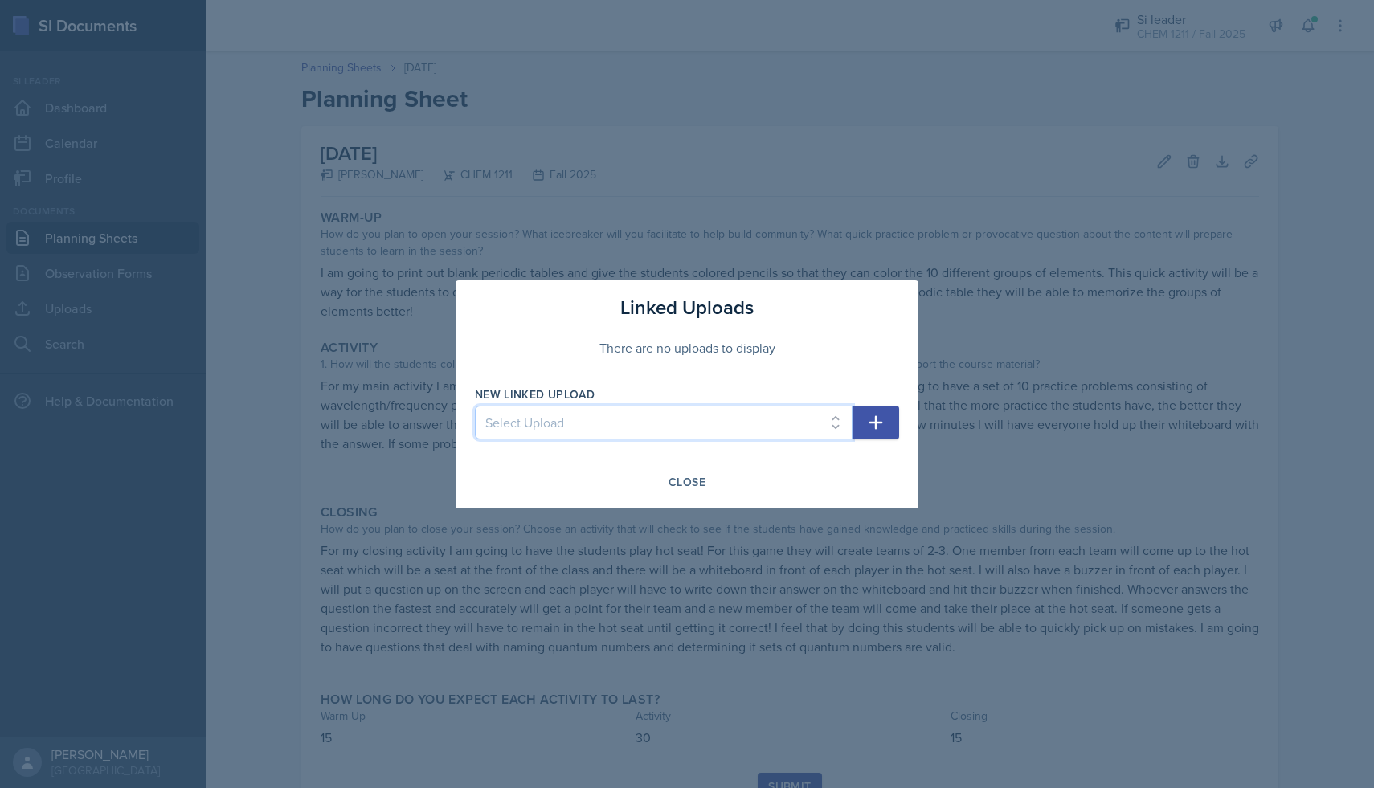
click at [803, 421] on select "Select Upload [DATE] powerpoint [DATE] answers [DATE] powerpoint [DATE] answers…" at bounding box center [664, 423] width 378 height 34
select select "b5e1b7d6-95a7-4867-a8b3-cb84f0872f37"
click at [475, 406] on select "Select Upload [DATE] powerpoint [DATE] answers [DATE] powerpoint [DATE] answers…" at bounding box center [664, 423] width 378 height 34
click at [891, 418] on button "button" at bounding box center [876, 423] width 47 height 34
select select
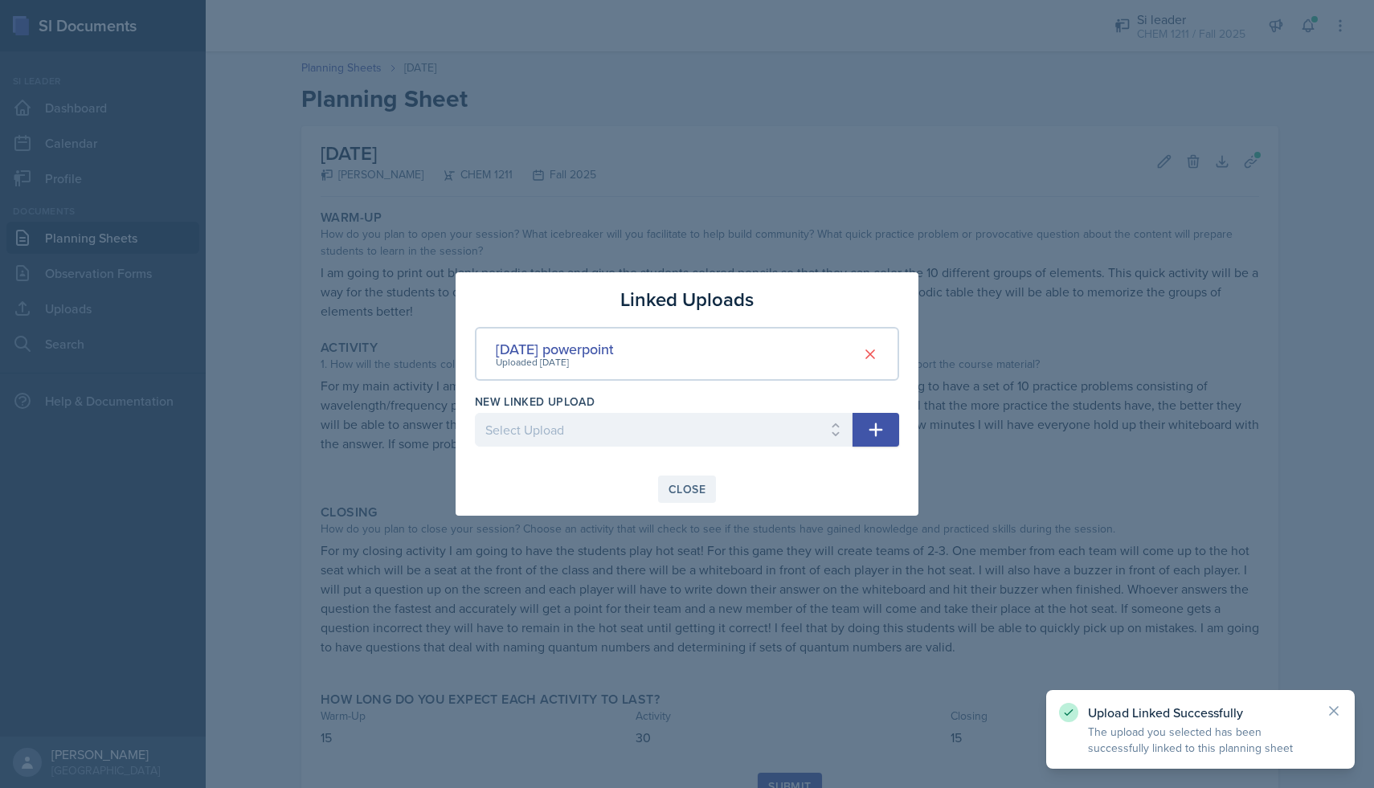
click at [686, 502] on button "Close" at bounding box center [687, 489] width 58 height 27
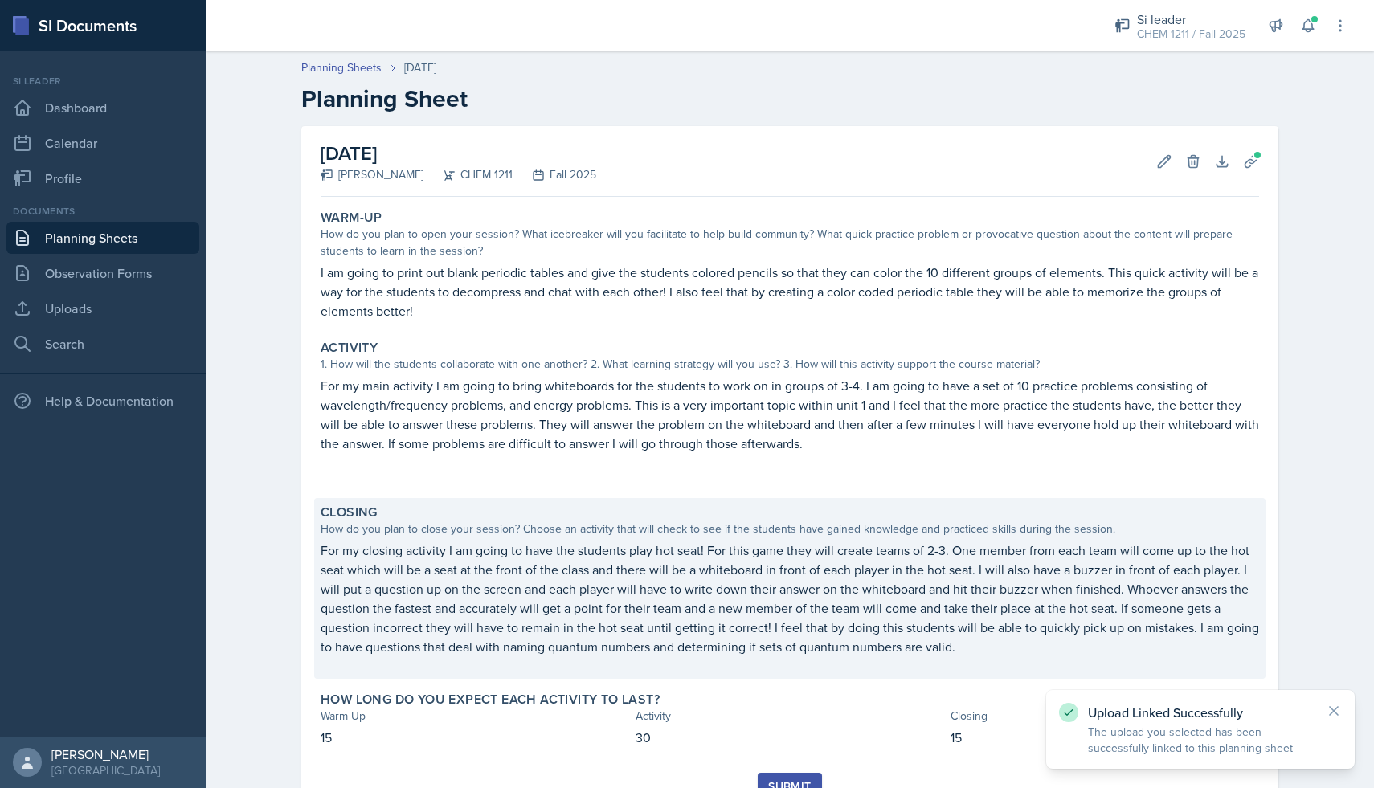
scroll to position [70, 0]
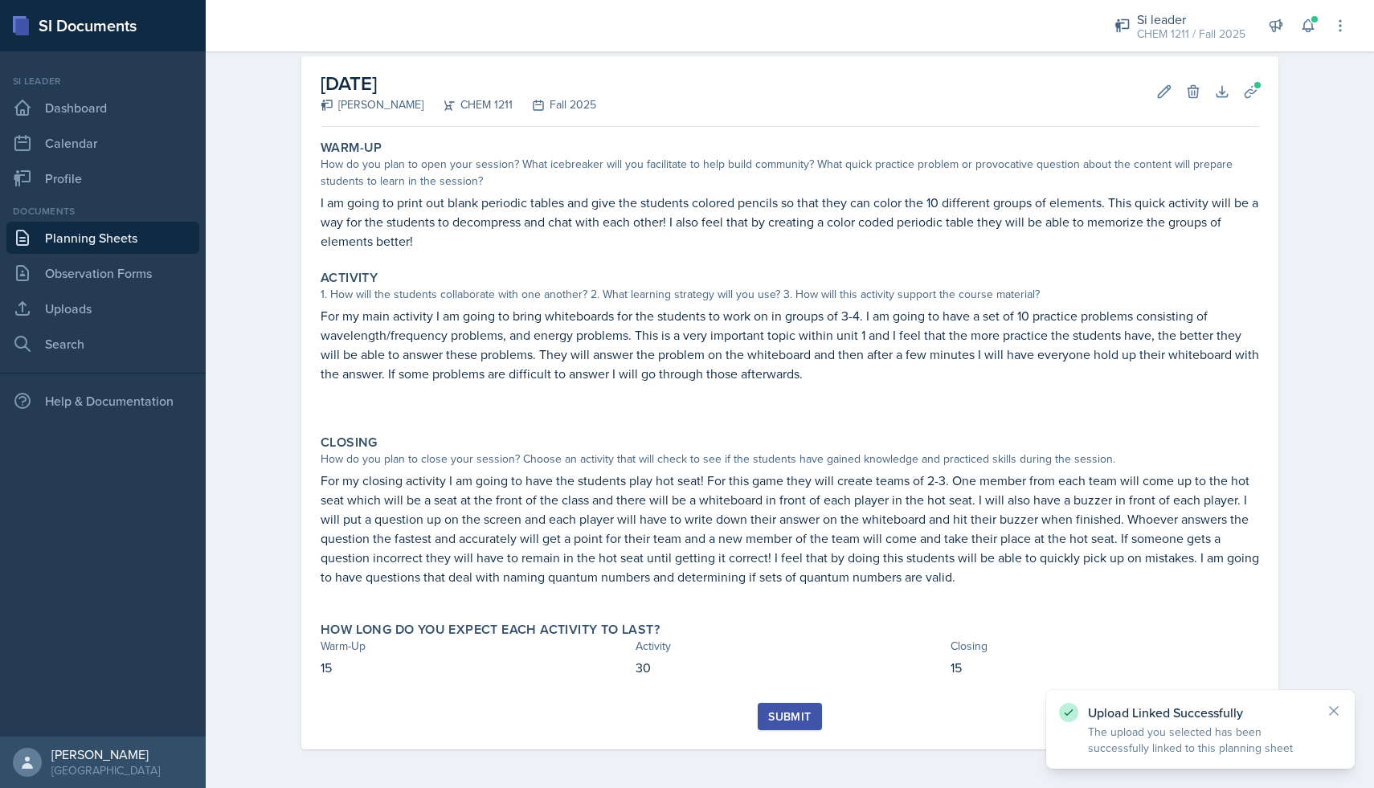
click at [783, 719] on div "Submit" at bounding box center [789, 716] width 43 height 13
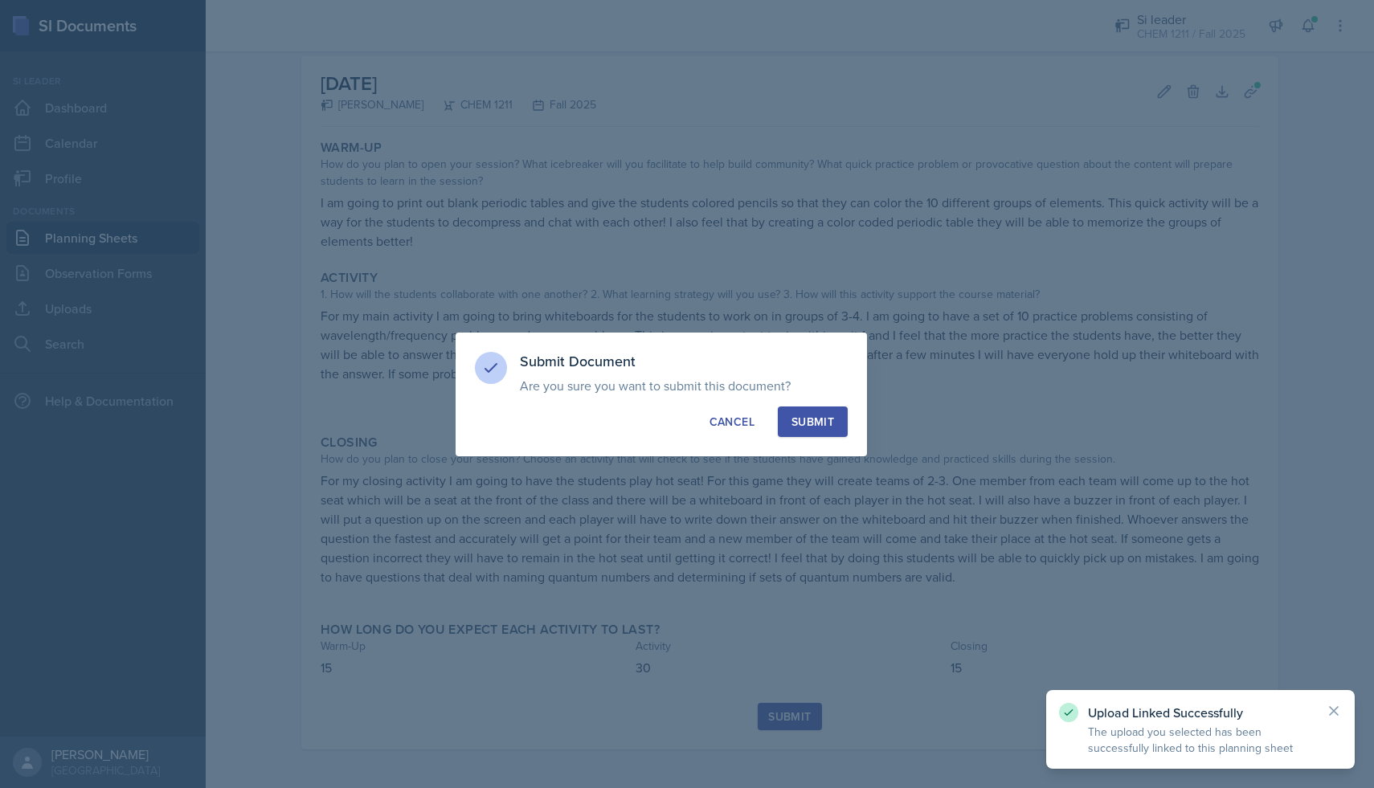
click at [834, 414] on button "Submit" at bounding box center [813, 422] width 70 height 31
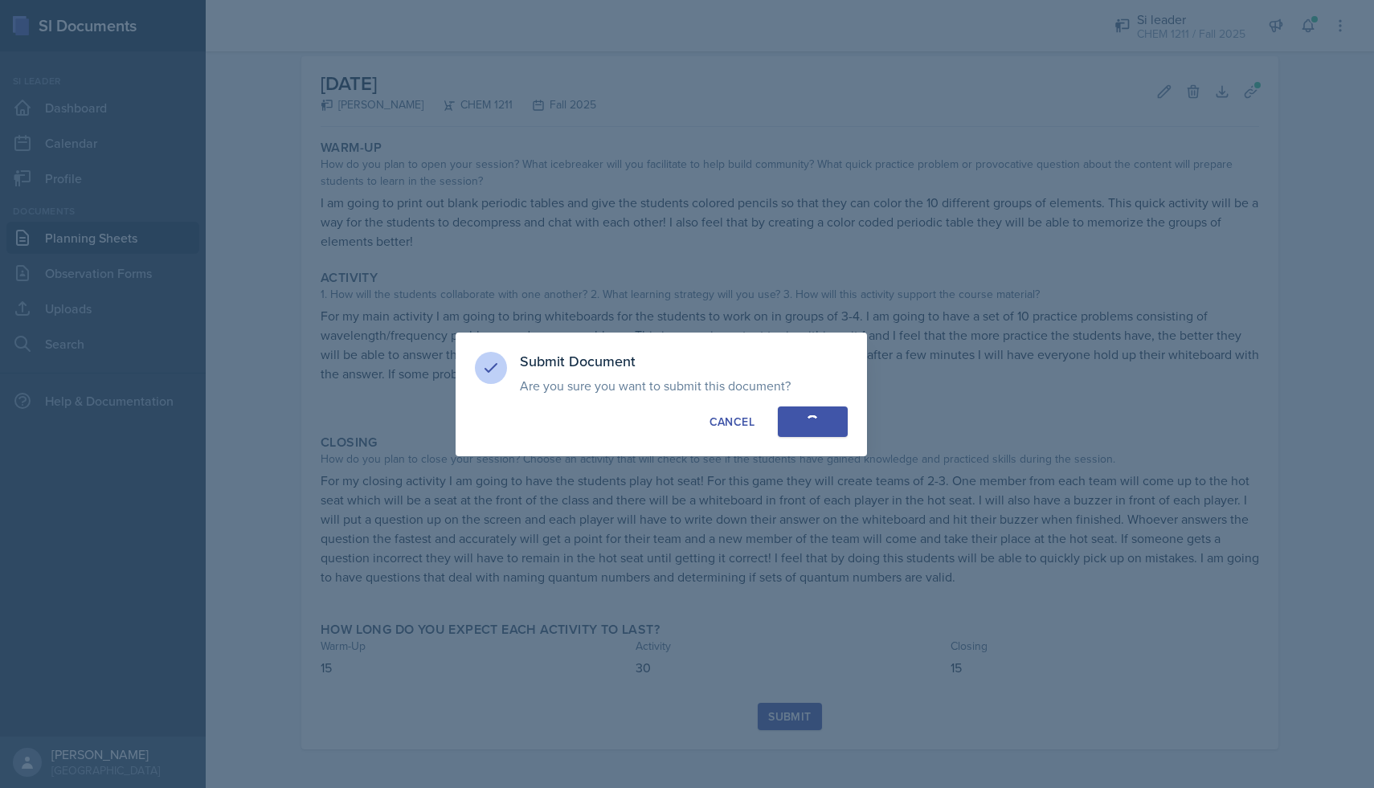
scroll to position [23, 0]
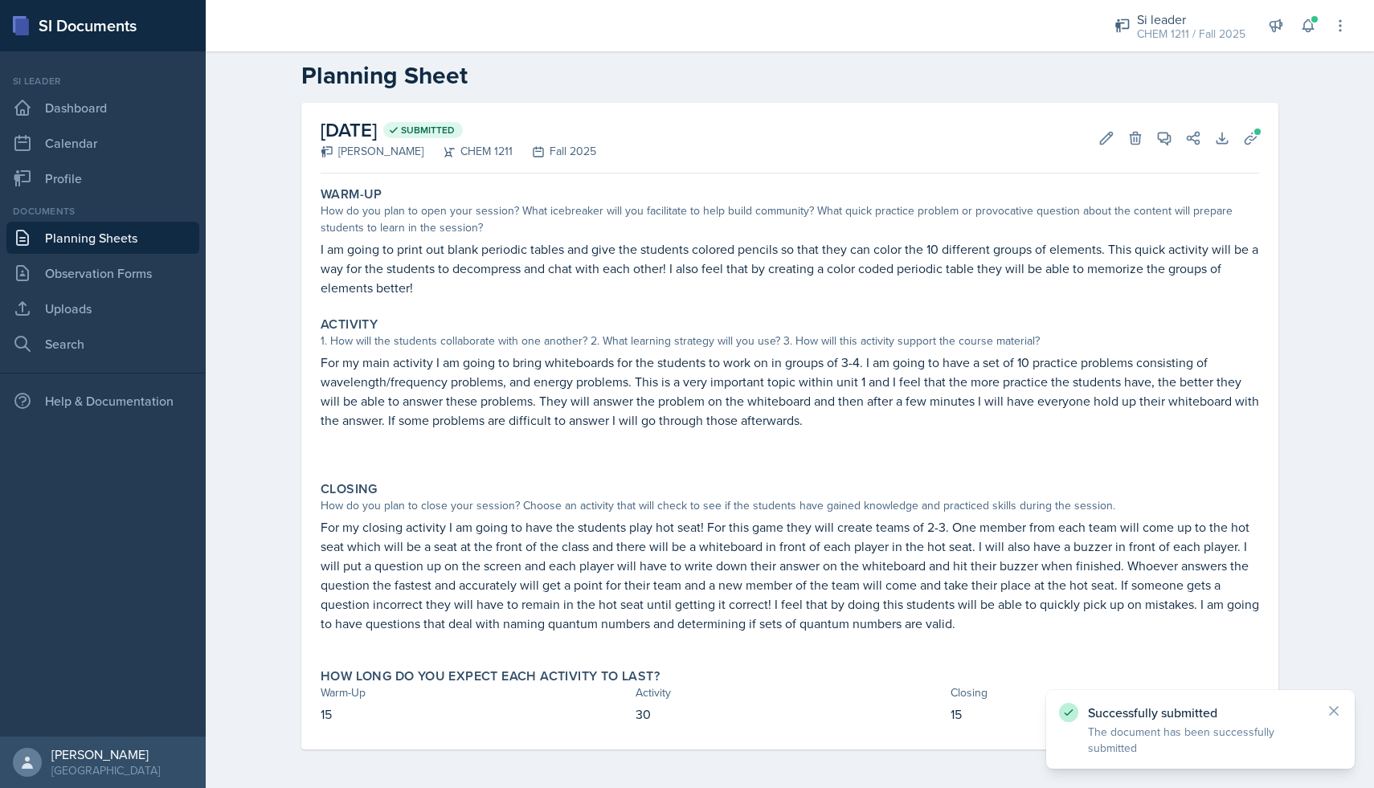
click at [100, 245] on link "Planning Sheets" at bounding box center [102, 238] width 193 height 32
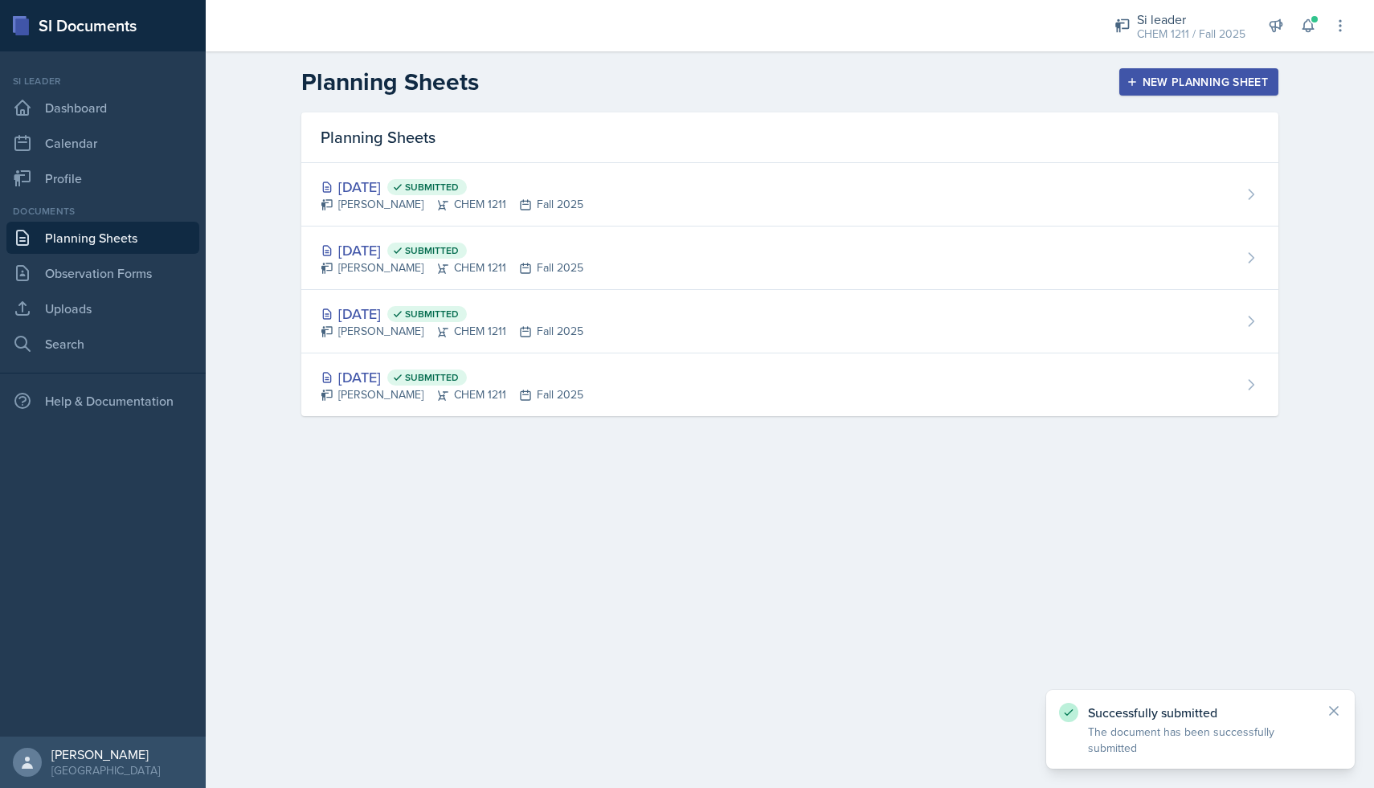
click at [1123, 76] on button "New Planning Sheet" at bounding box center [1199, 81] width 159 height 27
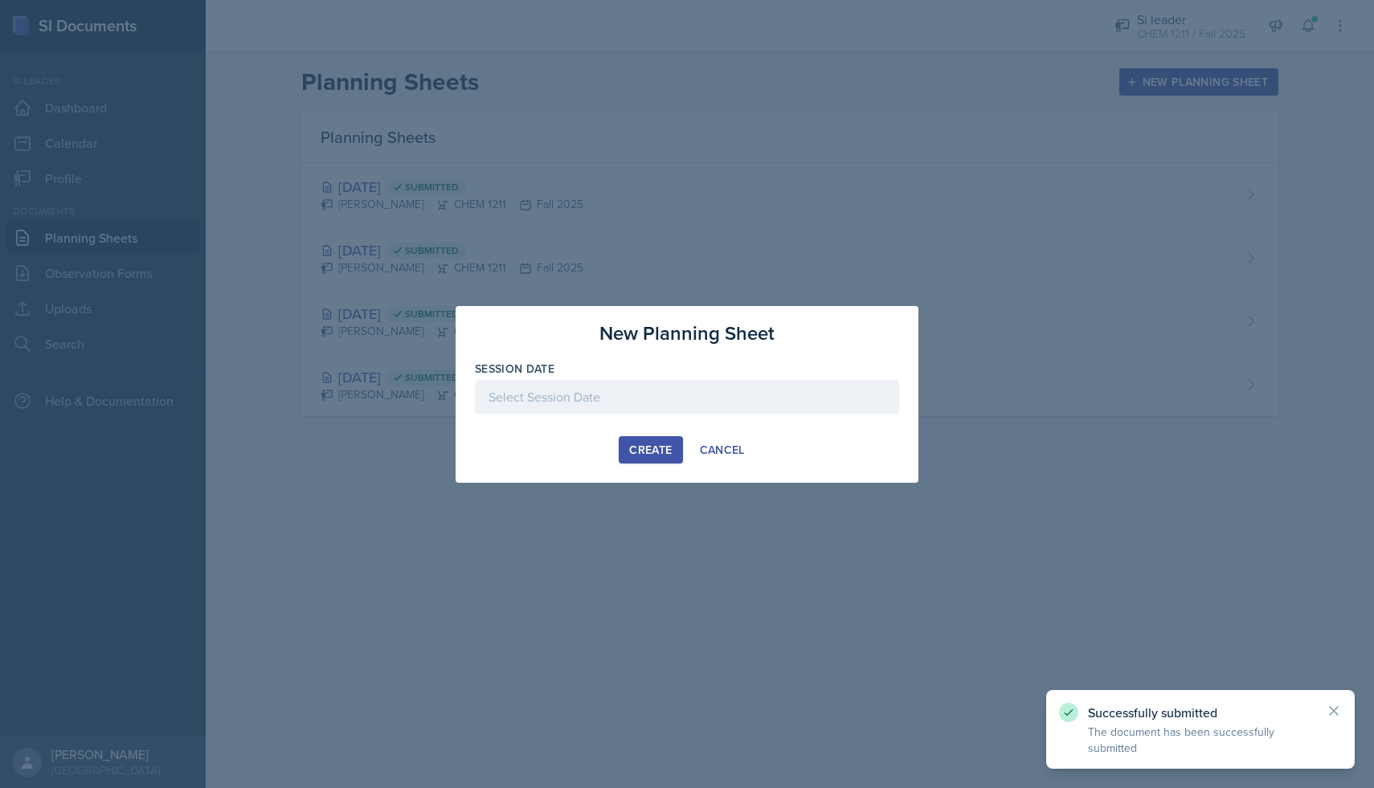
click at [563, 407] on div at bounding box center [687, 397] width 424 height 34
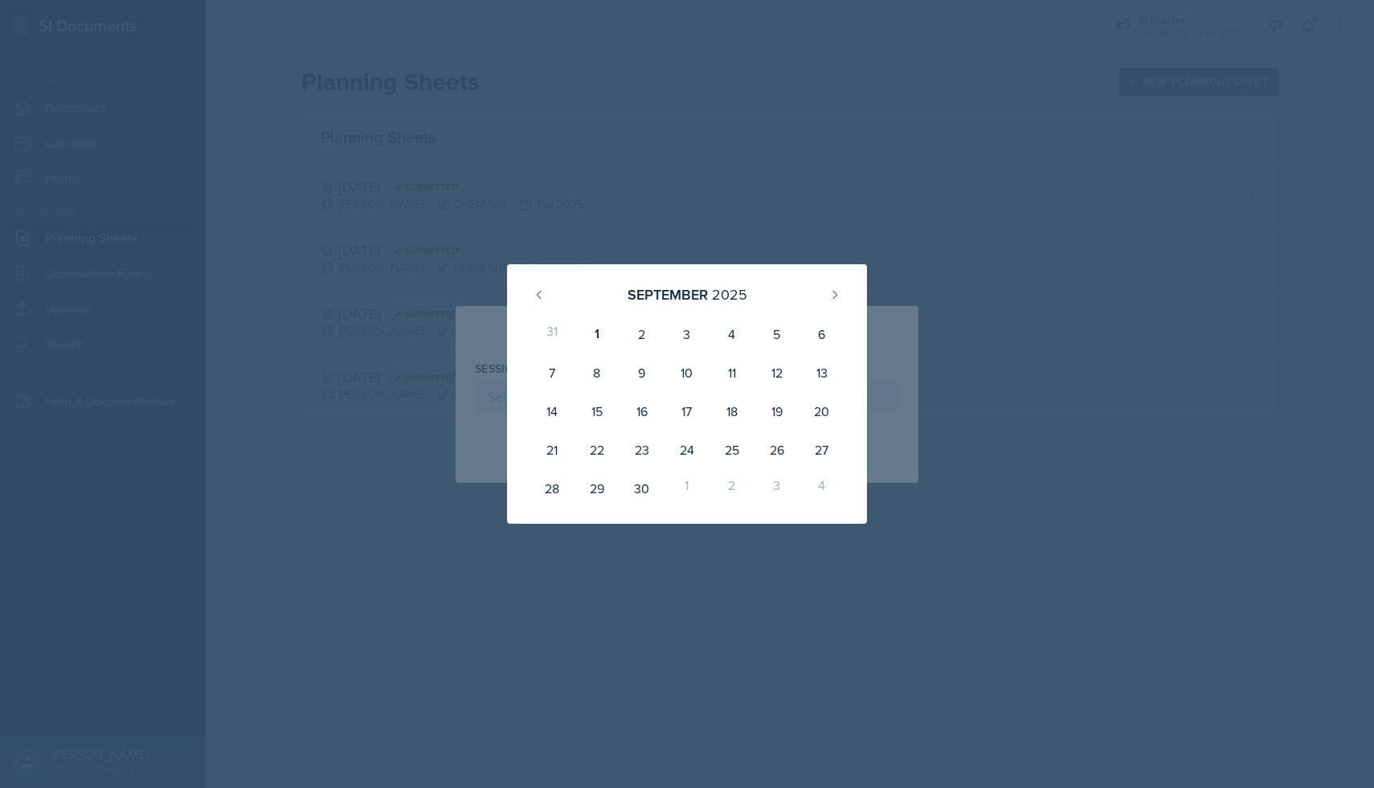
click at [547, 337] on div "31" at bounding box center [552, 334] width 45 height 39
click at [556, 334] on div "31" at bounding box center [552, 334] width 45 height 39
click at [600, 343] on div "1" at bounding box center [597, 334] width 45 height 39
type input "[DATE]"
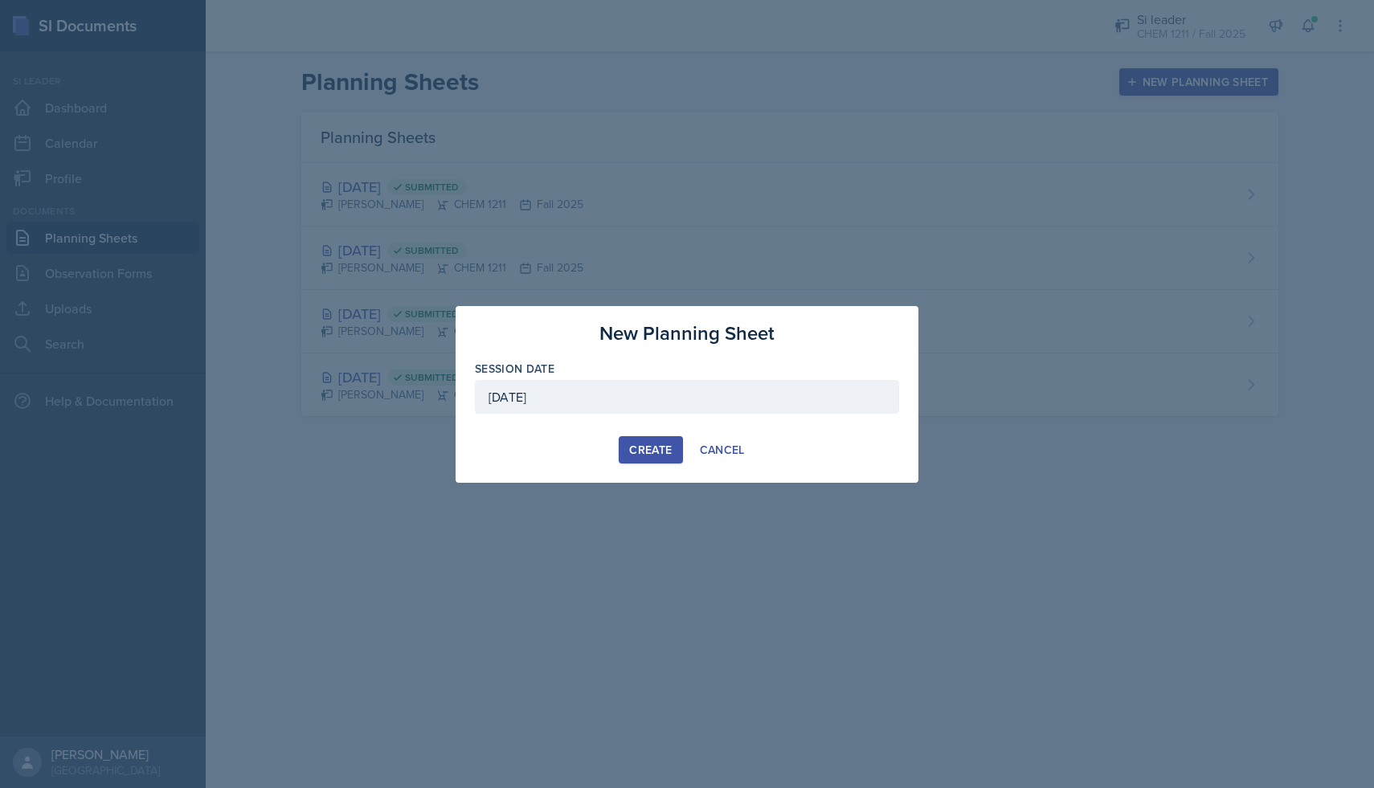
click at [651, 453] on div "Create" at bounding box center [650, 450] width 43 height 13
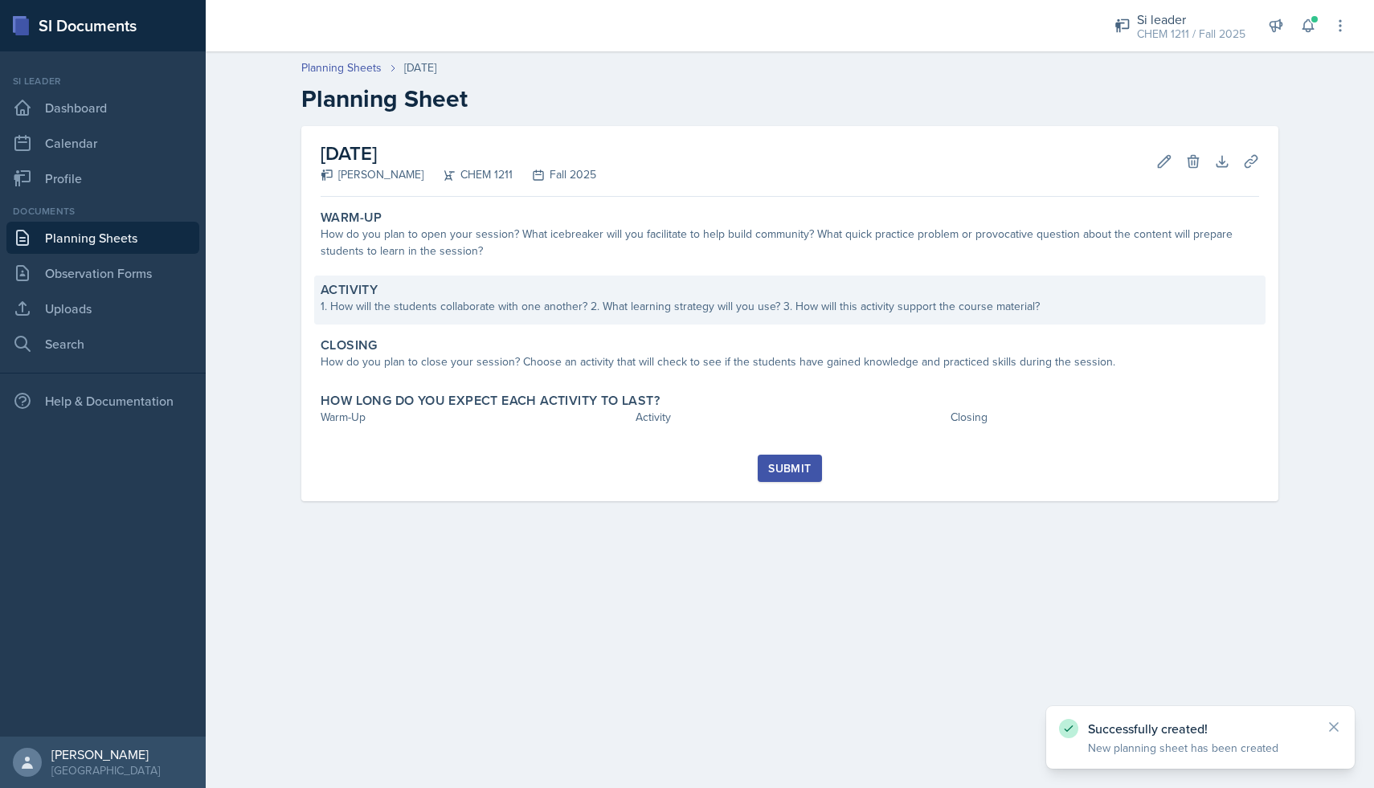
click at [456, 289] on div "Activity" at bounding box center [790, 290] width 939 height 16
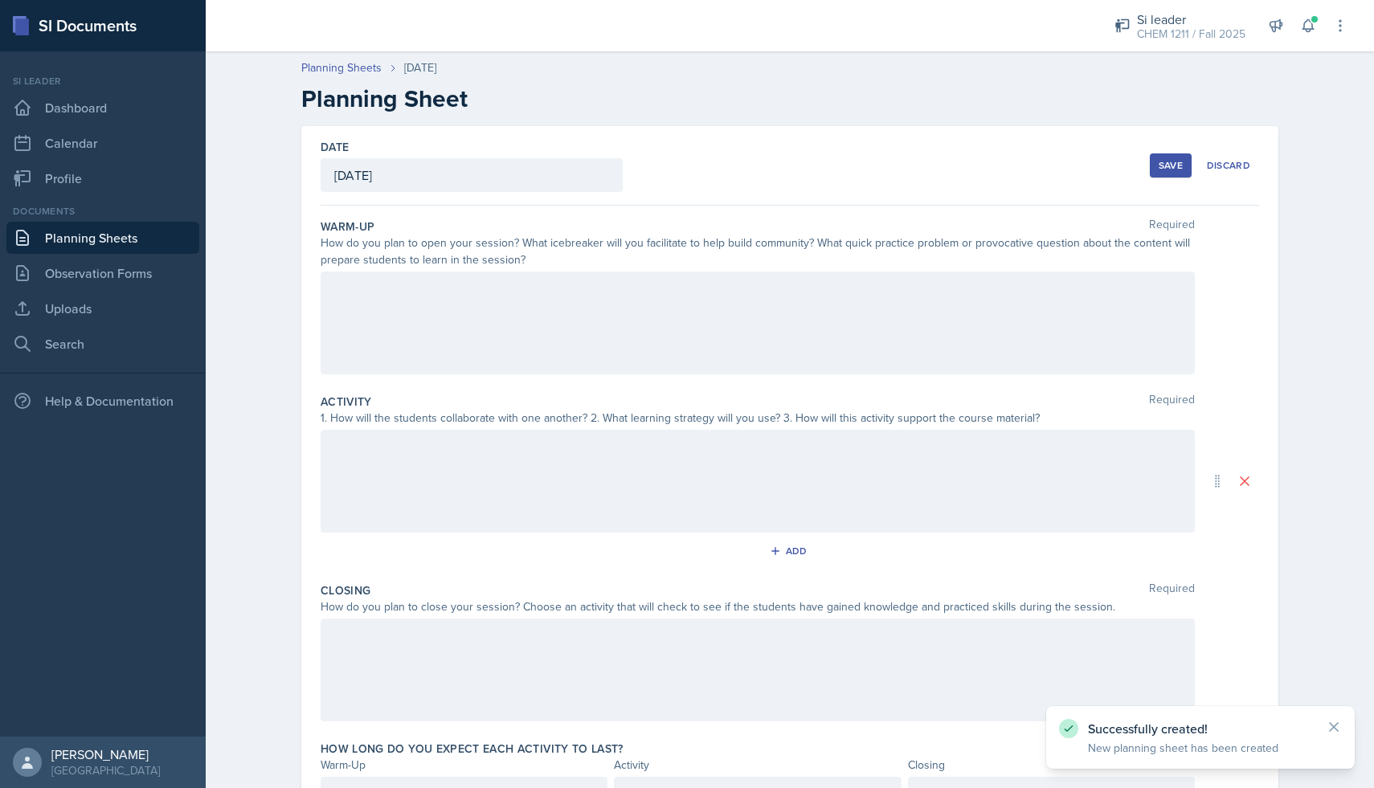
click at [452, 338] on div at bounding box center [758, 323] width 874 height 103
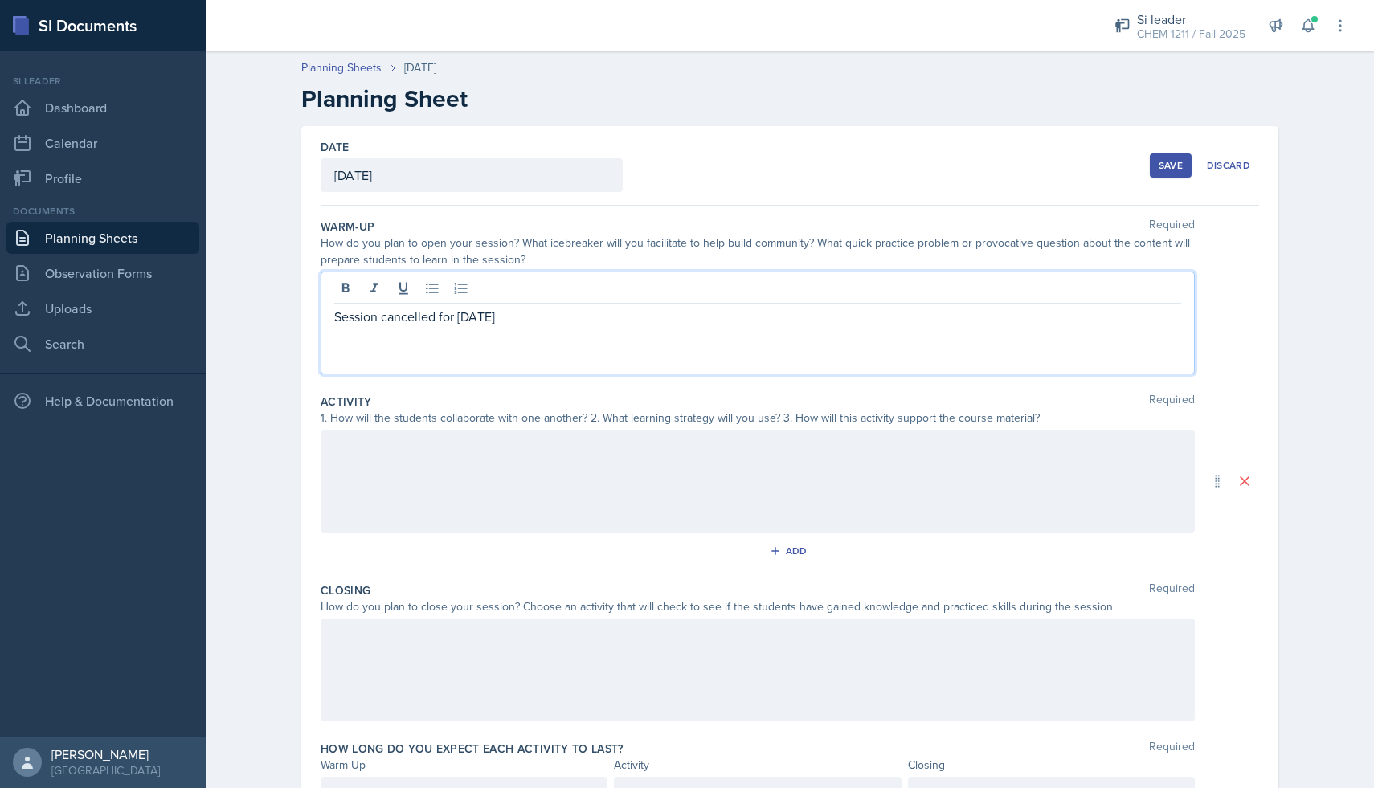
click at [495, 319] on p "Session cancelled for [DATE]" at bounding box center [757, 316] width 847 height 19
click at [560, 319] on p "Session cancelled for [DATE]" at bounding box center [757, 316] width 847 height 19
click at [464, 460] on div at bounding box center [758, 481] width 874 height 103
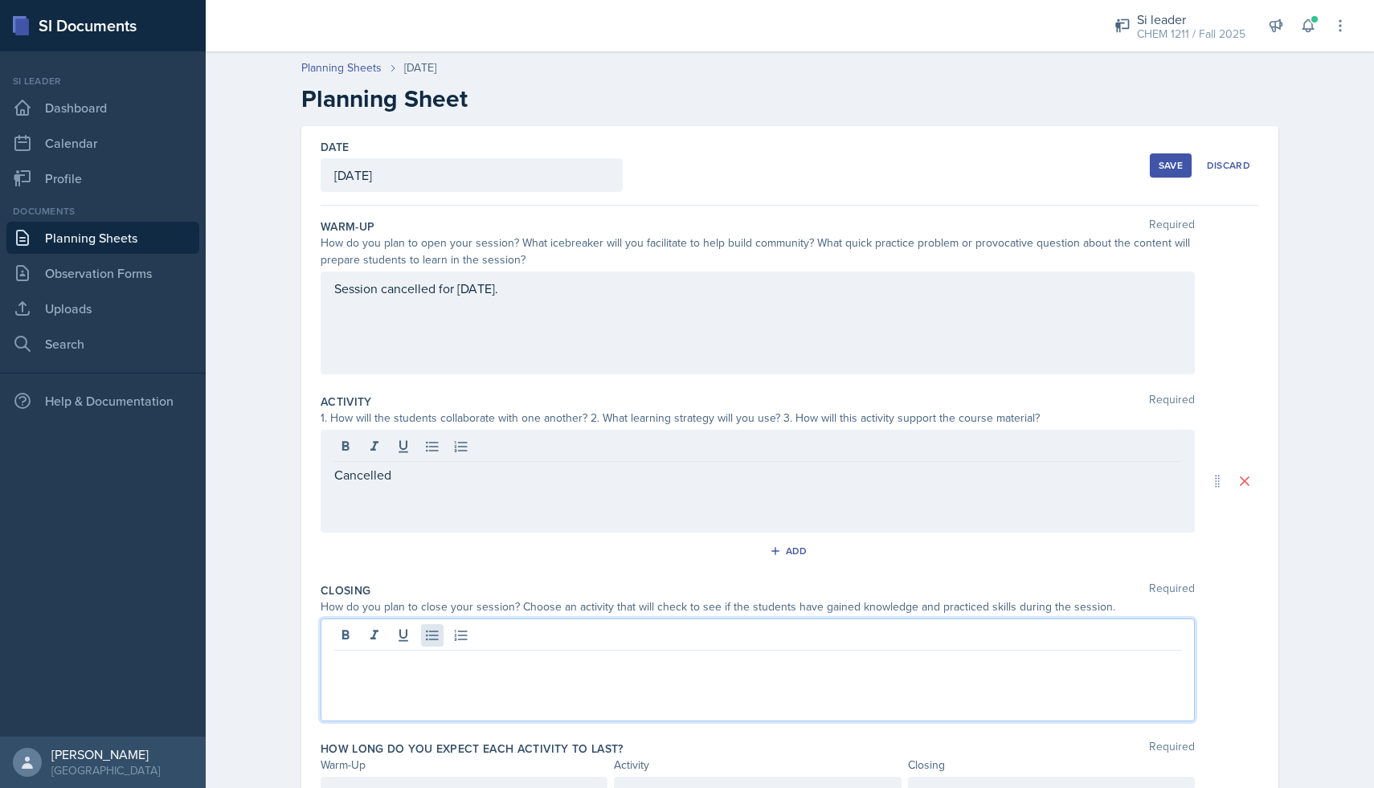
click at [434, 633] on div at bounding box center [758, 670] width 874 height 103
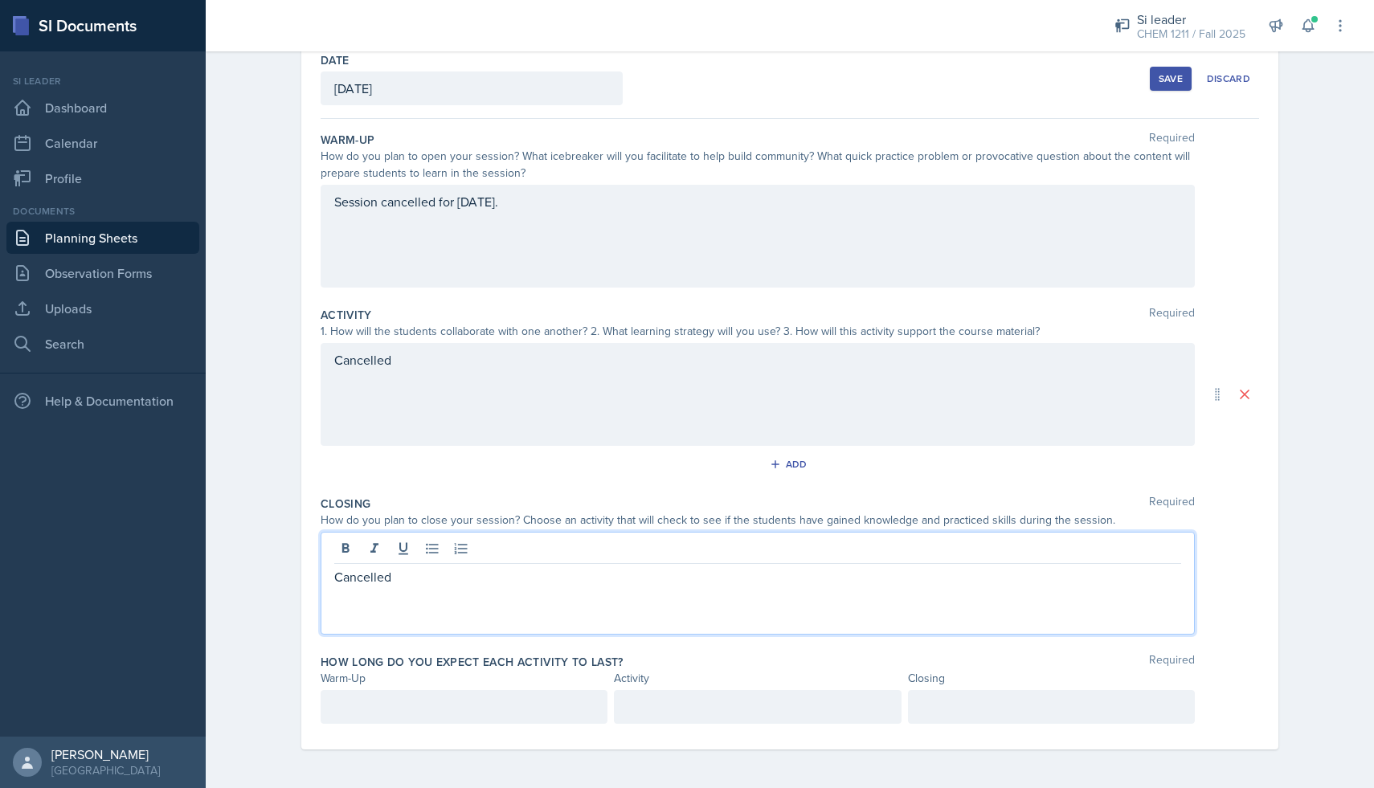
click at [455, 719] on div at bounding box center [464, 707] width 287 height 34
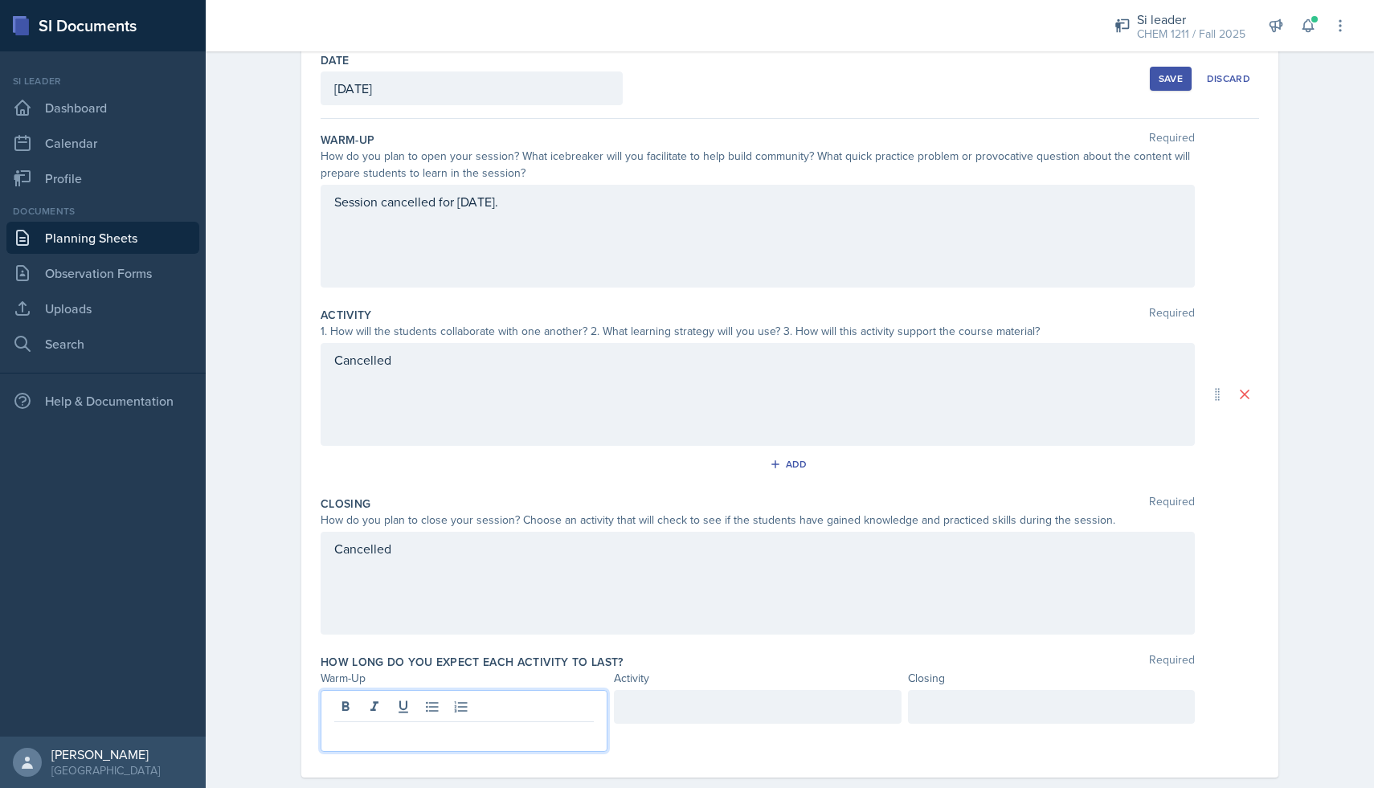
scroll to position [115, 0]
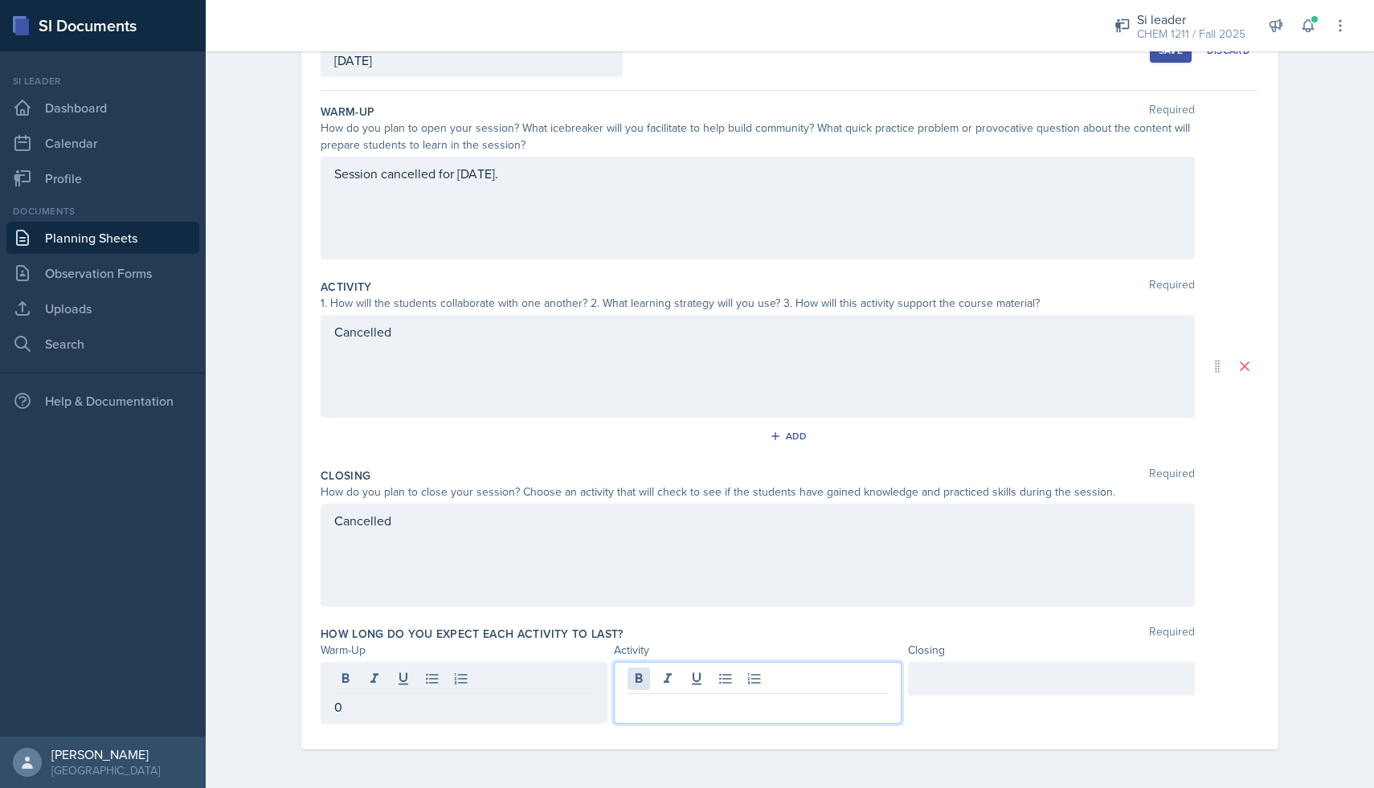
click at [648, 685] on div at bounding box center [757, 693] width 287 height 62
click at [997, 682] on div at bounding box center [1051, 679] width 287 height 34
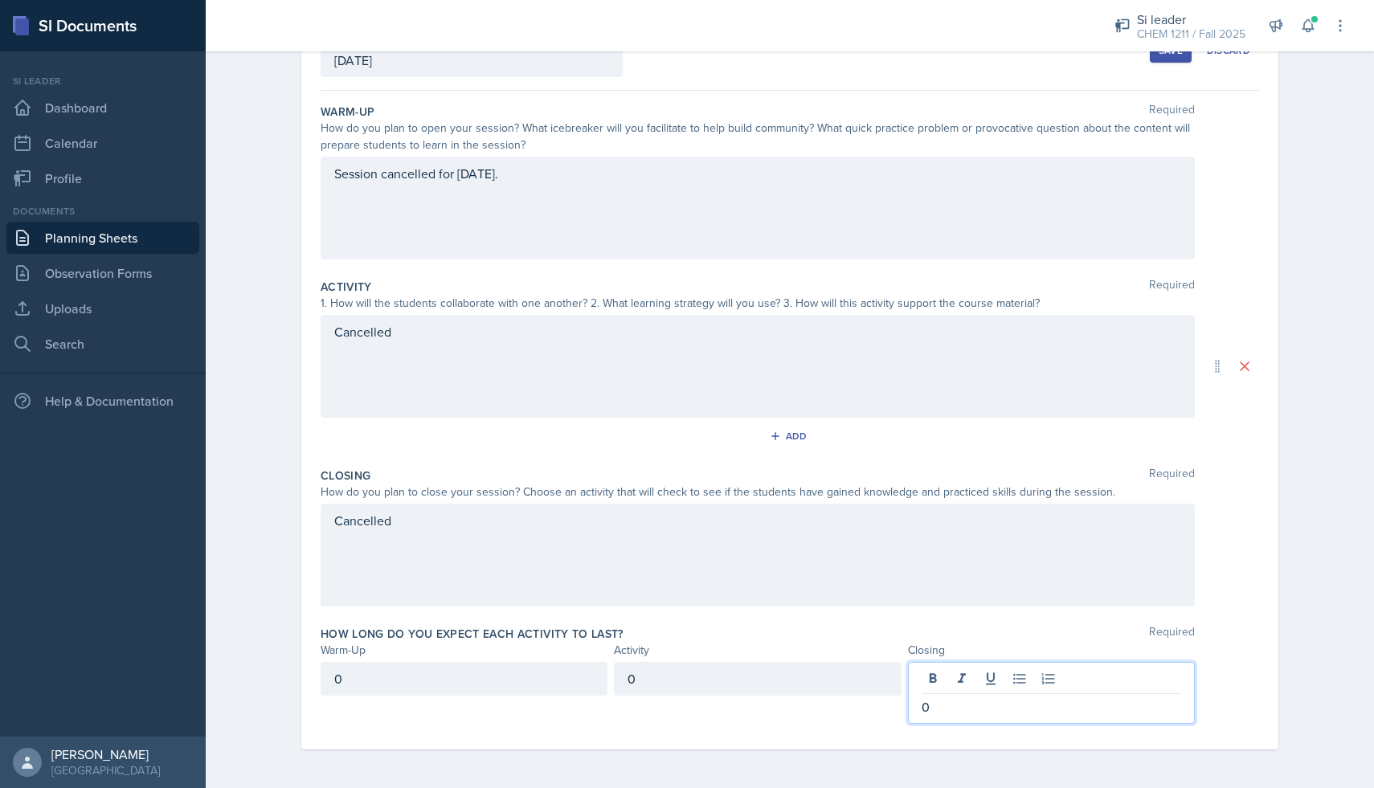
click at [1175, 57] on button "Save" at bounding box center [1171, 51] width 42 height 24
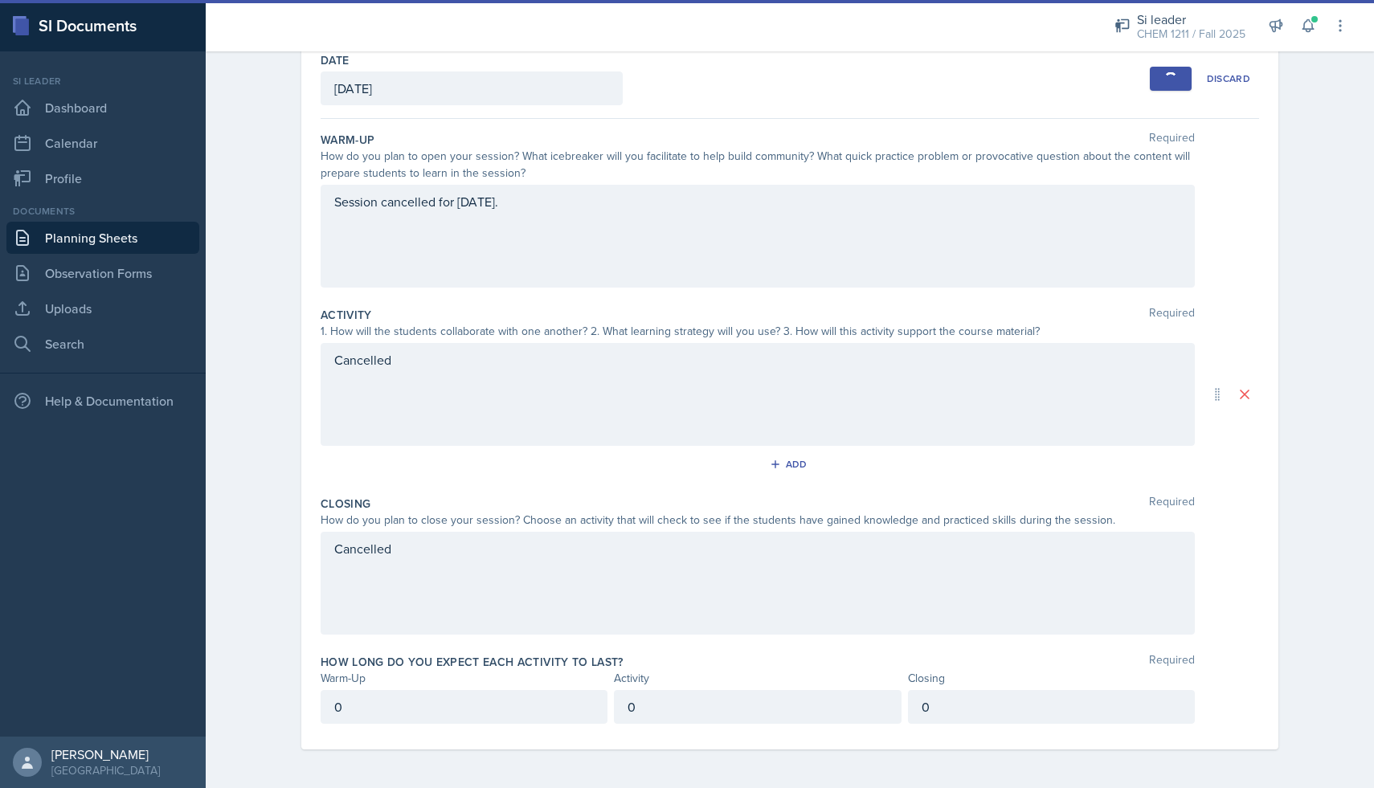
scroll to position [0, 0]
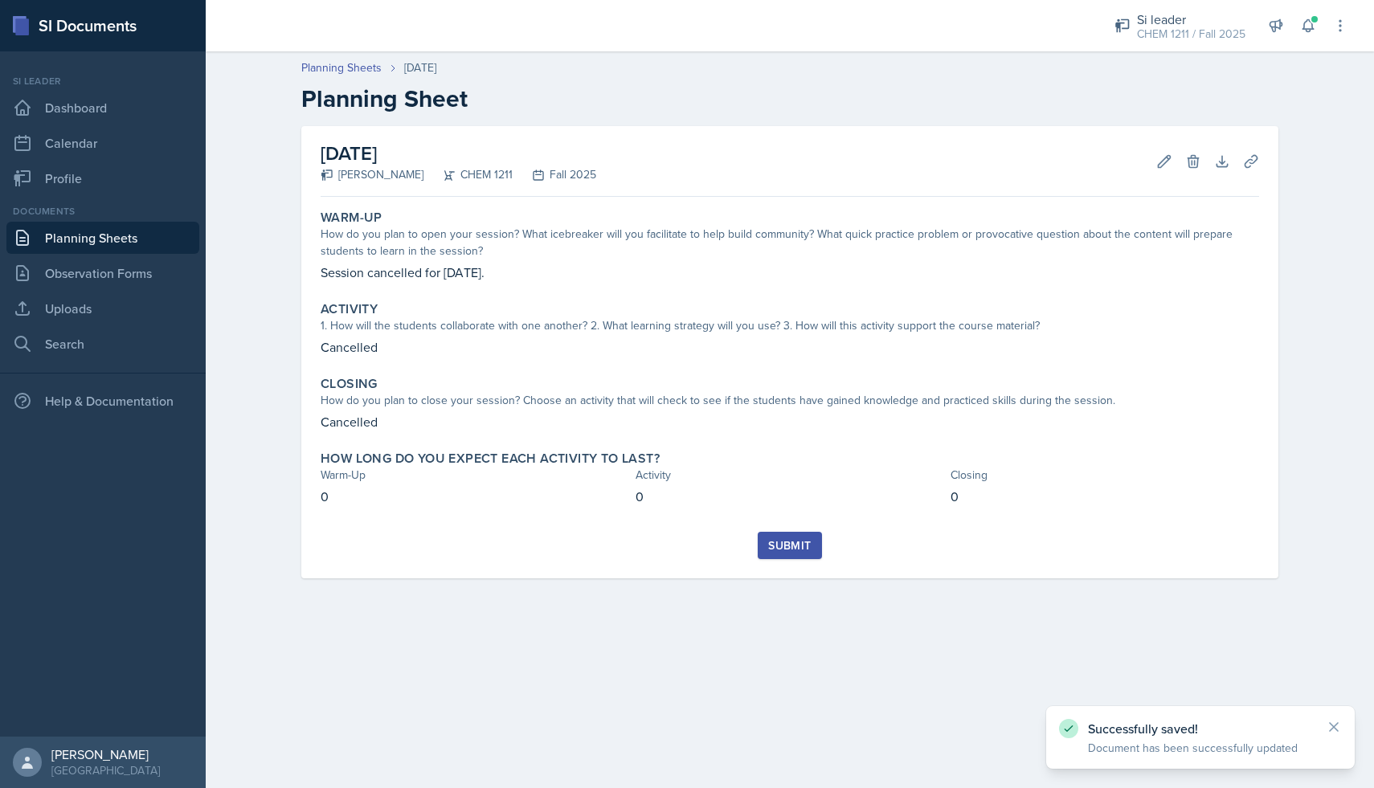
click at [788, 543] on div "Submit" at bounding box center [789, 545] width 43 height 13
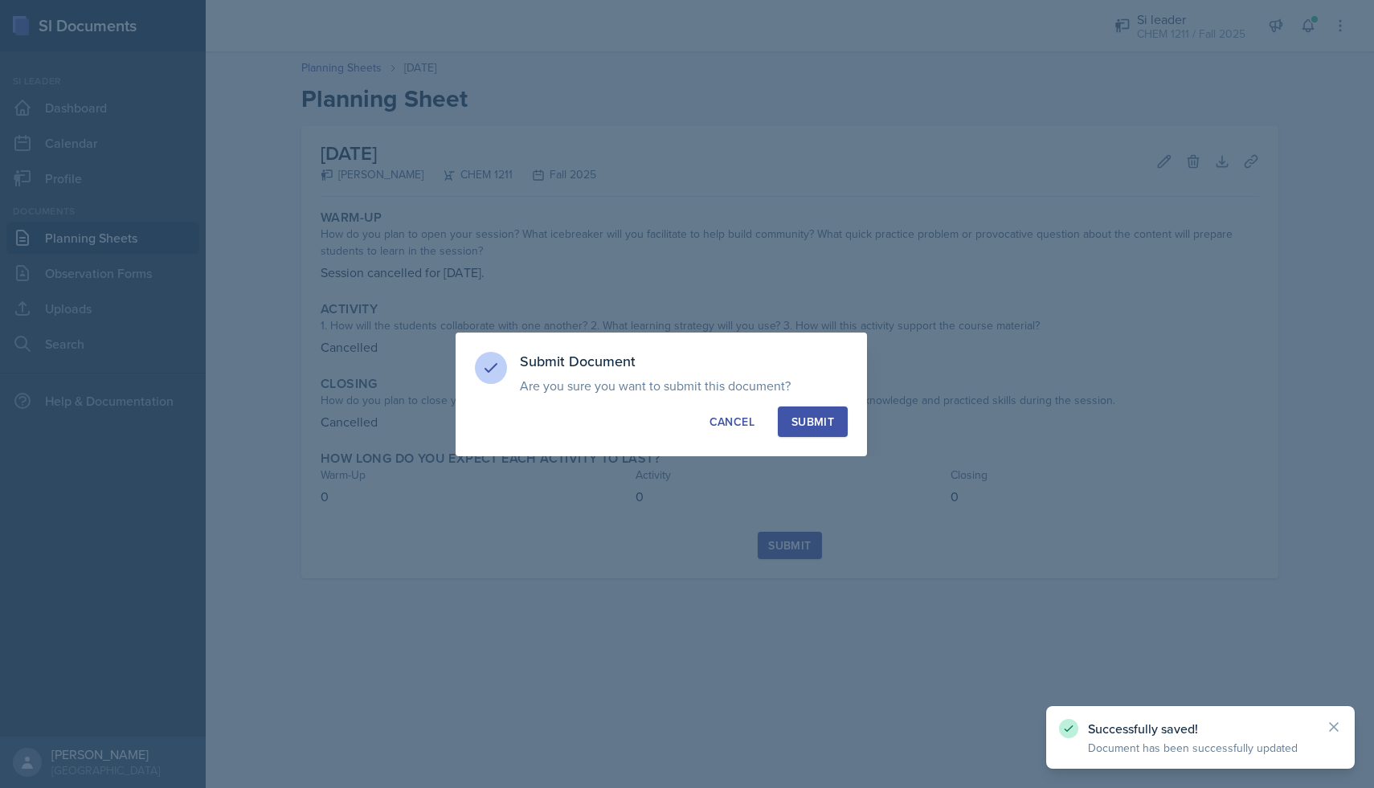
click at [821, 428] on div "Submit" at bounding box center [813, 422] width 43 height 16
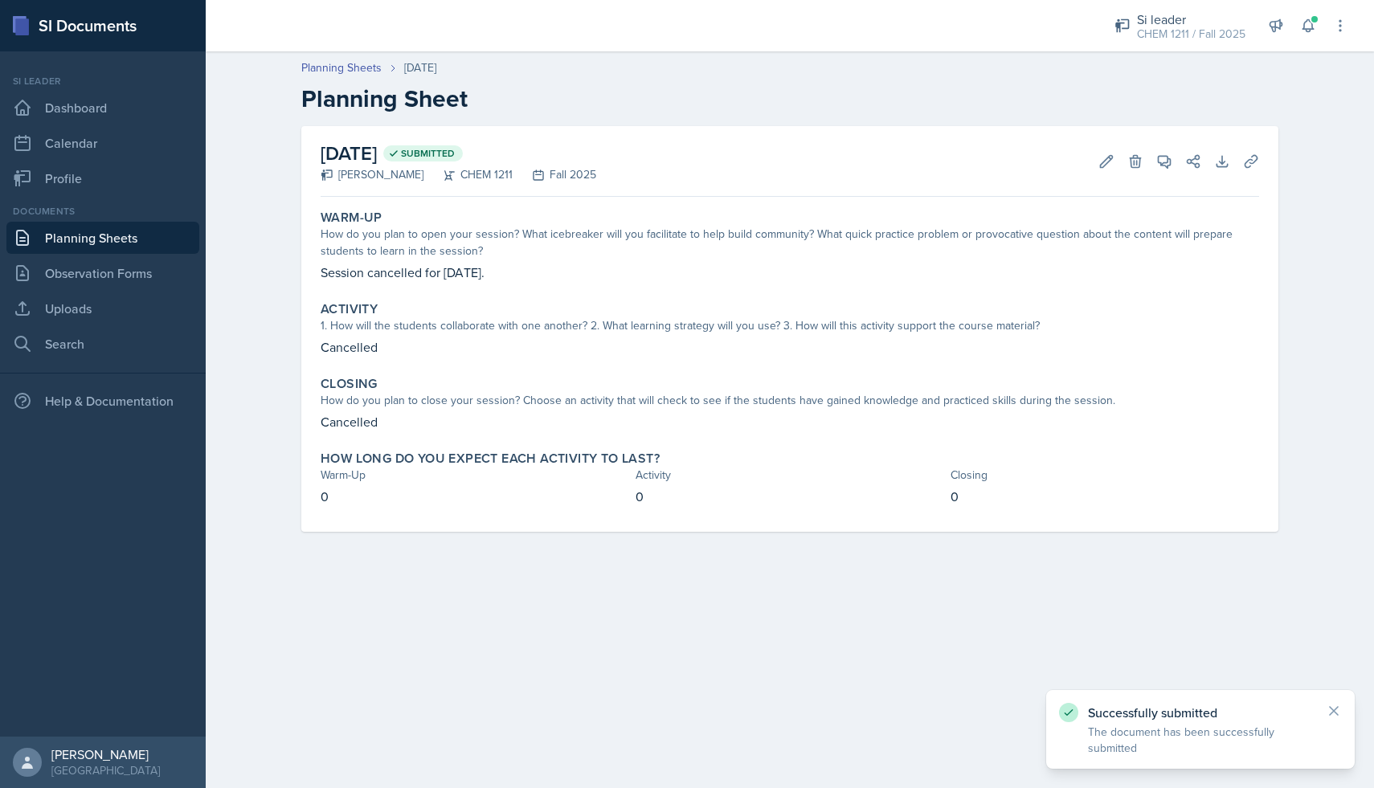
click at [141, 246] on link "Planning Sheets" at bounding box center [102, 238] width 193 height 32
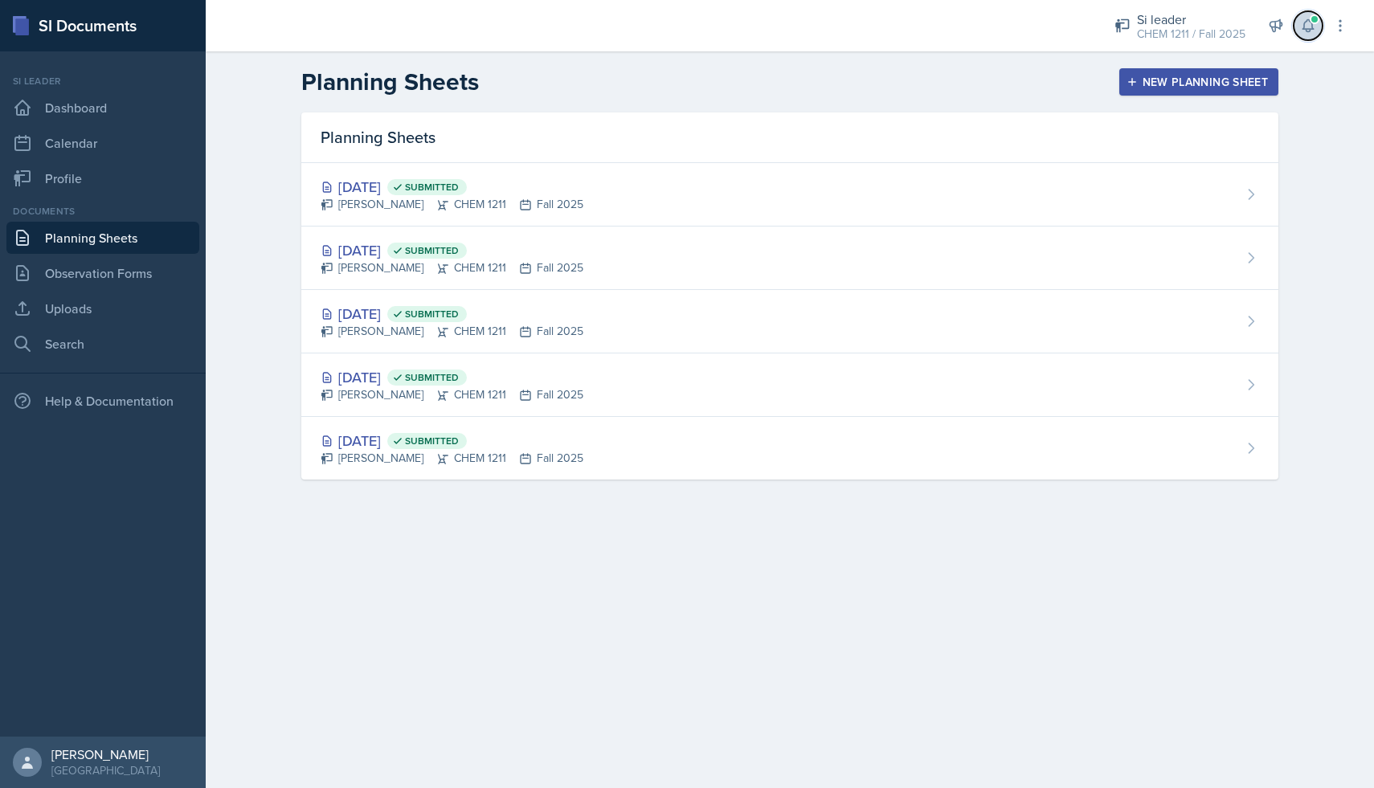
click at [1308, 27] on icon at bounding box center [1308, 26] width 16 height 16
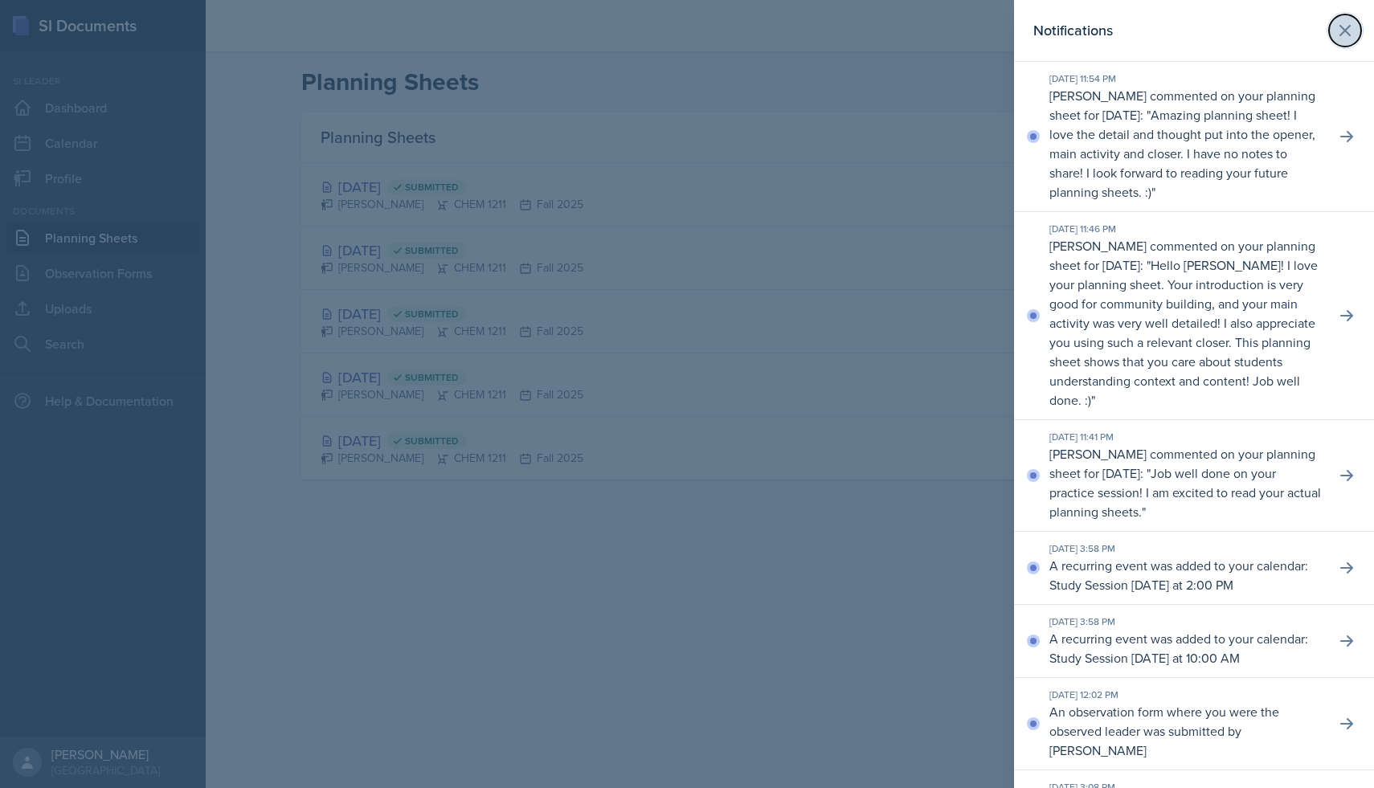
click at [1342, 20] on button at bounding box center [1345, 30] width 32 height 32
